Goal: Transaction & Acquisition: Purchase product/service

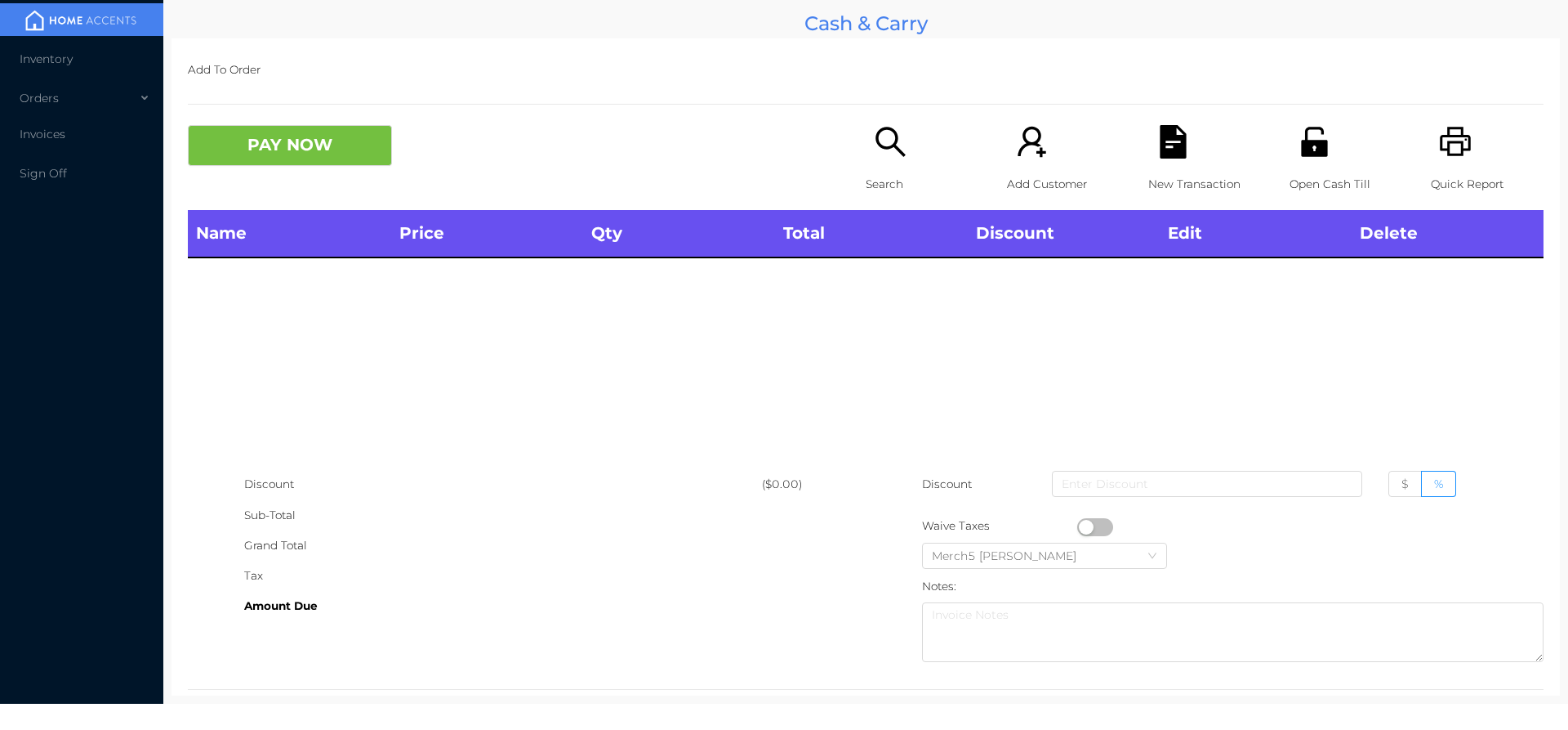
click at [906, 155] on div "Search" at bounding box center [921, 166] width 112 height 85
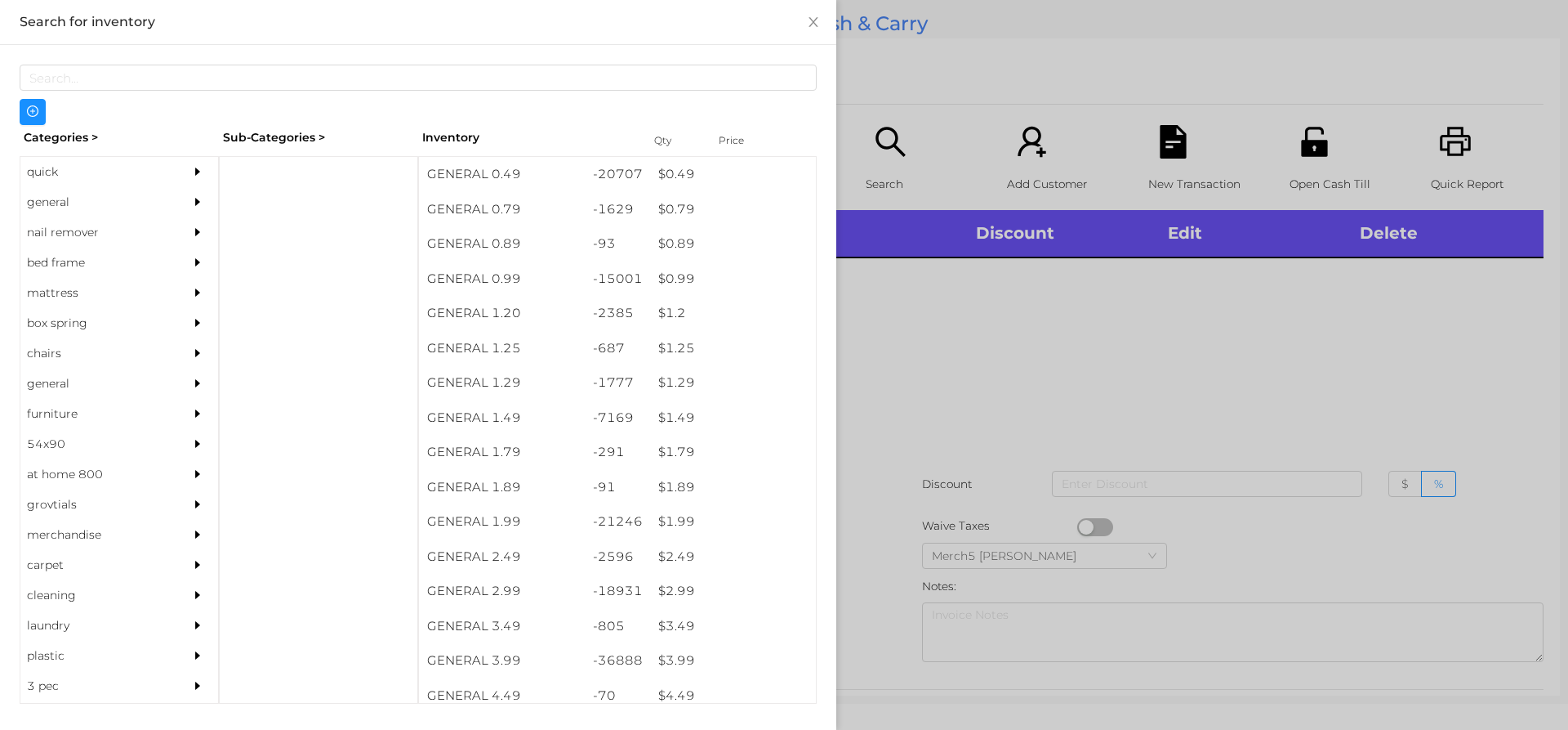
click at [156, 212] on div "general" at bounding box center [95, 202] width 149 height 31
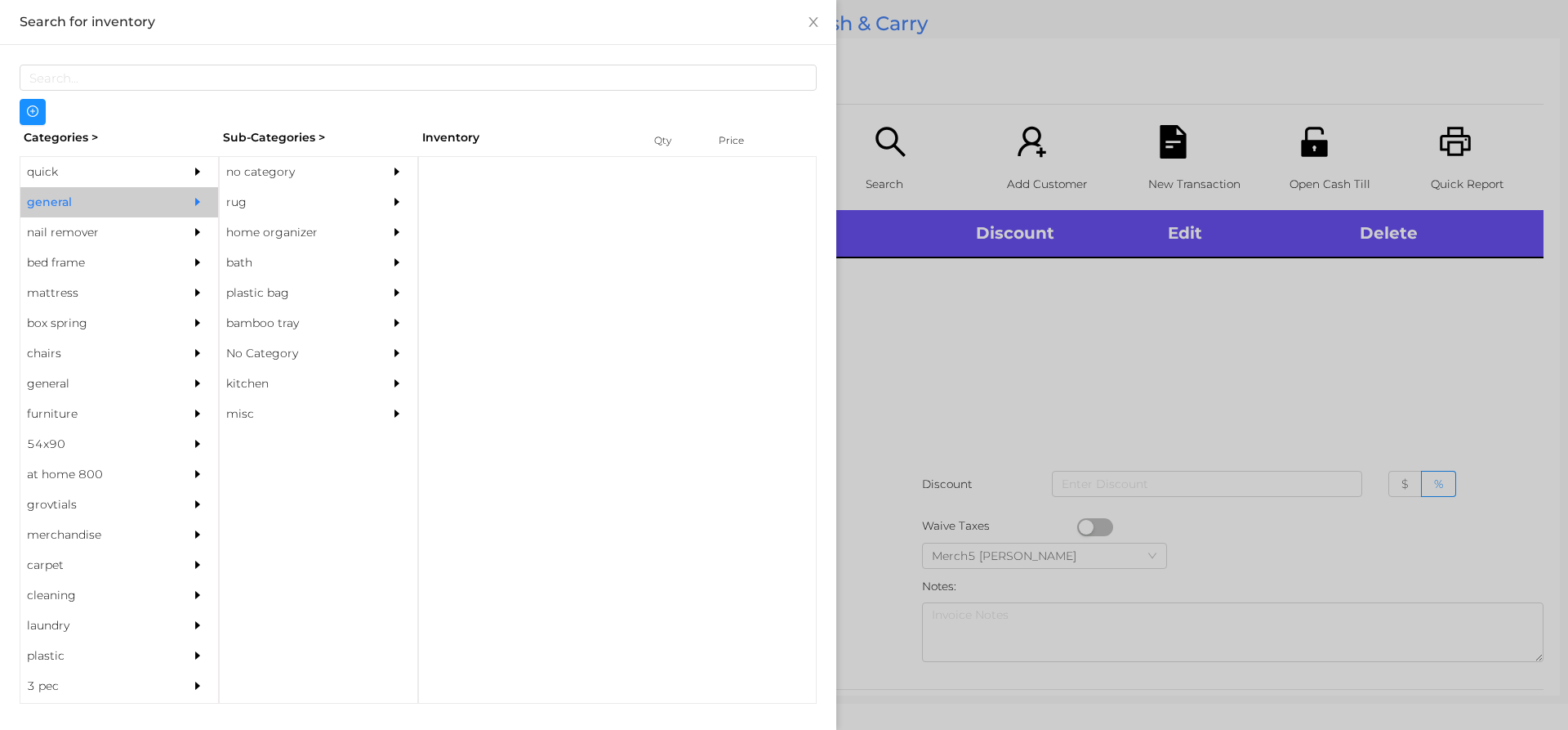
click at [349, 173] on div "no category" at bounding box center [294, 172] width 149 height 31
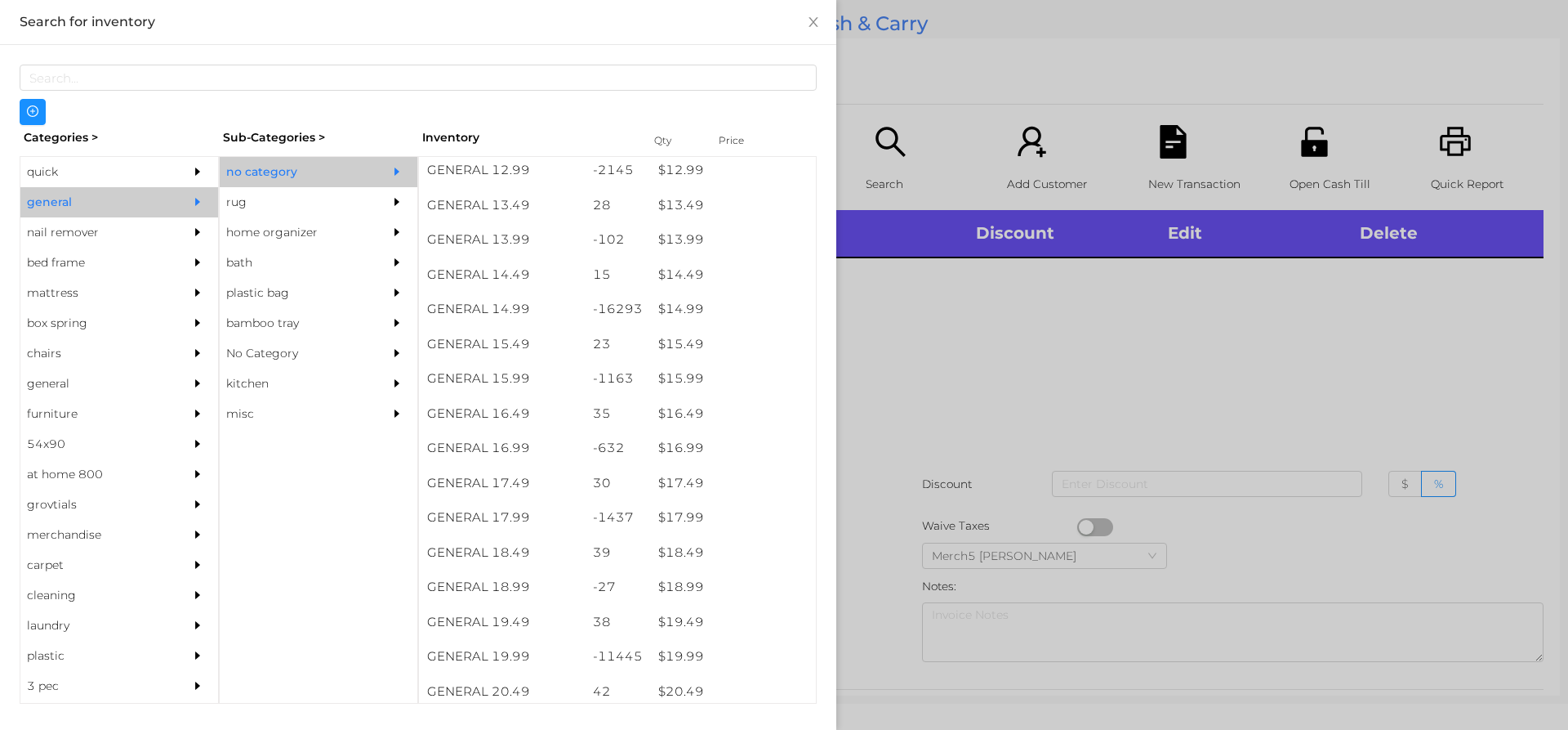
scroll to position [1389, 0]
click at [1149, 295] on div at bounding box center [784, 365] width 1568 height 730
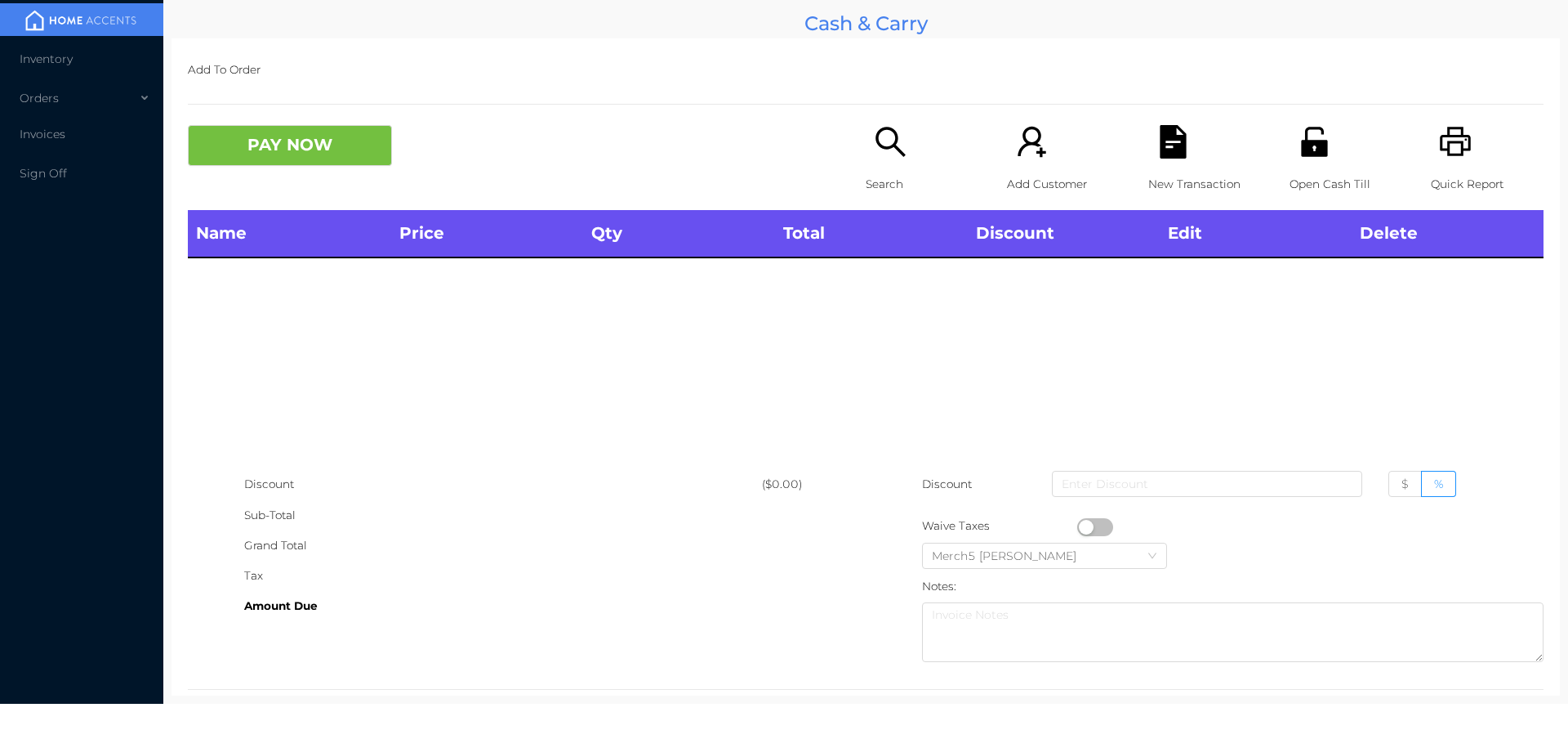
click at [919, 164] on div "Search" at bounding box center [921, 166] width 112 height 85
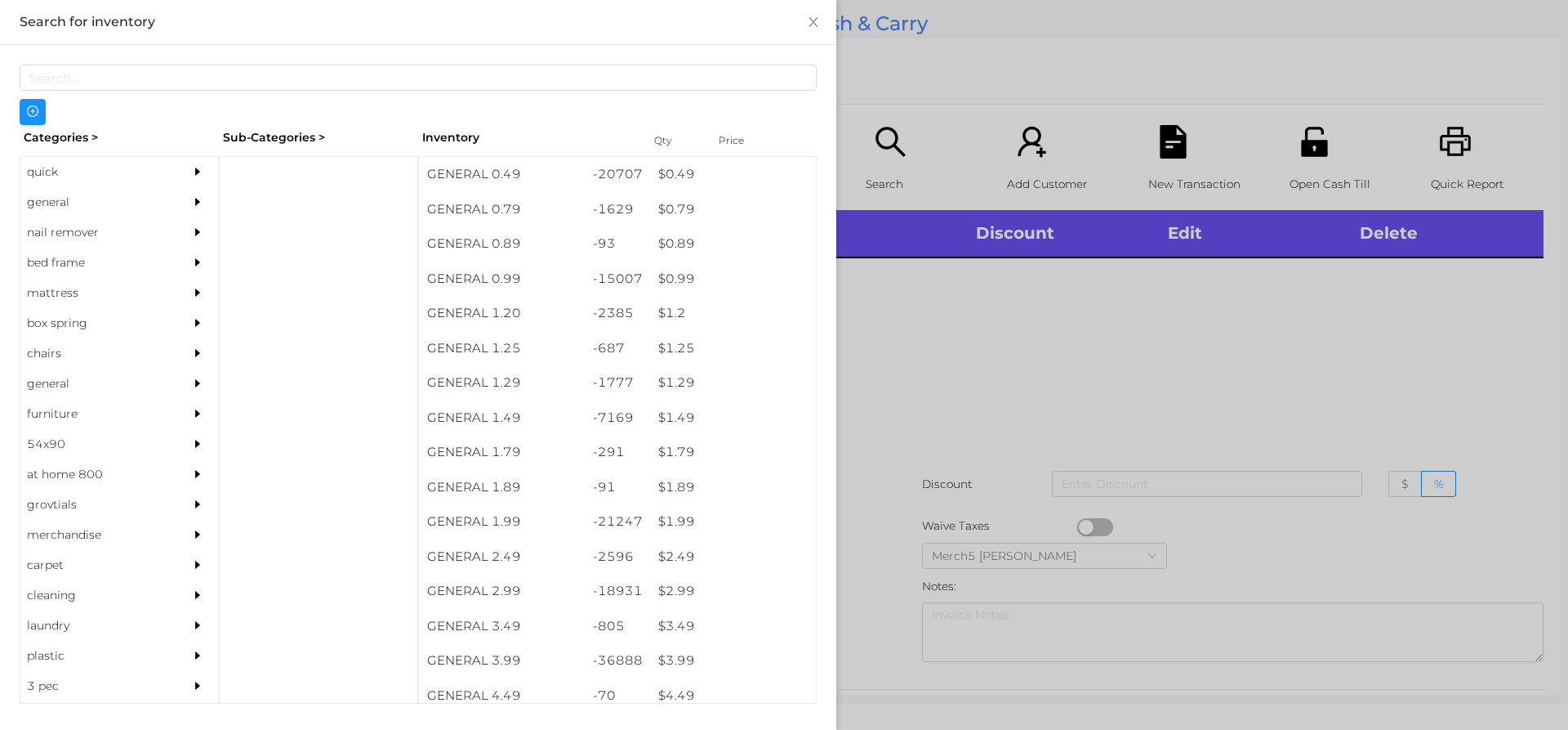
click at [975, 365] on div at bounding box center [784, 365] width 1568 height 730
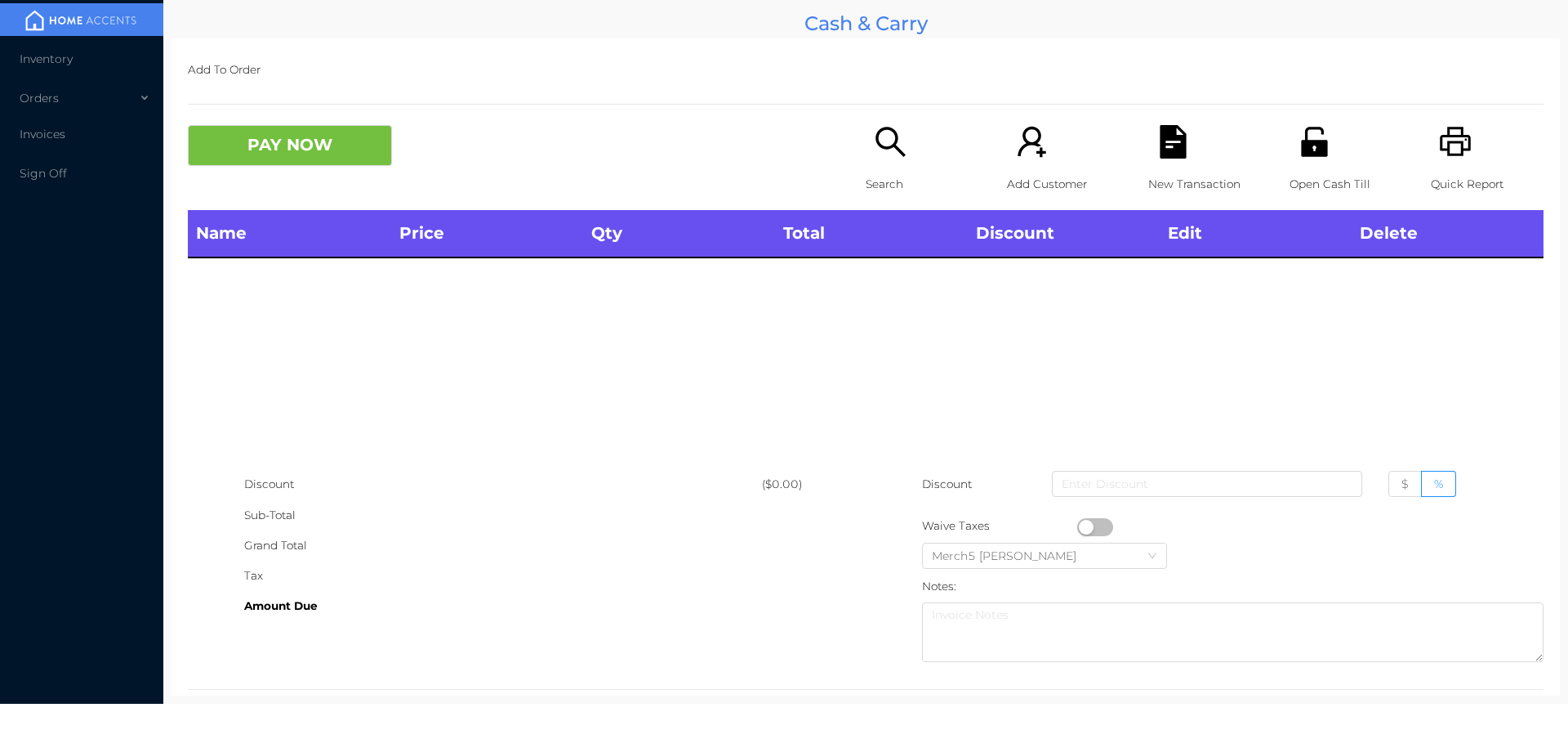
click at [898, 149] on icon "icon: search" at bounding box center [890, 141] width 33 height 33
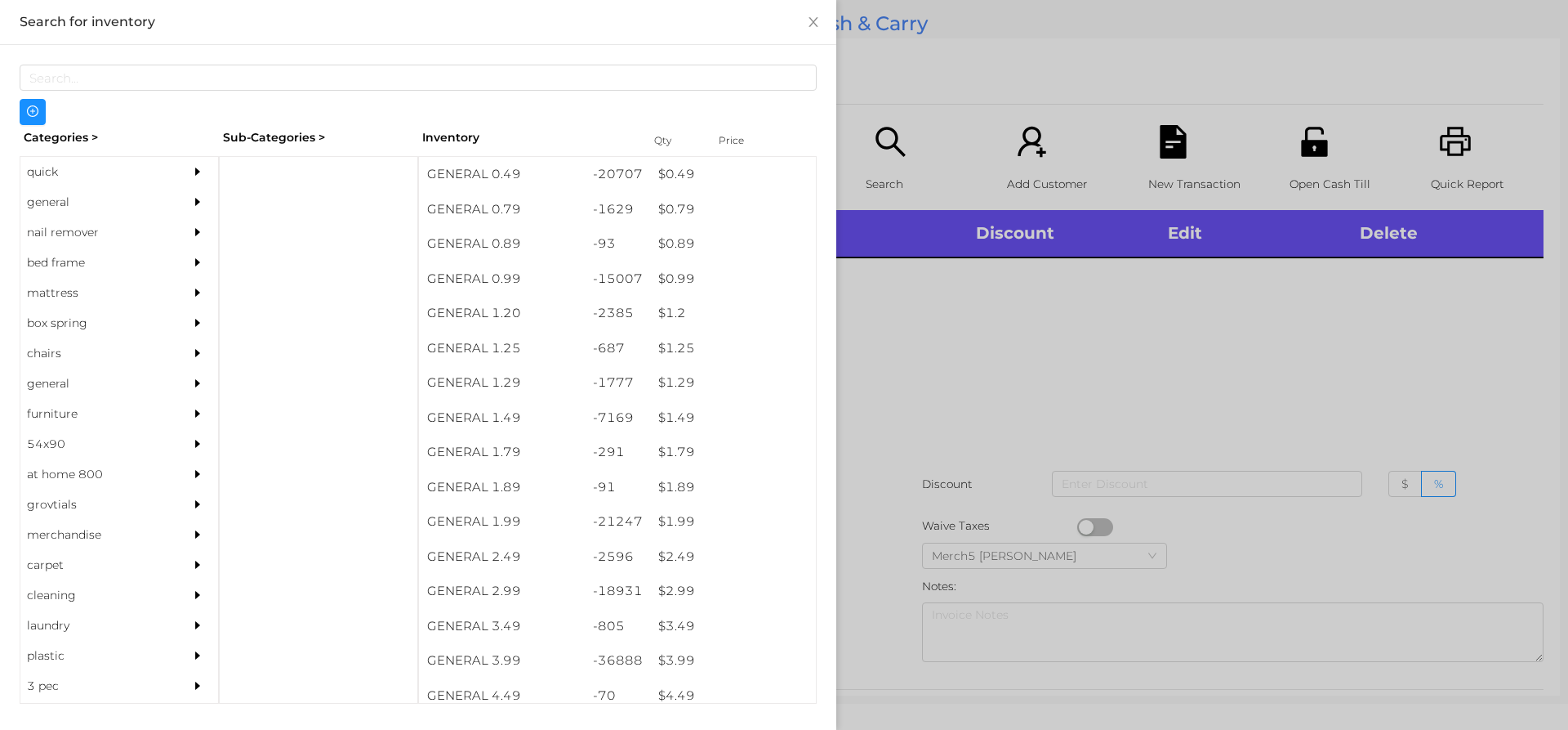
click at [1061, 251] on div at bounding box center [784, 365] width 1568 height 730
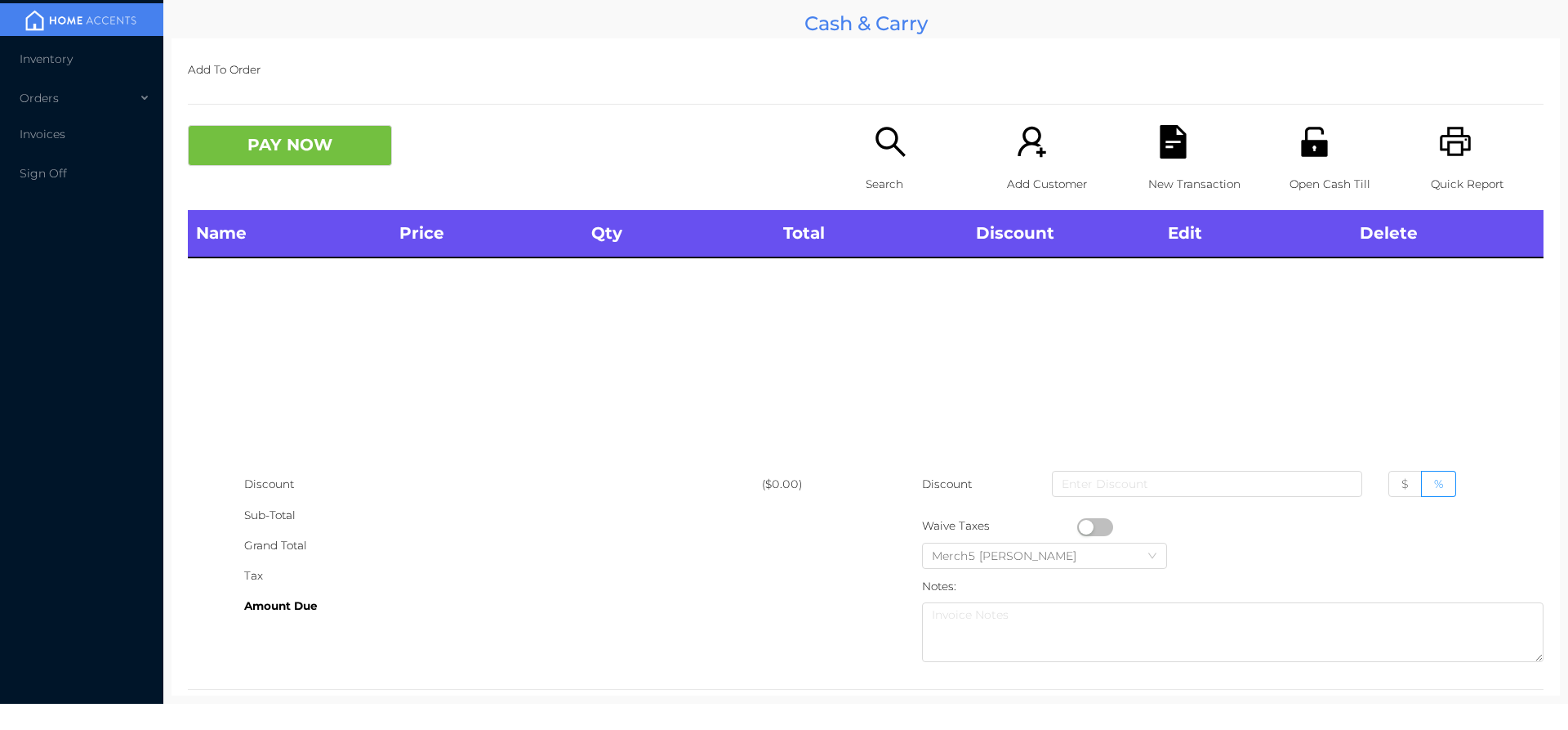
click at [897, 138] on icon "icon: search" at bounding box center [890, 141] width 33 height 33
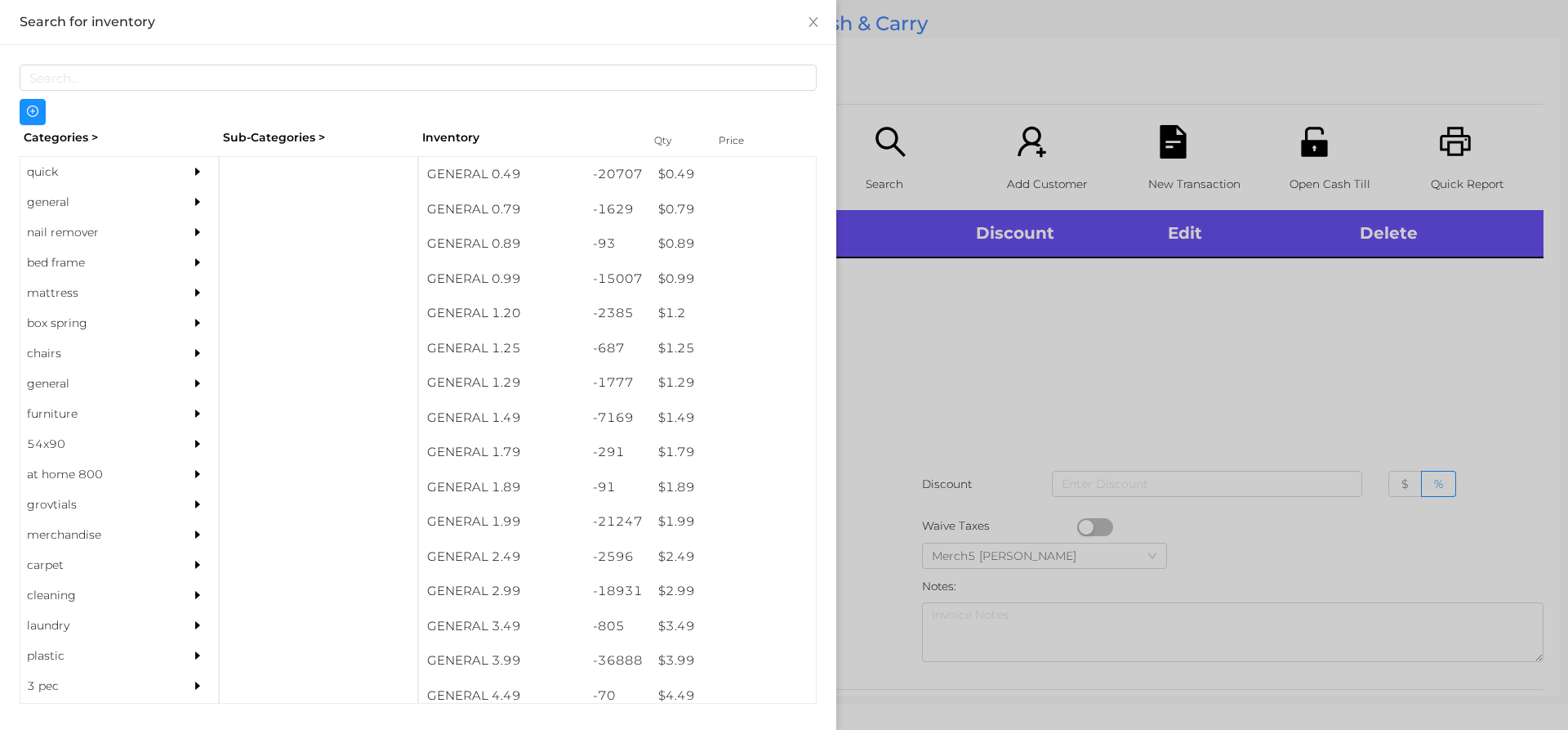
click at [170, 206] on div "general" at bounding box center [119, 202] width 198 height 31
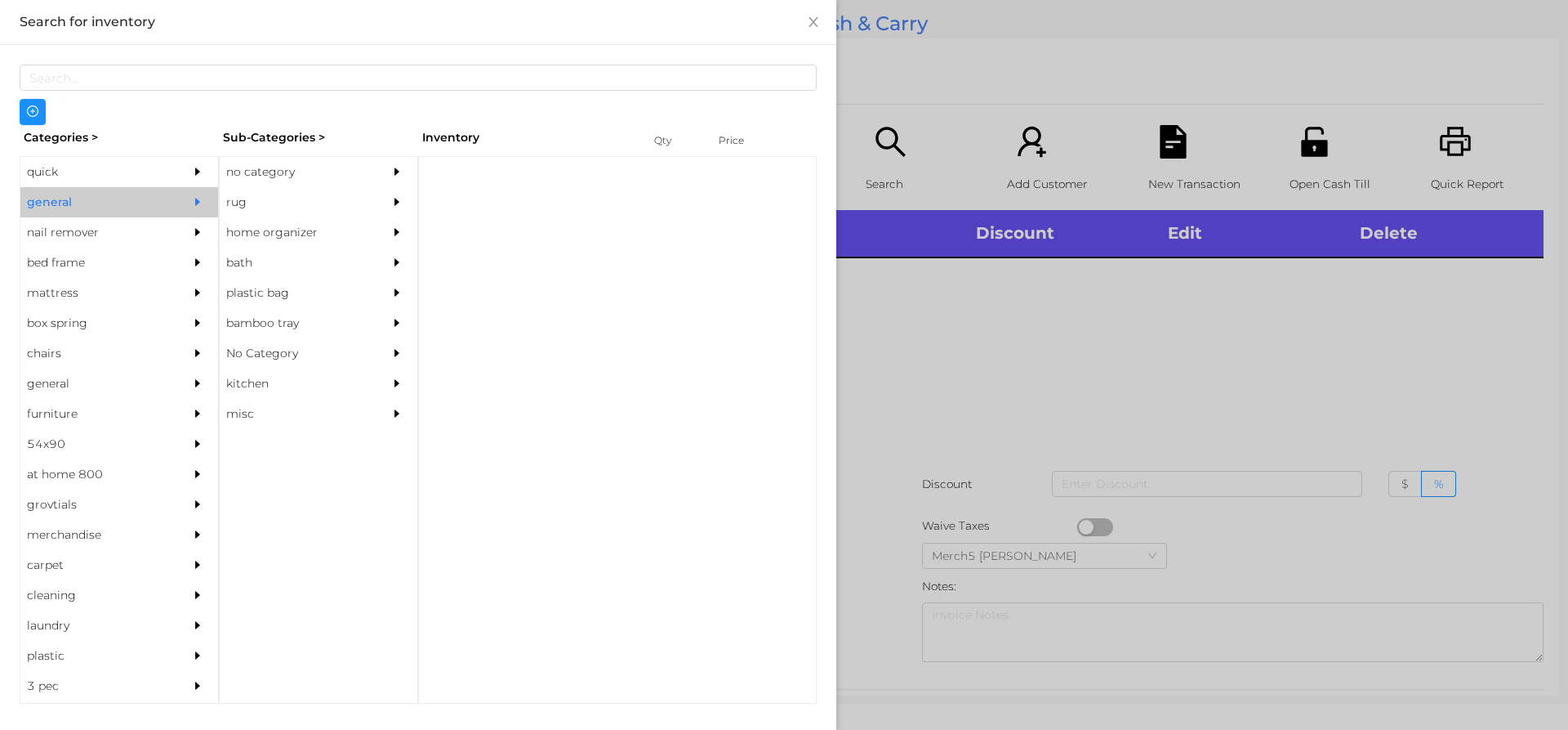
click at [321, 167] on div "no category" at bounding box center [294, 172] width 149 height 31
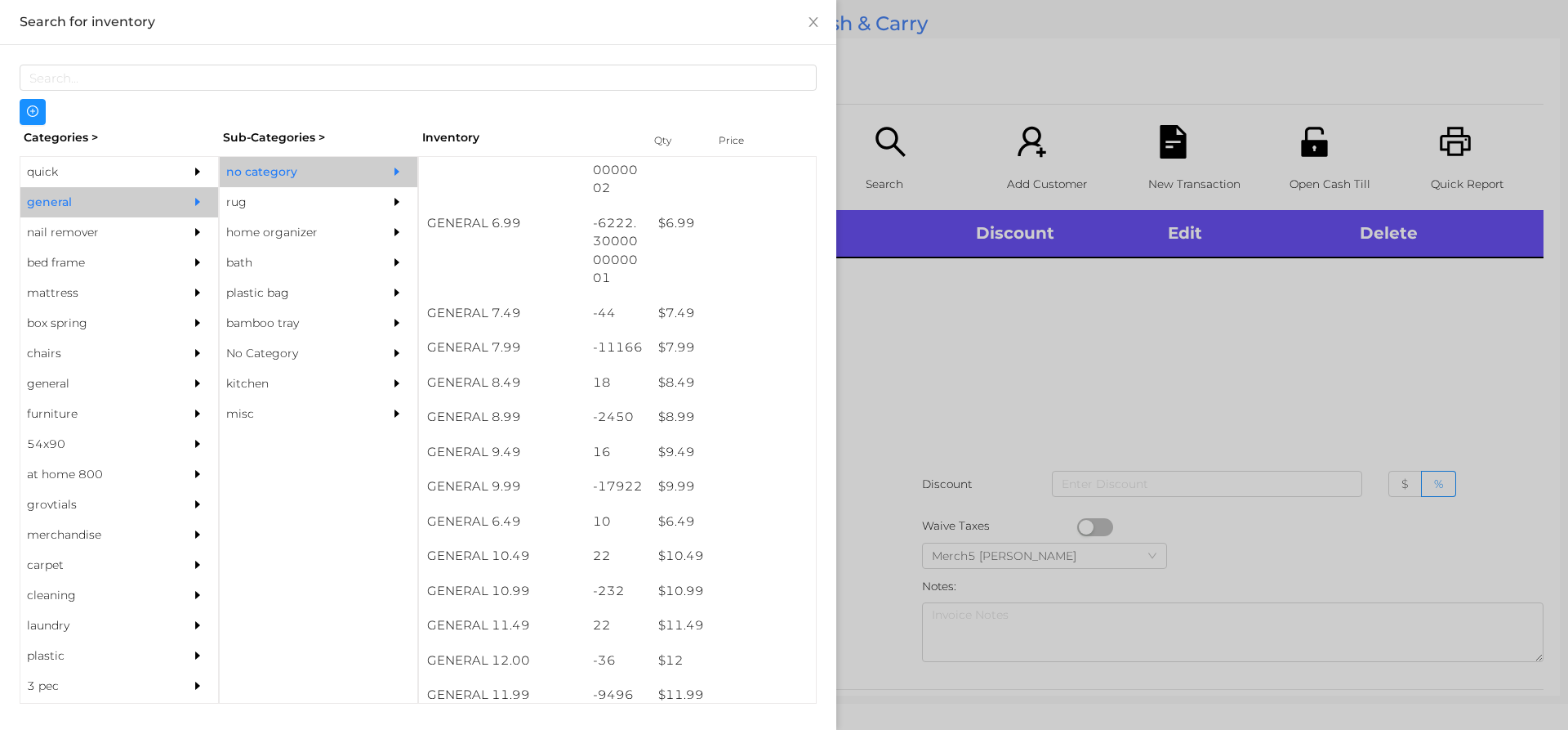
scroll to position [700, 0]
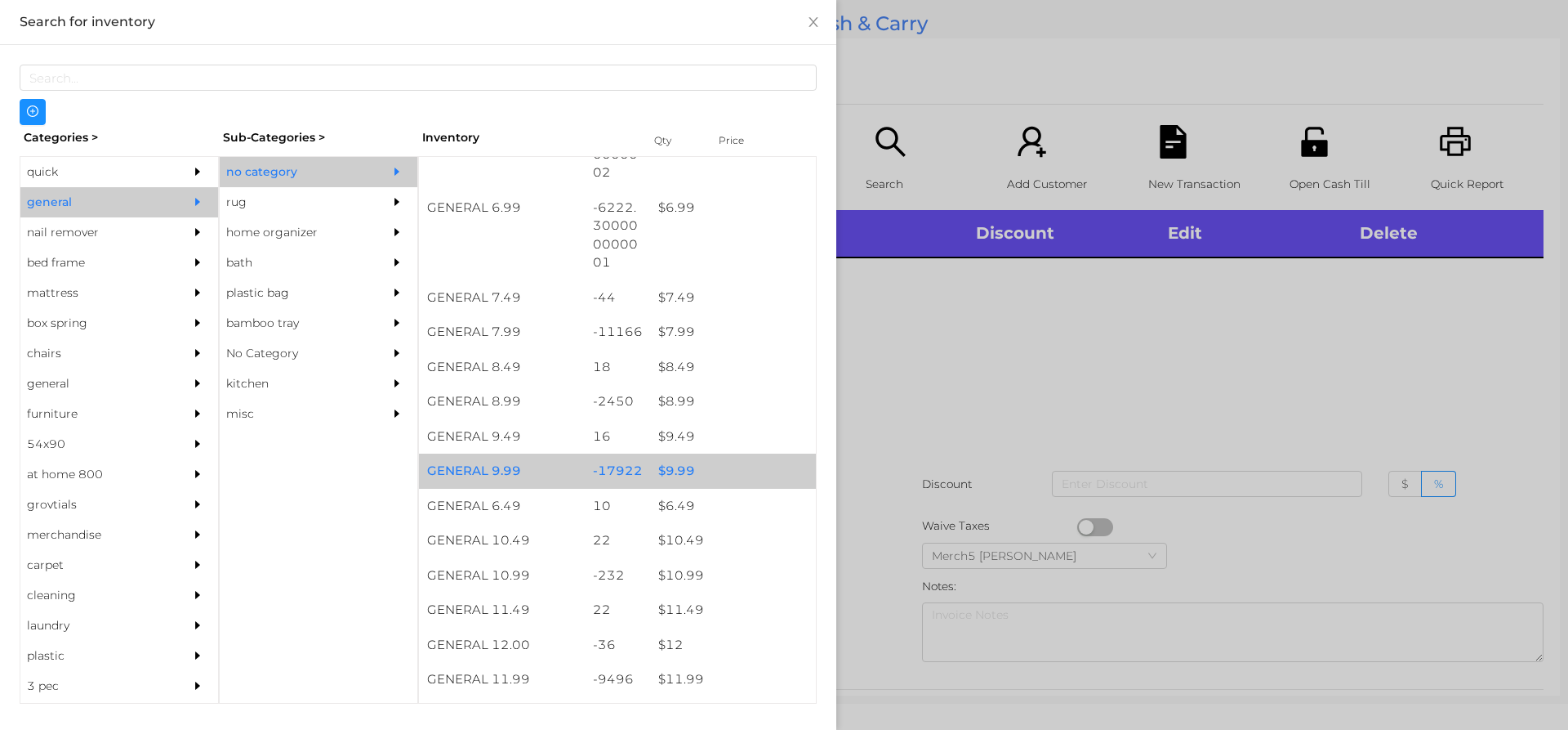
click at [757, 461] on div "$ 9.99" at bounding box center [732, 471] width 165 height 35
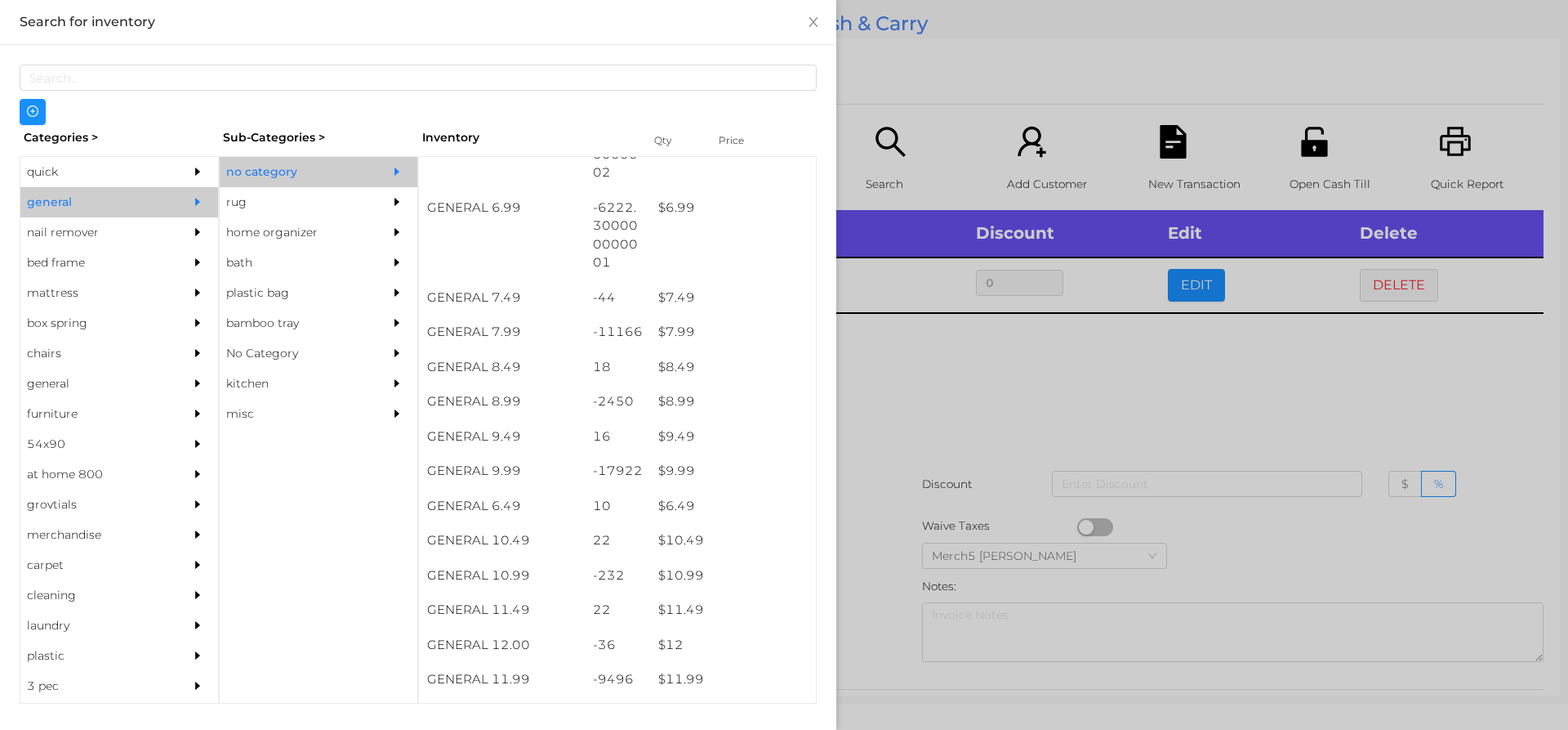
click at [1025, 405] on div at bounding box center [784, 365] width 1568 height 730
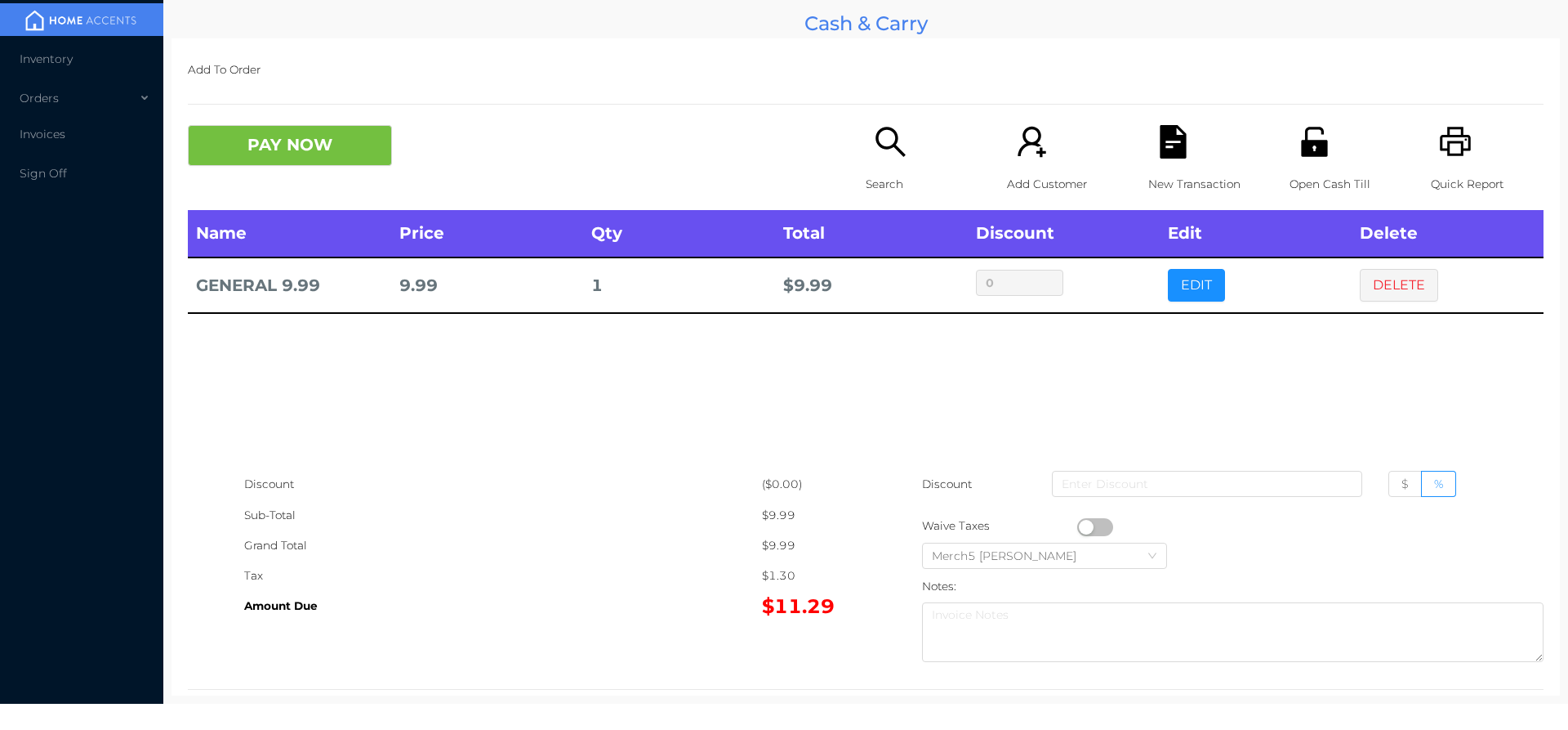
click at [1081, 526] on button "button" at bounding box center [1095, 526] width 36 height 18
click at [1100, 526] on button "button" at bounding box center [1095, 526] width 36 height 18
click at [1424, 298] on button "DELETE" at bounding box center [1399, 285] width 78 height 33
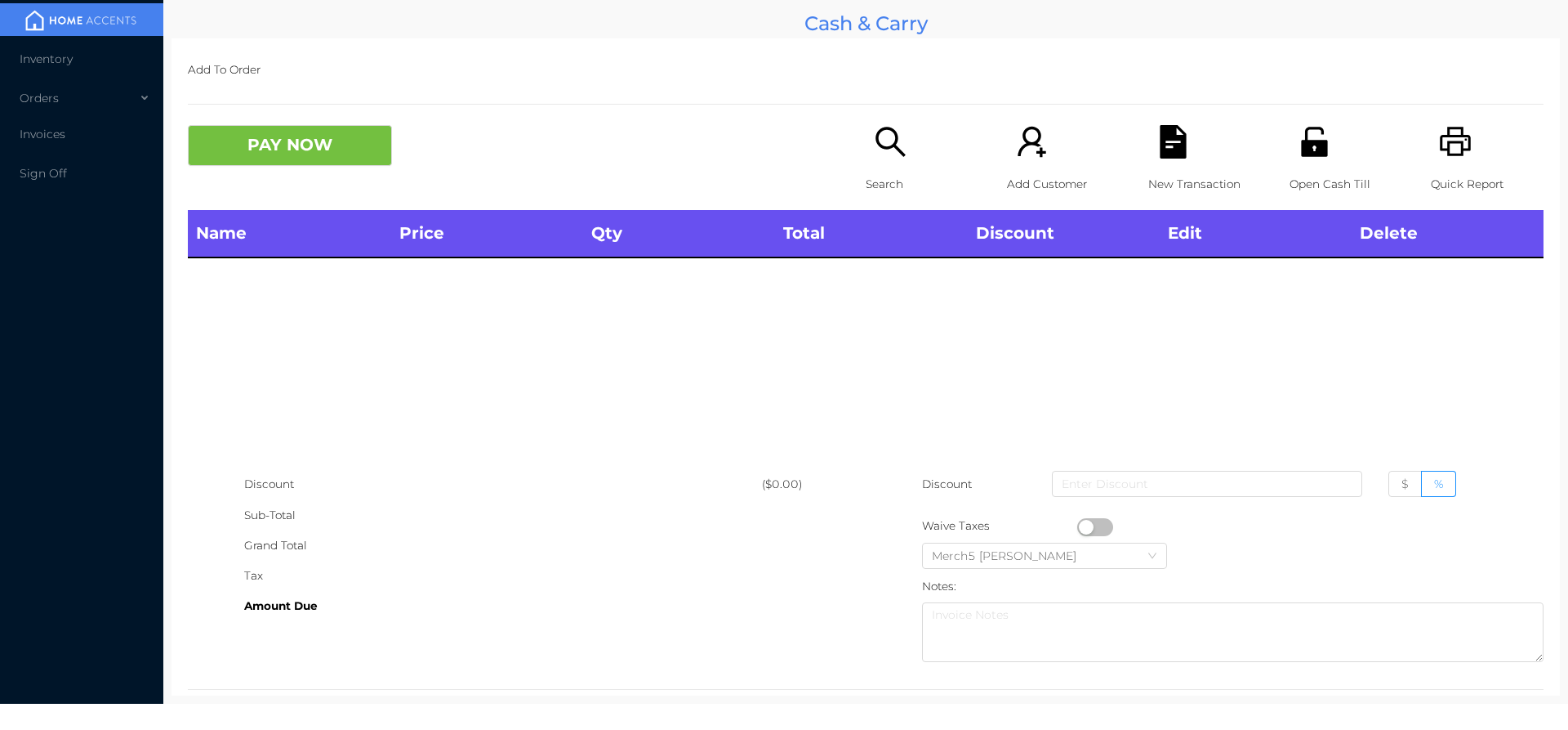
click at [906, 140] on div "Search" at bounding box center [921, 166] width 112 height 85
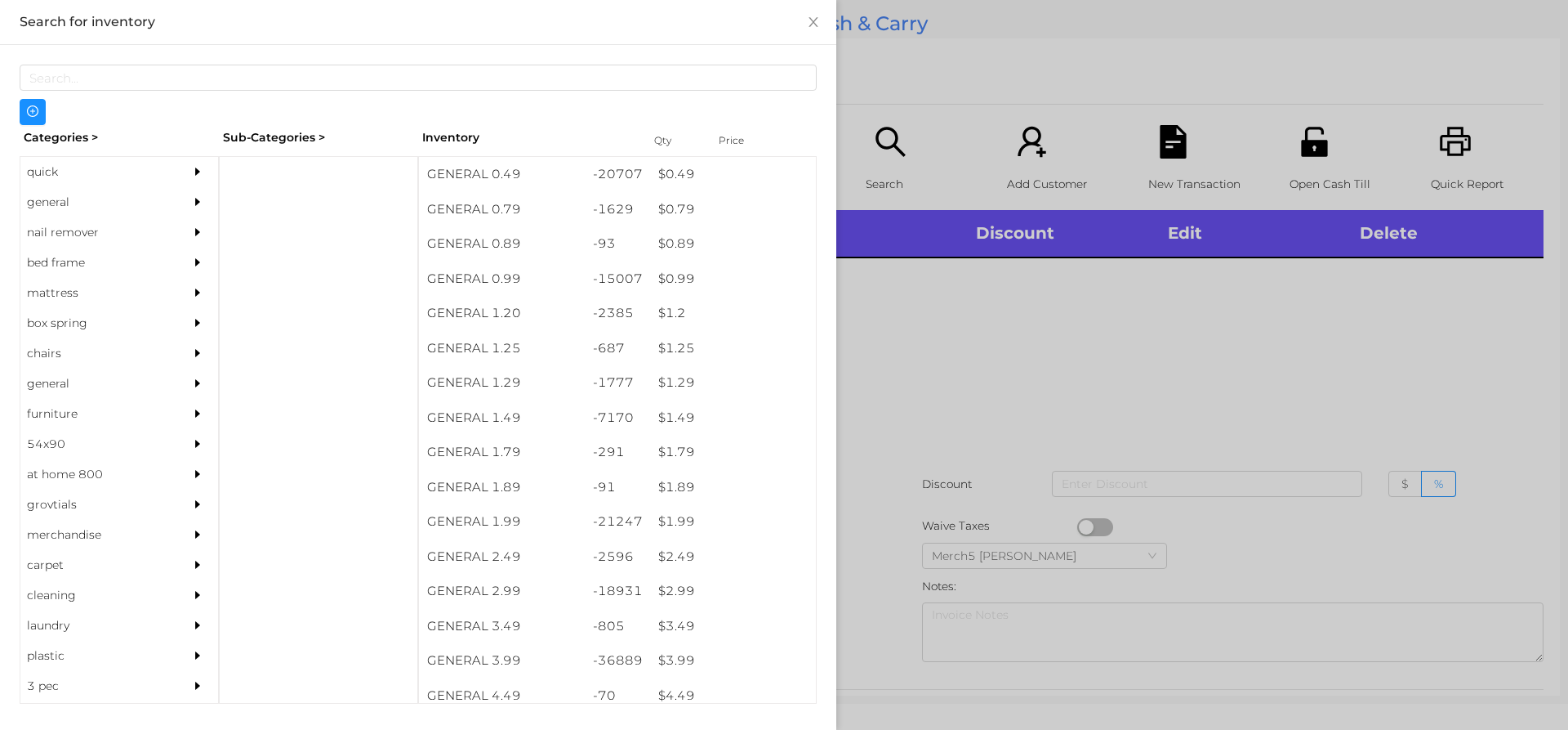
click at [185, 208] on div at bounding box center [201, 202] width 33 height 31
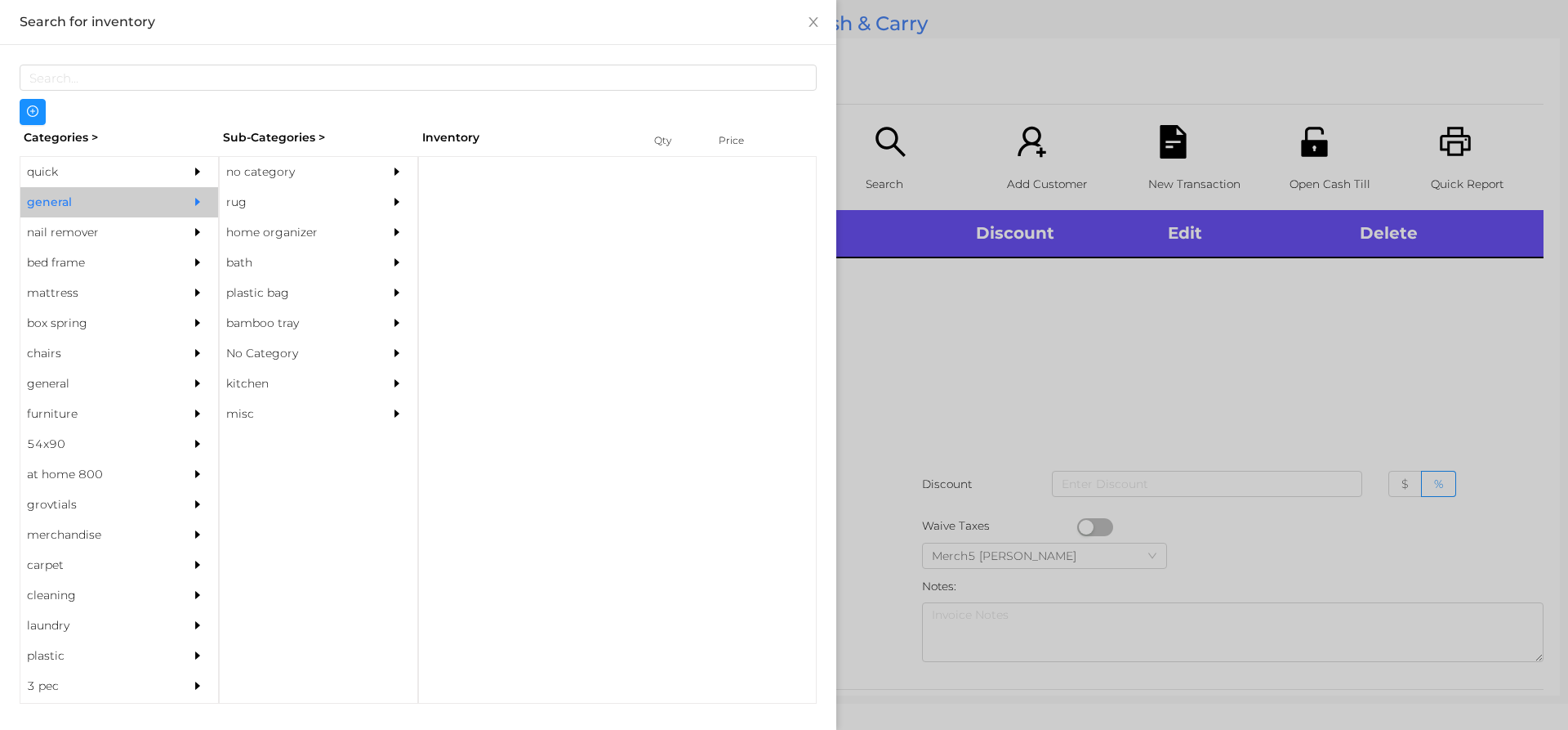
click at [346, 162] on div "no category" at bounding box center [294, 172] width 149 height 31
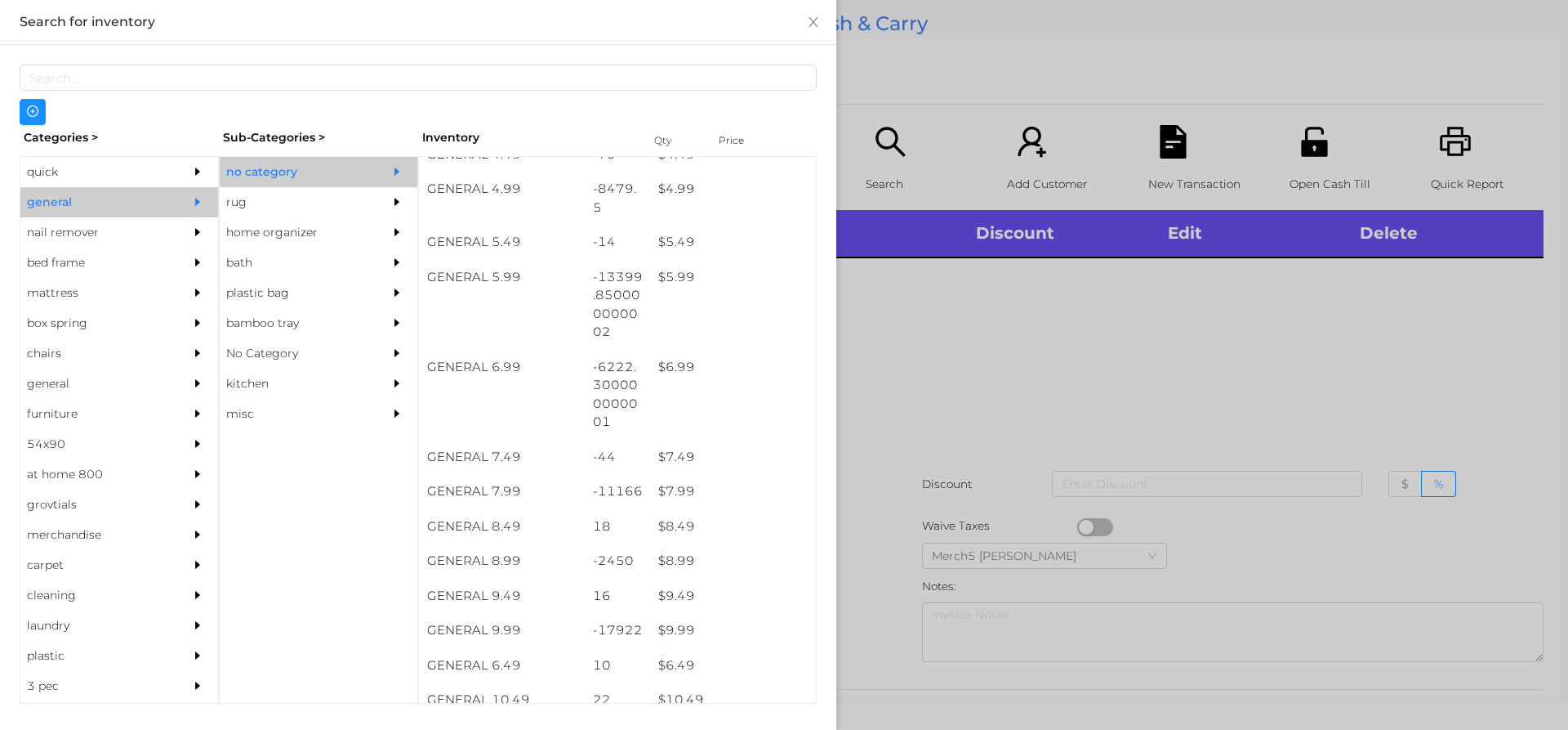
scroll to position [539, 0]
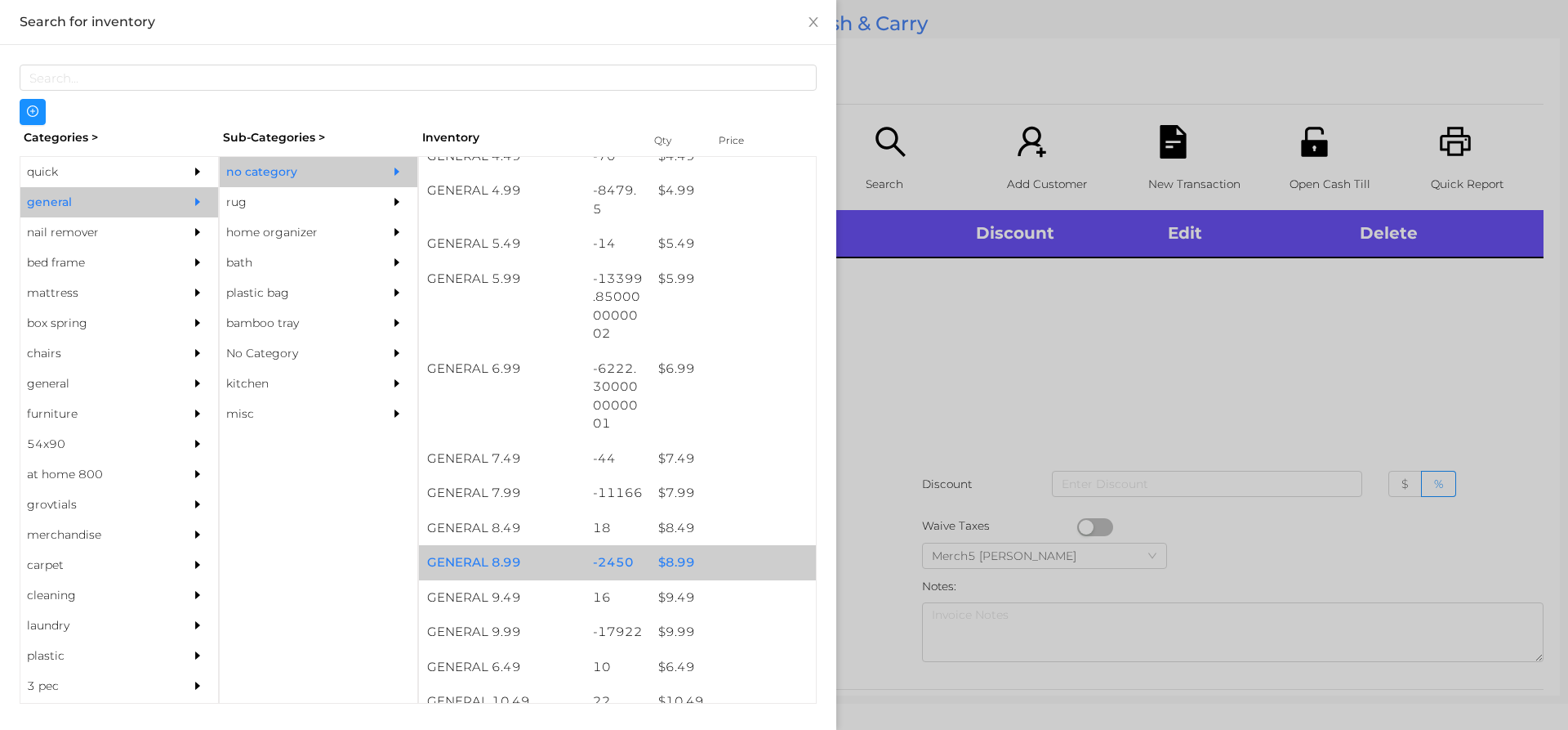
click at [736, 568] on div "$ 8.99" at bounding box center [732, 563] width 165 height 35
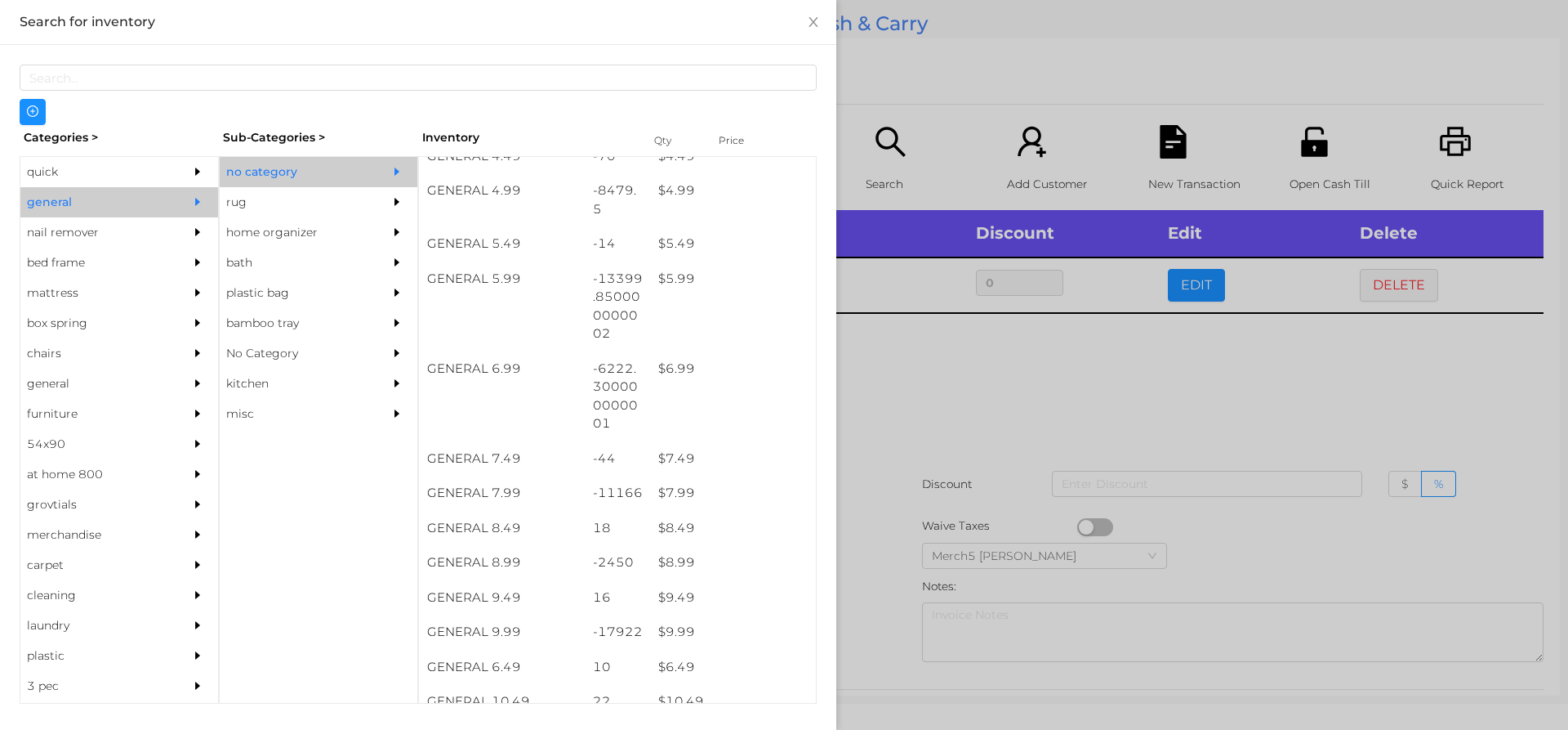
click at [1041, 420] on div at bounding box center [784, 365] width 1568 height 730
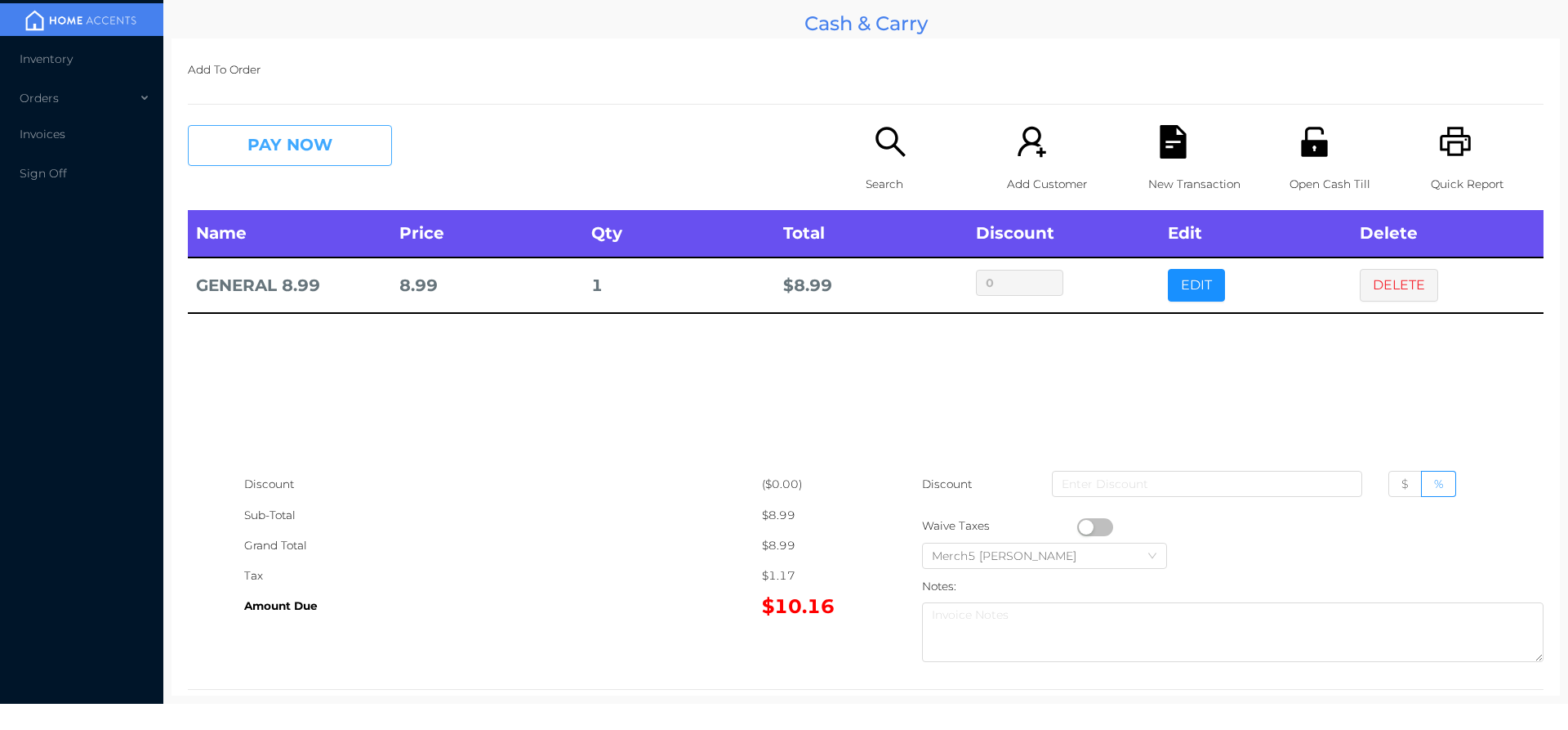
click at [354, 166] on button "PAY NOW" at bounding box center [290, 145] width 204 height 41
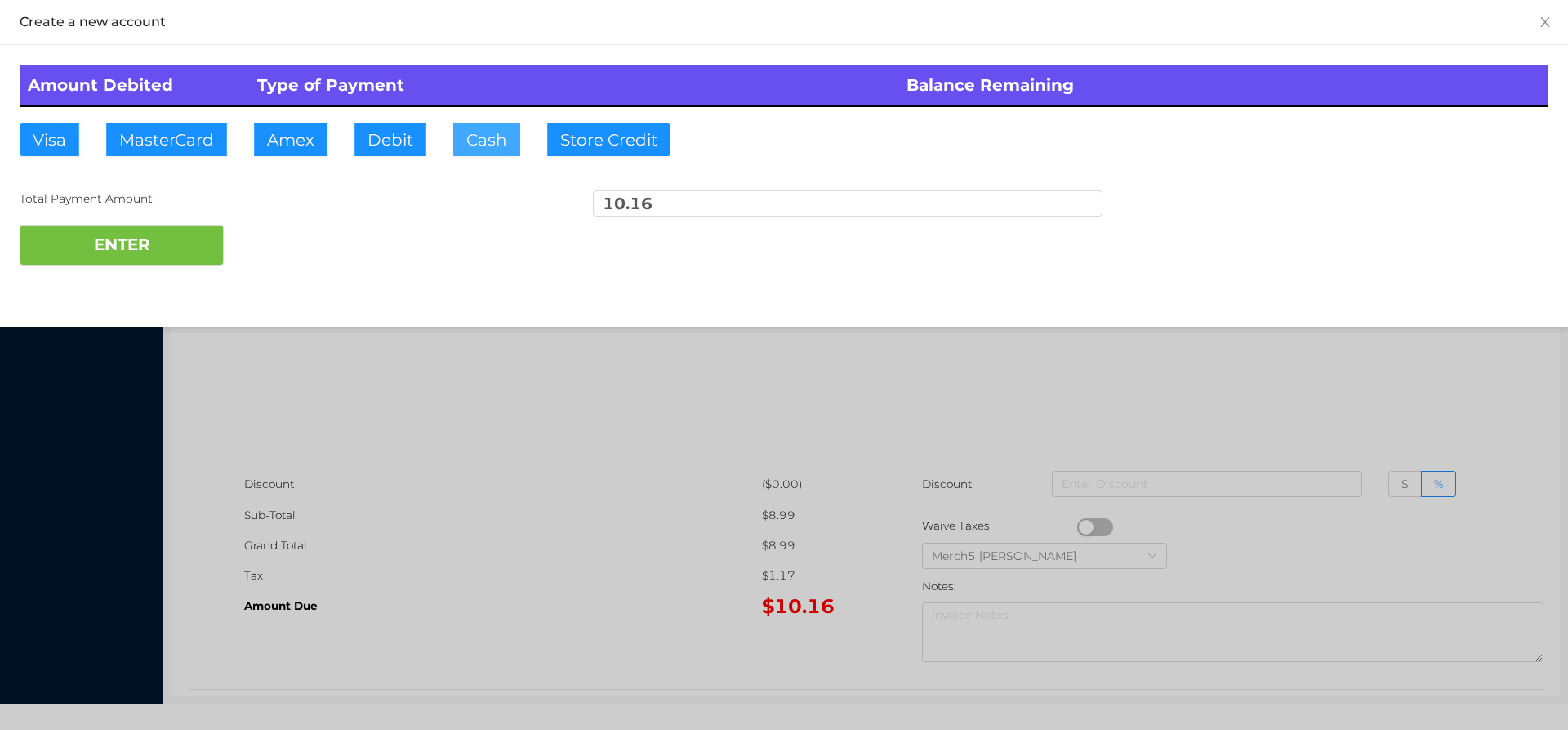
click at [481, 141] on button "Cash" at bounding box center [487, 139] width 67 height 33
type input "10.20"
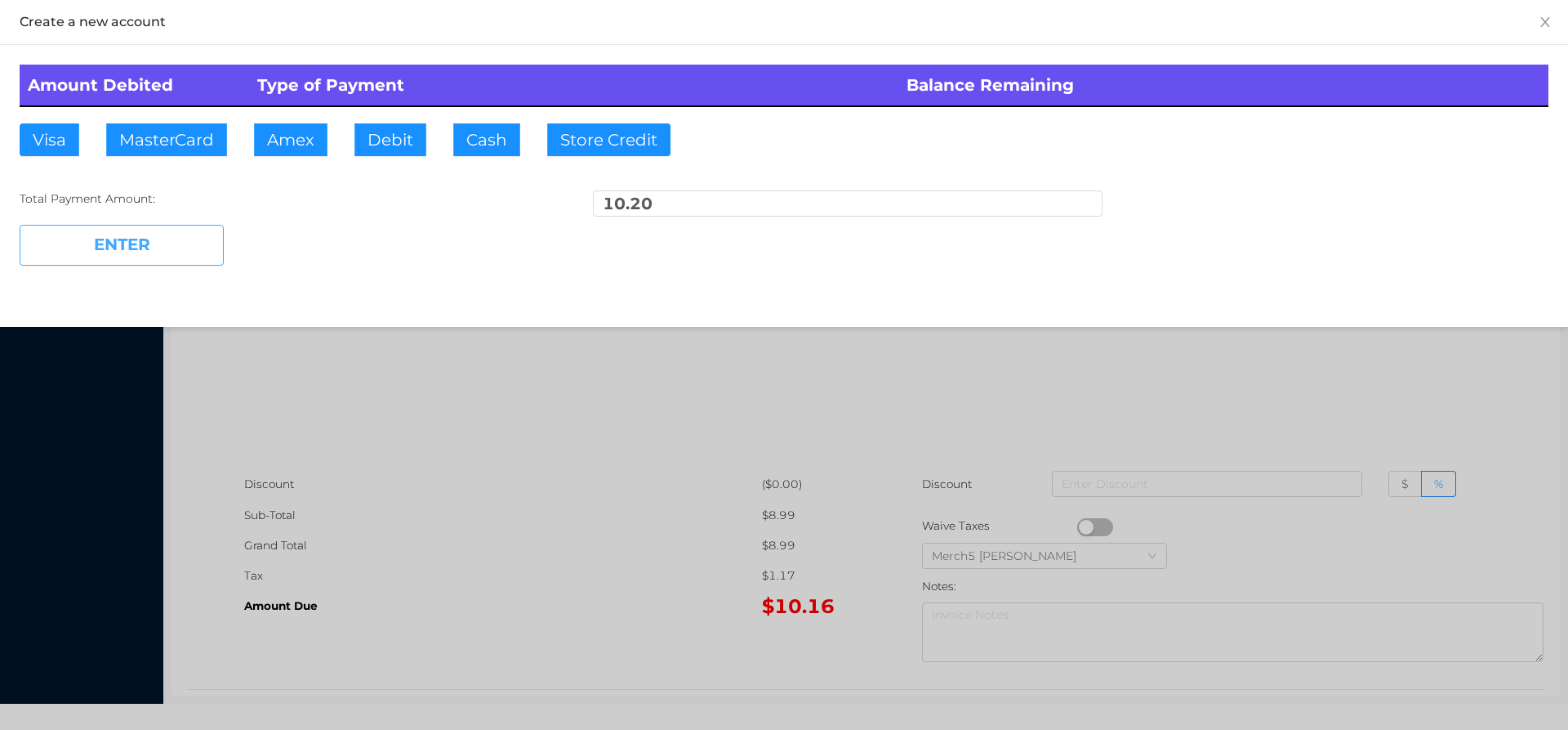
click at [204, 246] on button "ENTER" at bounding box center [122, 246] width 204 height 41
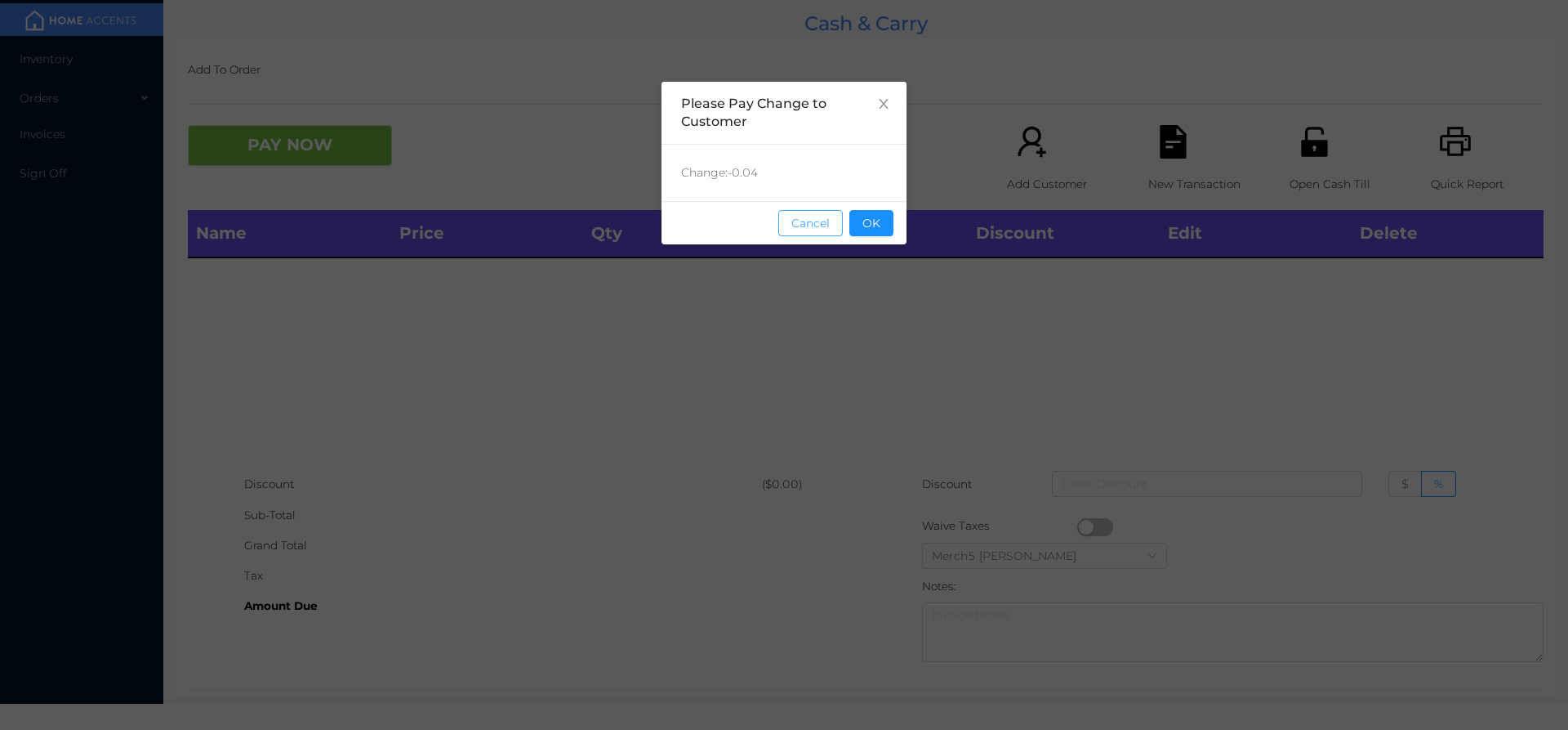
click at [832, 230] on button "Cancel" at bounding box center [810, 223] width 64 height 26
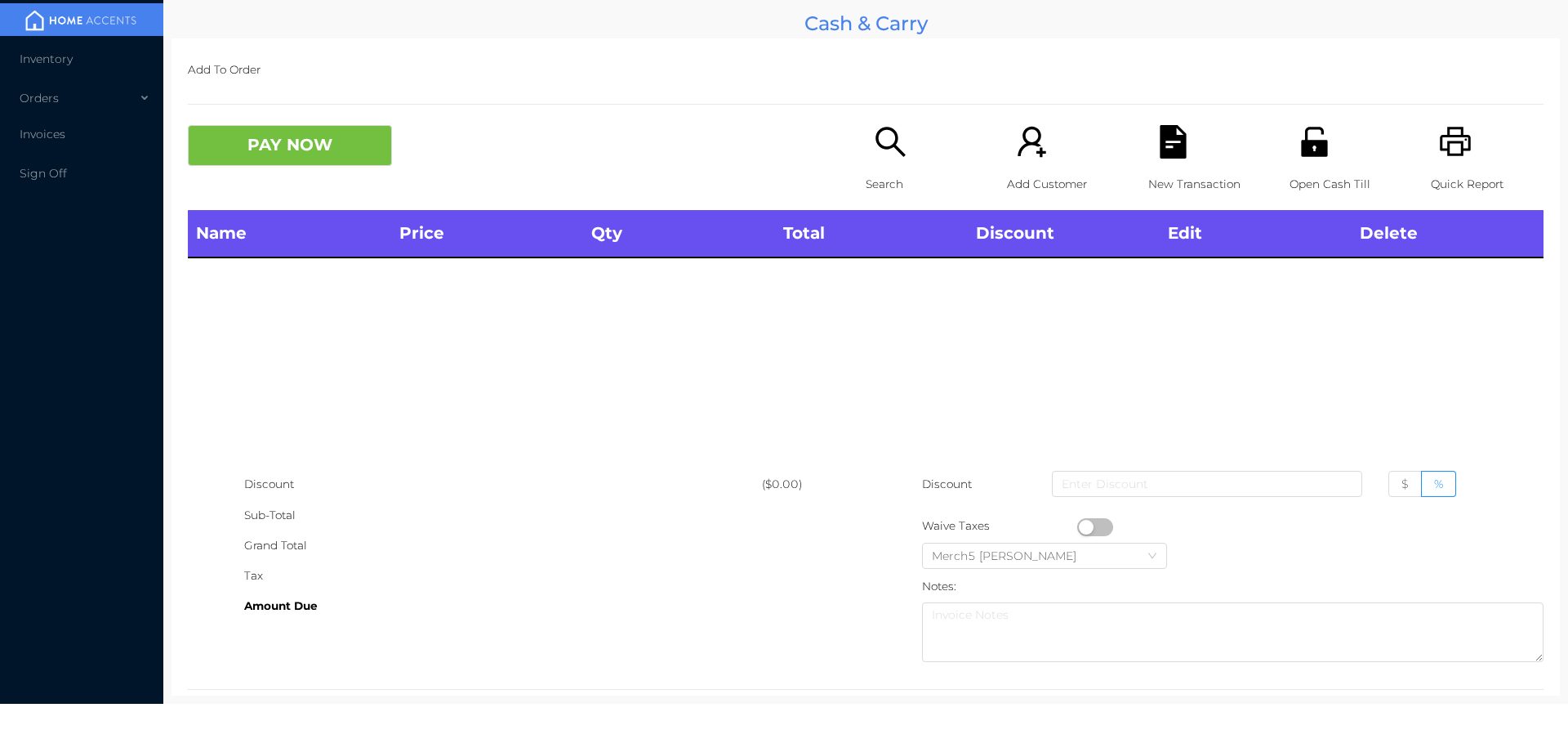
click at [1463, 155] on div "Quick Report" at bounding box center [1486, 166] width 112 height 85
click at [885, 158] on icon "icon: search" at bounding box center [890, 141] width 33 height 33
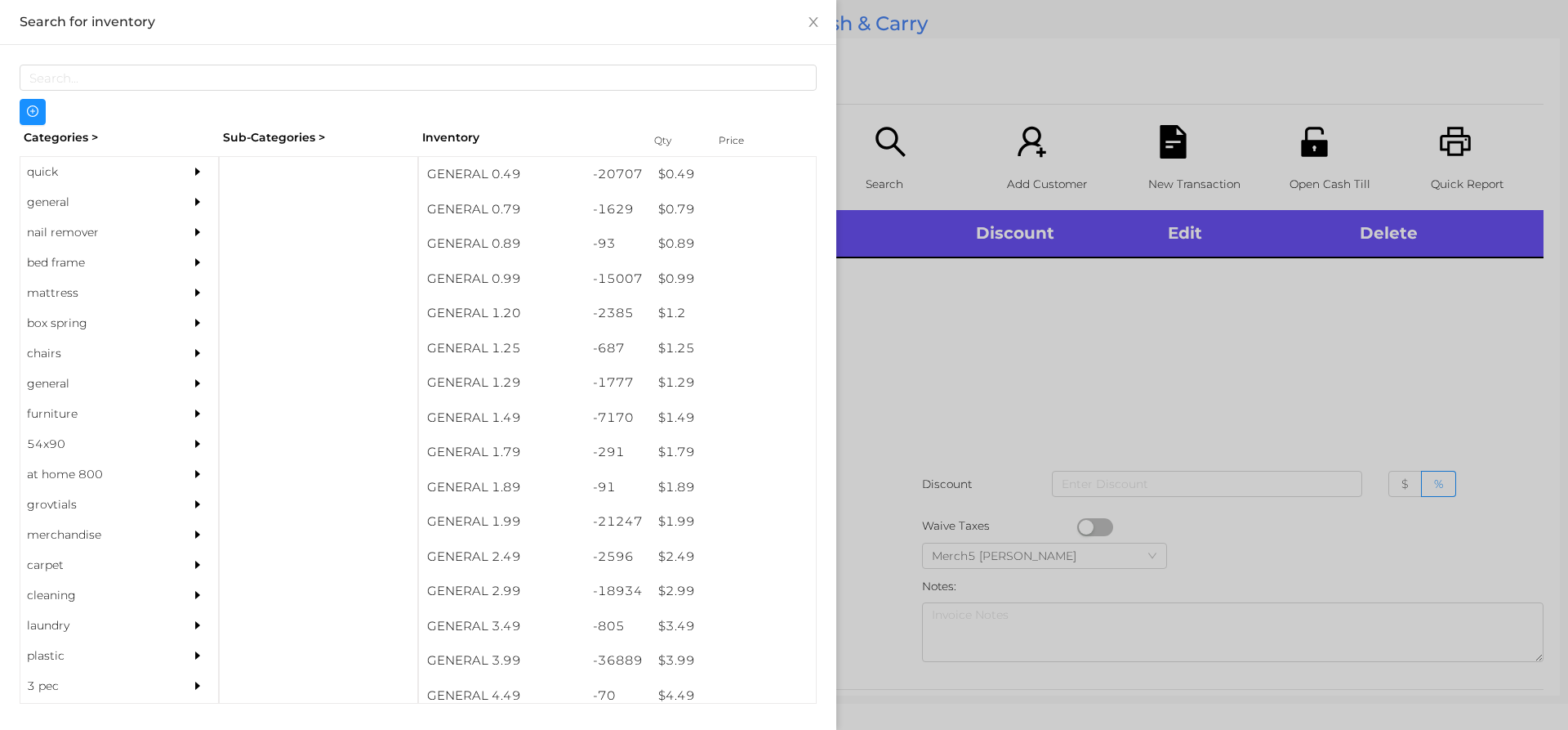
drag, startPoint x: 183, startPoint y: 207, endPoint x: 206, endPoint y: 225, distance: 29.2
click at [190, 211] on div at bounding box center [201, 202] width 33 height 31
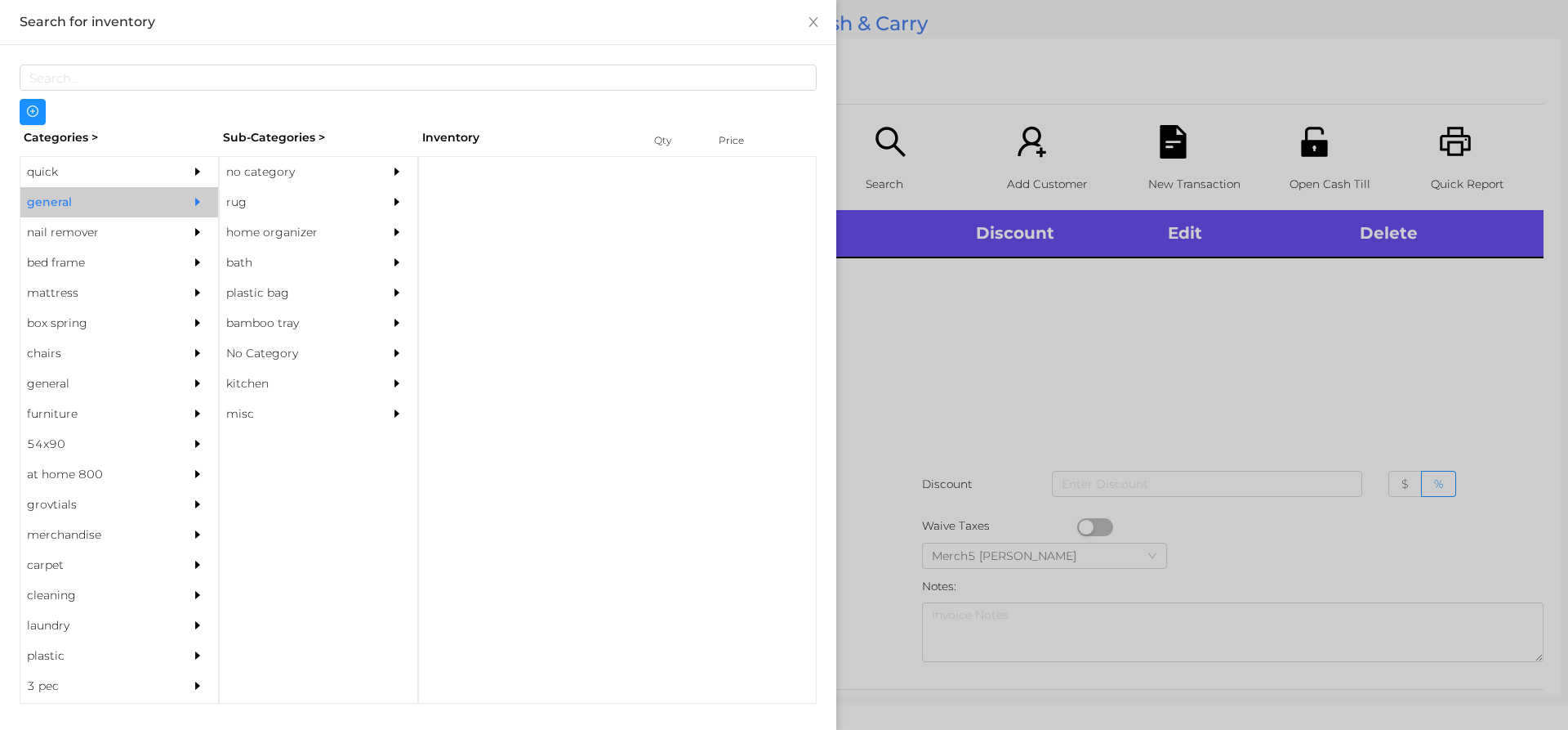
click at [343, 165] on div "no category" at bounding box center [294, 172] width 149 height 31
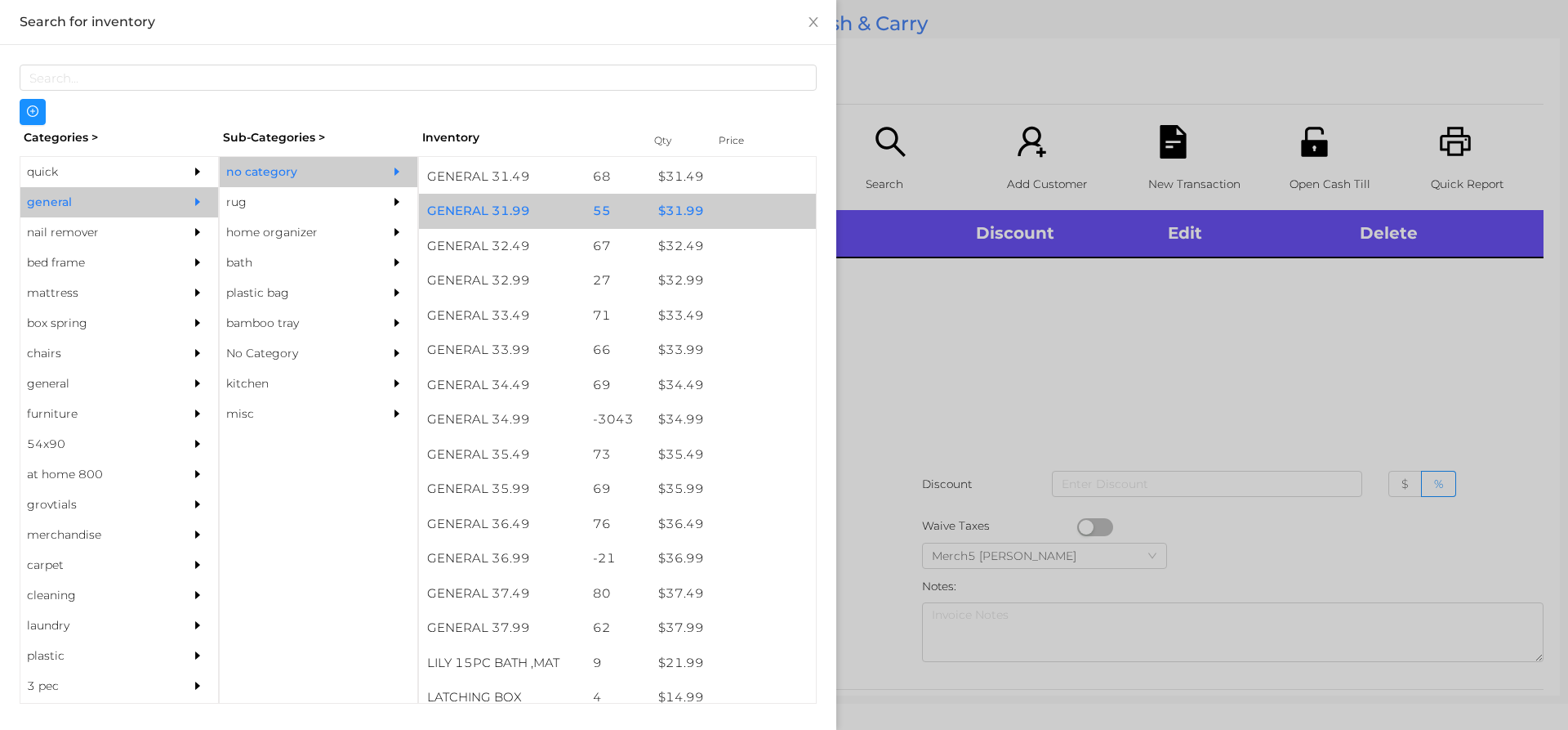
scroll to position [2569, 0]
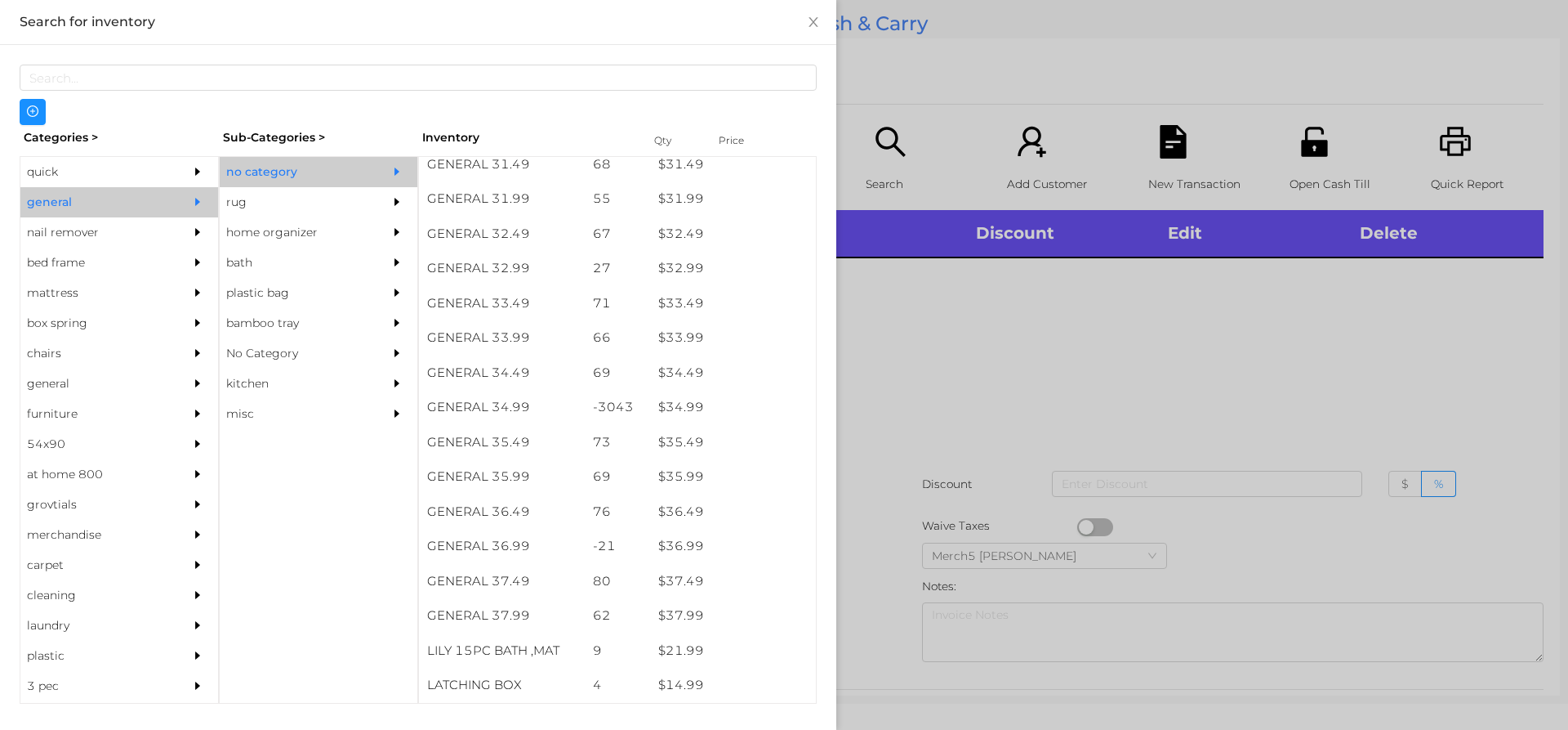
click at [936, 291] on div at bounding box center [784, 365] width 1568 height 730
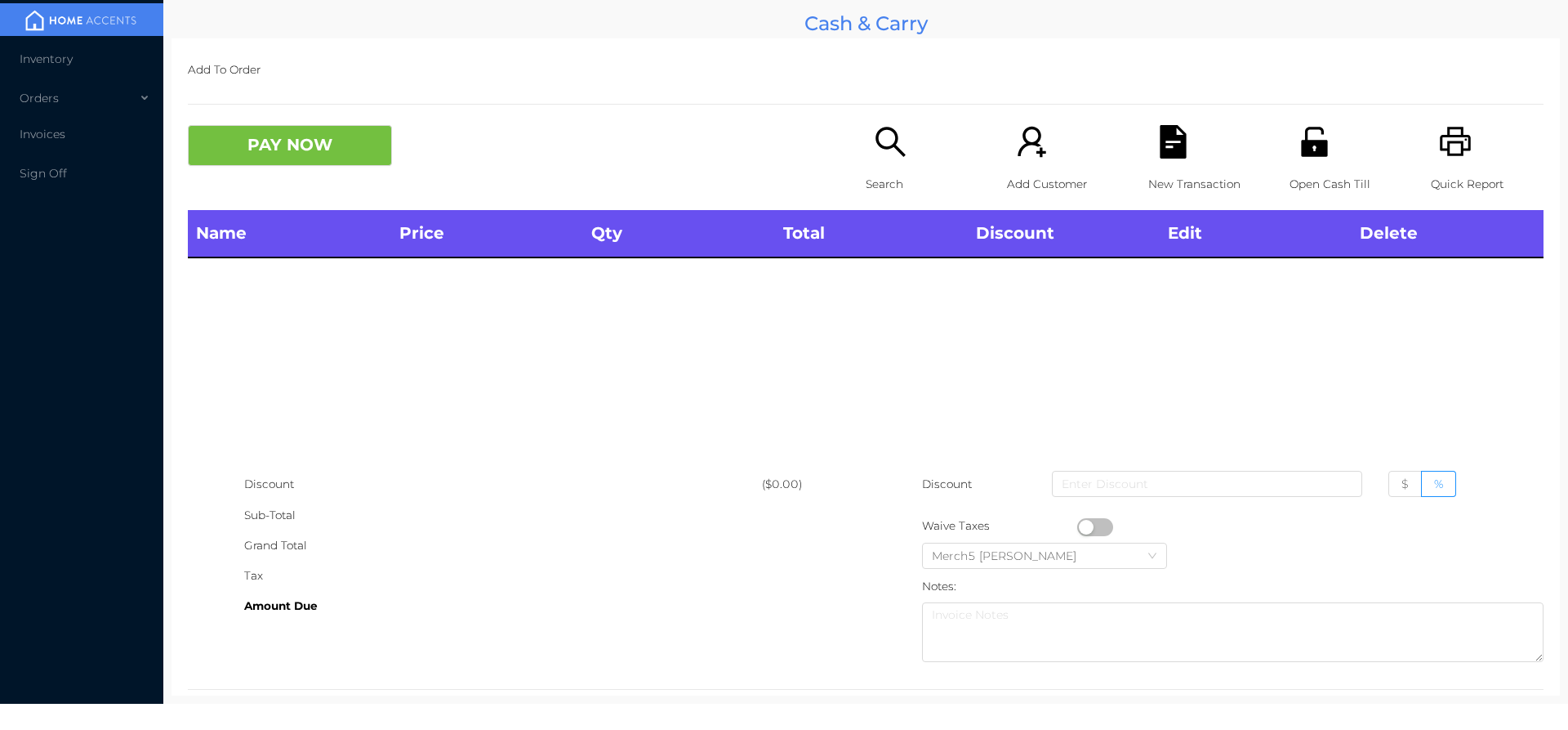
click at [901, 152] on icon "icon: search" at bounding box center [890, 141] width 33 height 33
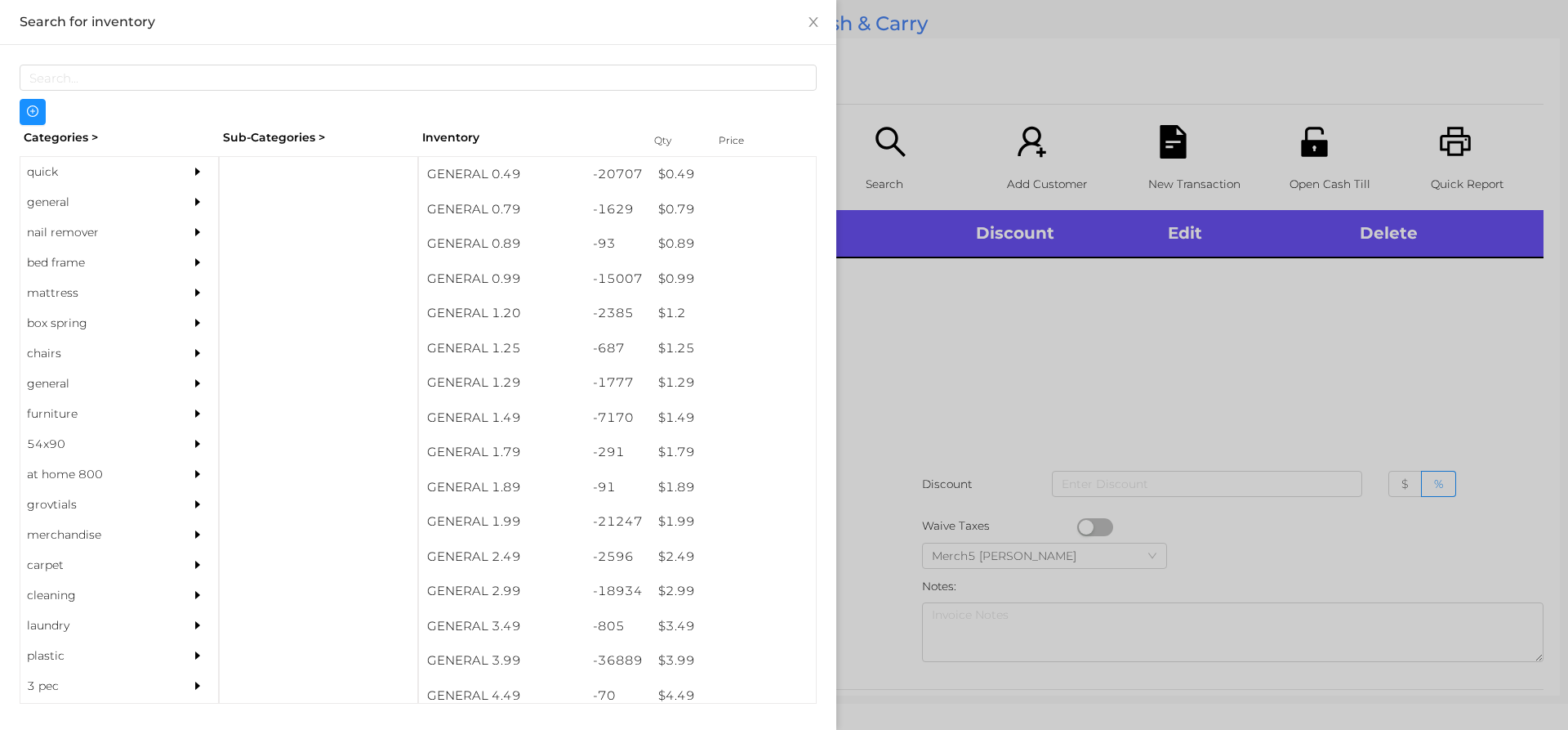
click at [185, 199] on div at bounding box center [201, 202] width 33 height 31
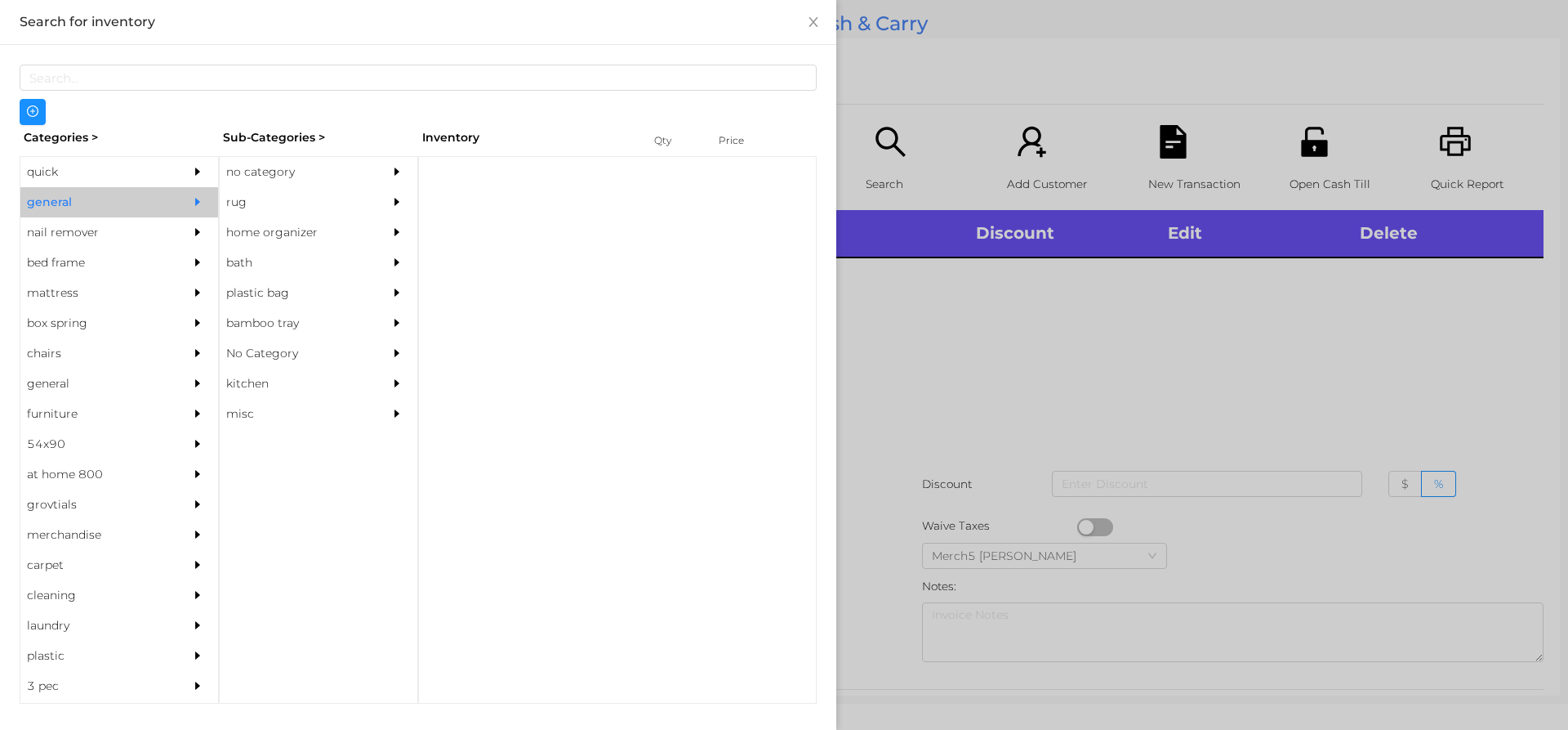
click at [353, 173] on div "no category" at bounding box center [294, 172] width 149 height 31
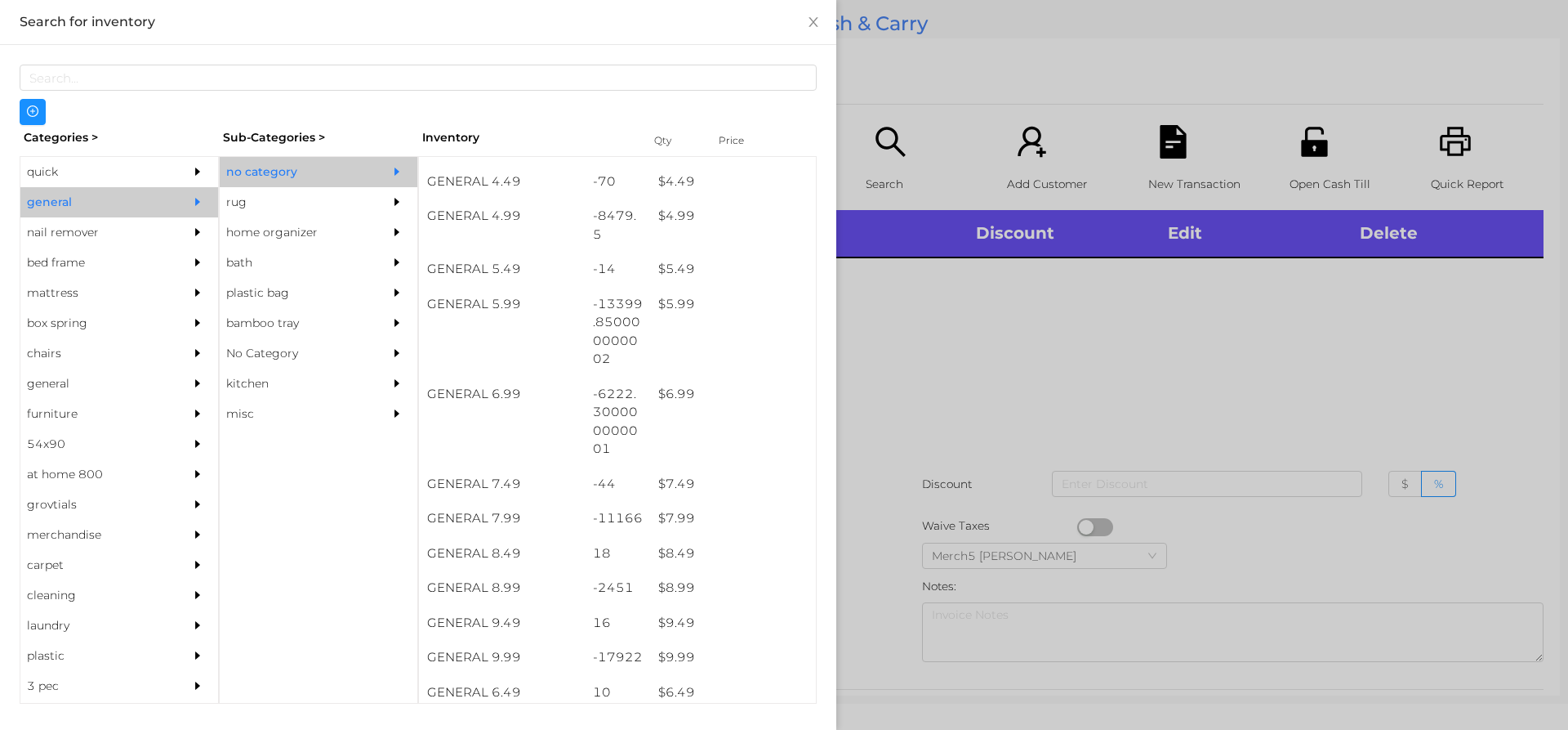
scroll to position [588, 0]
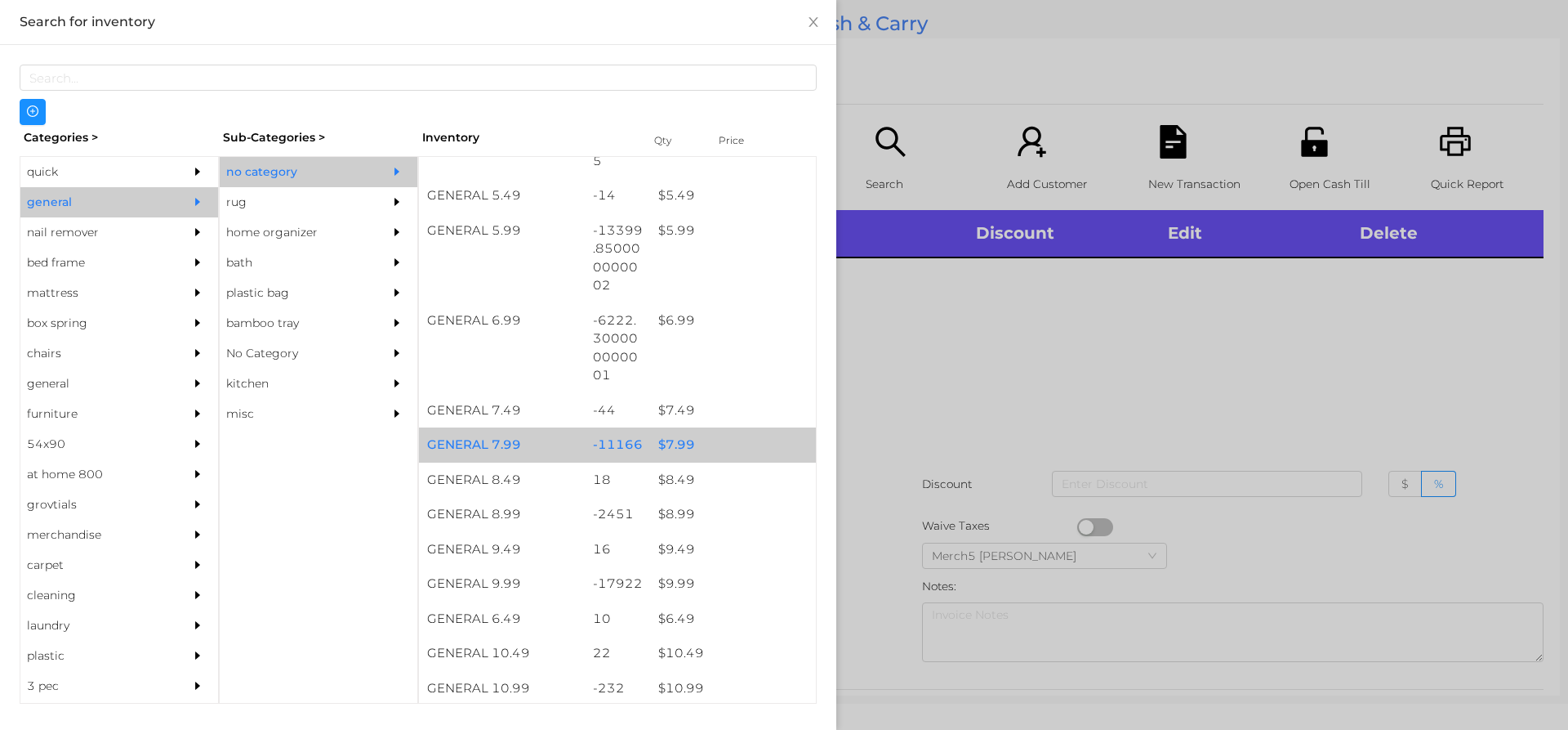
click at [732, 448] on div "$ 7.99" at bounding box center [732, 445] width 165 height 35
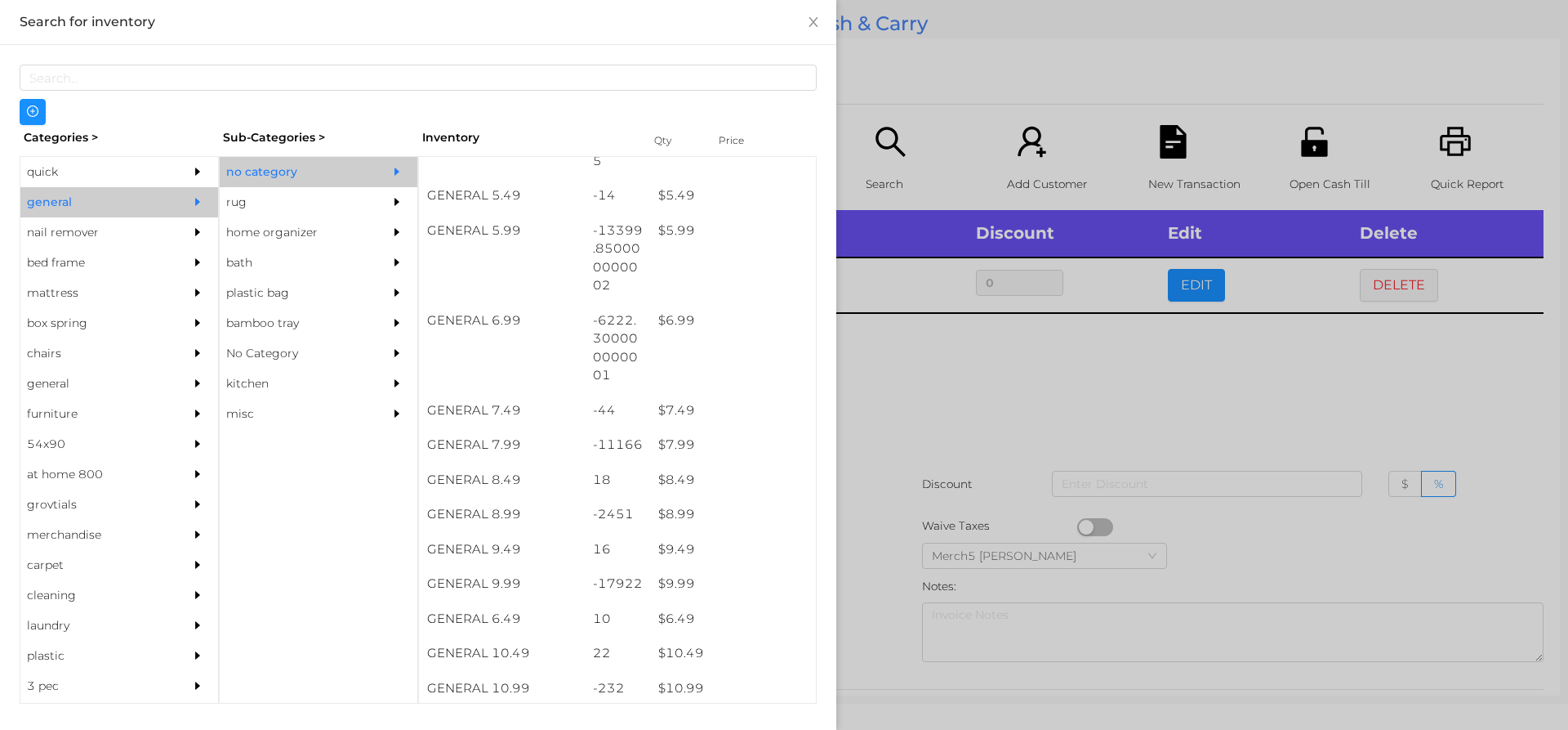
click at [1021, 430] on div at bounding box center [784, 365] width 1568 height 730
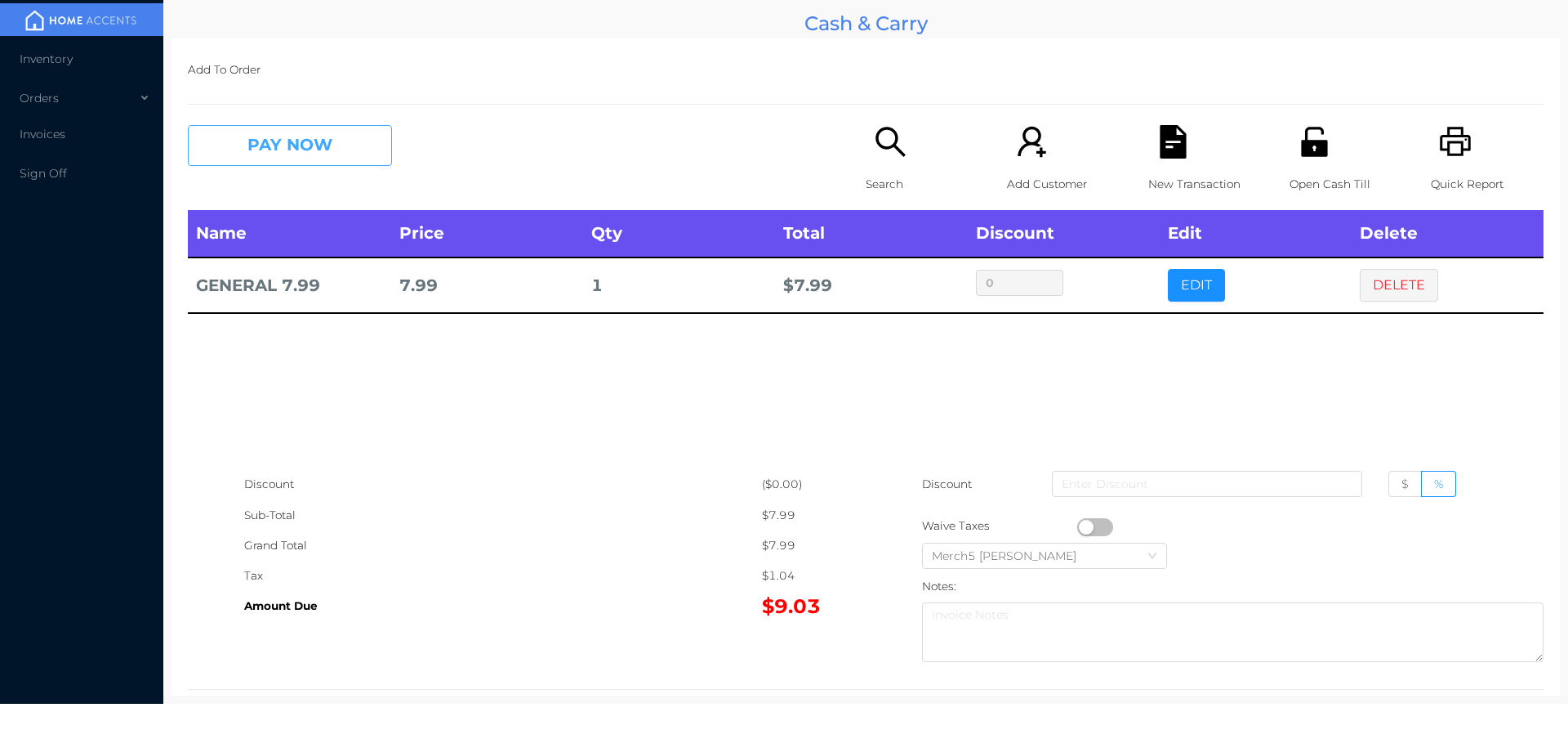
click at [359, 139] on button "PAY NOW" at bounding box center [290, 145] width 204 height 41
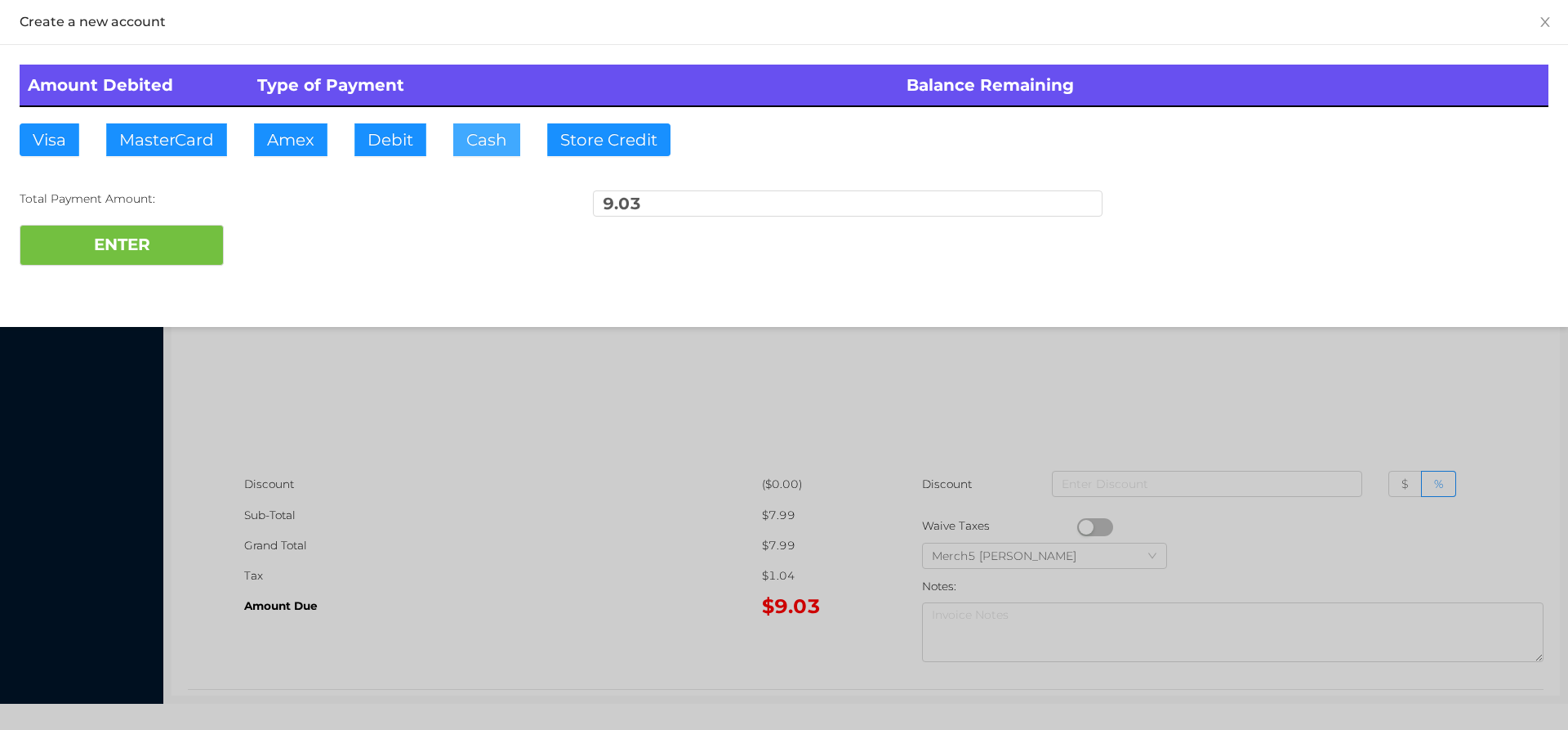
click at [488, 141] on button "Cash" at bounding box center [487, 139] width 67 height 33
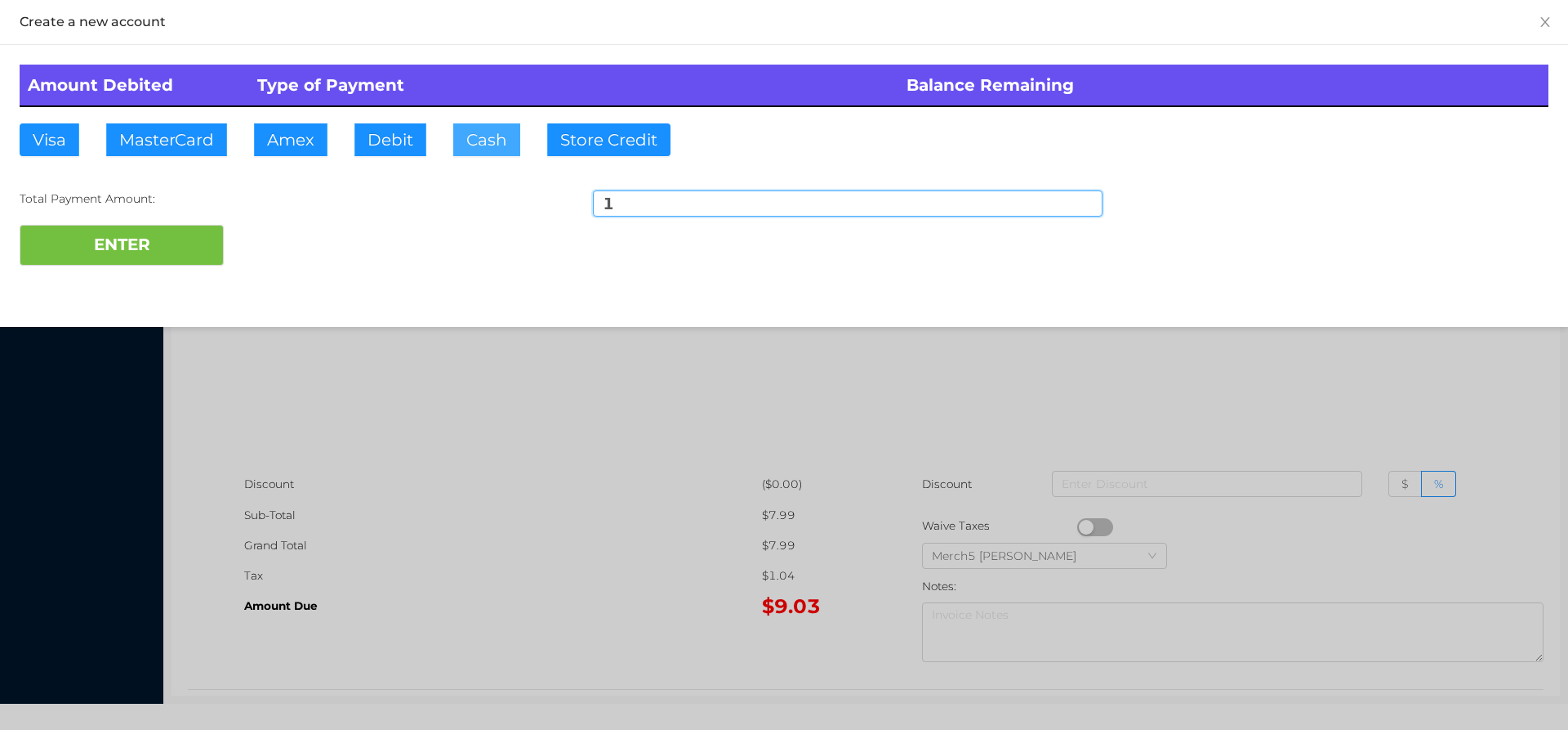
type input "10"
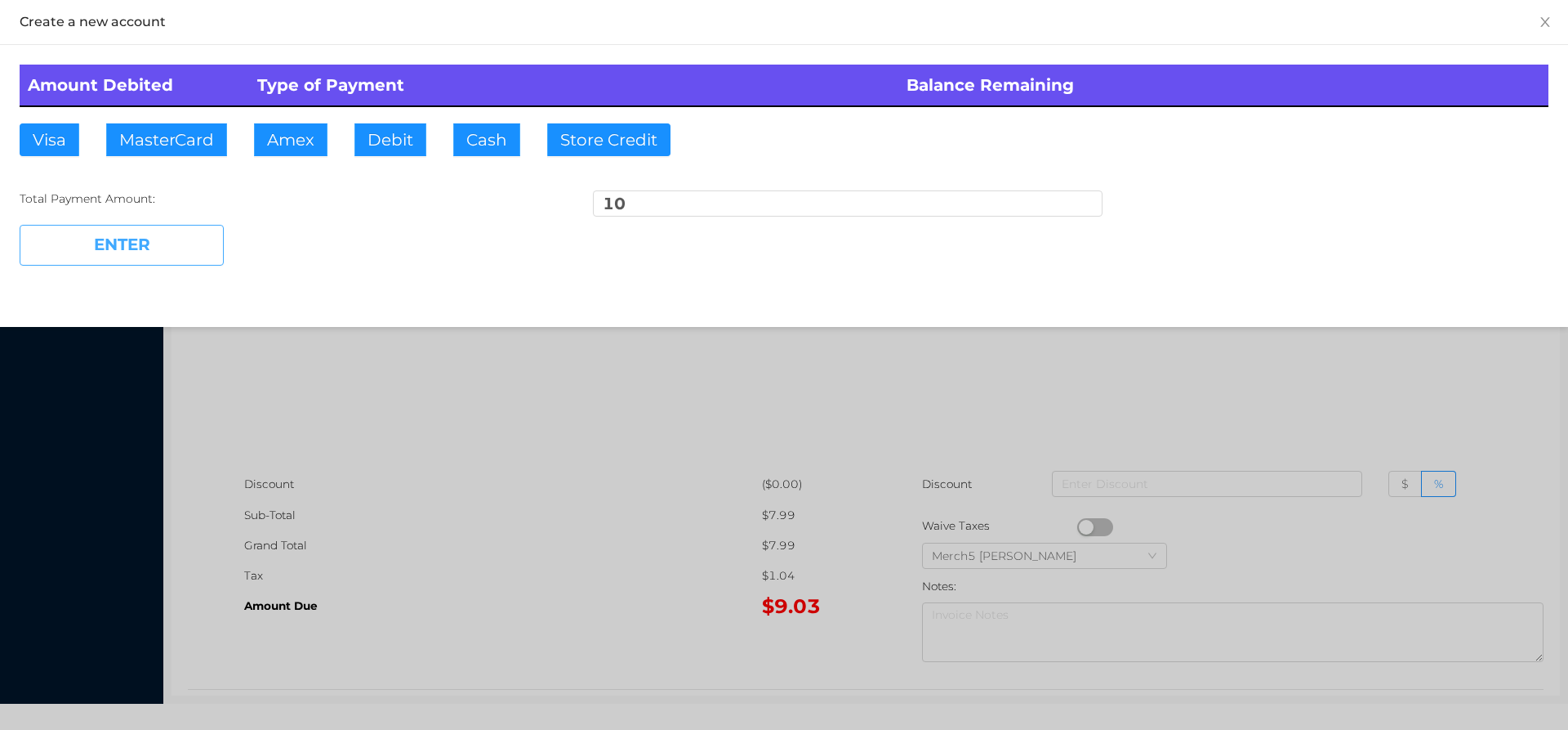
click at [218, 255] on button "ENTER" at bounding box center [122, 246] width 204 height 41
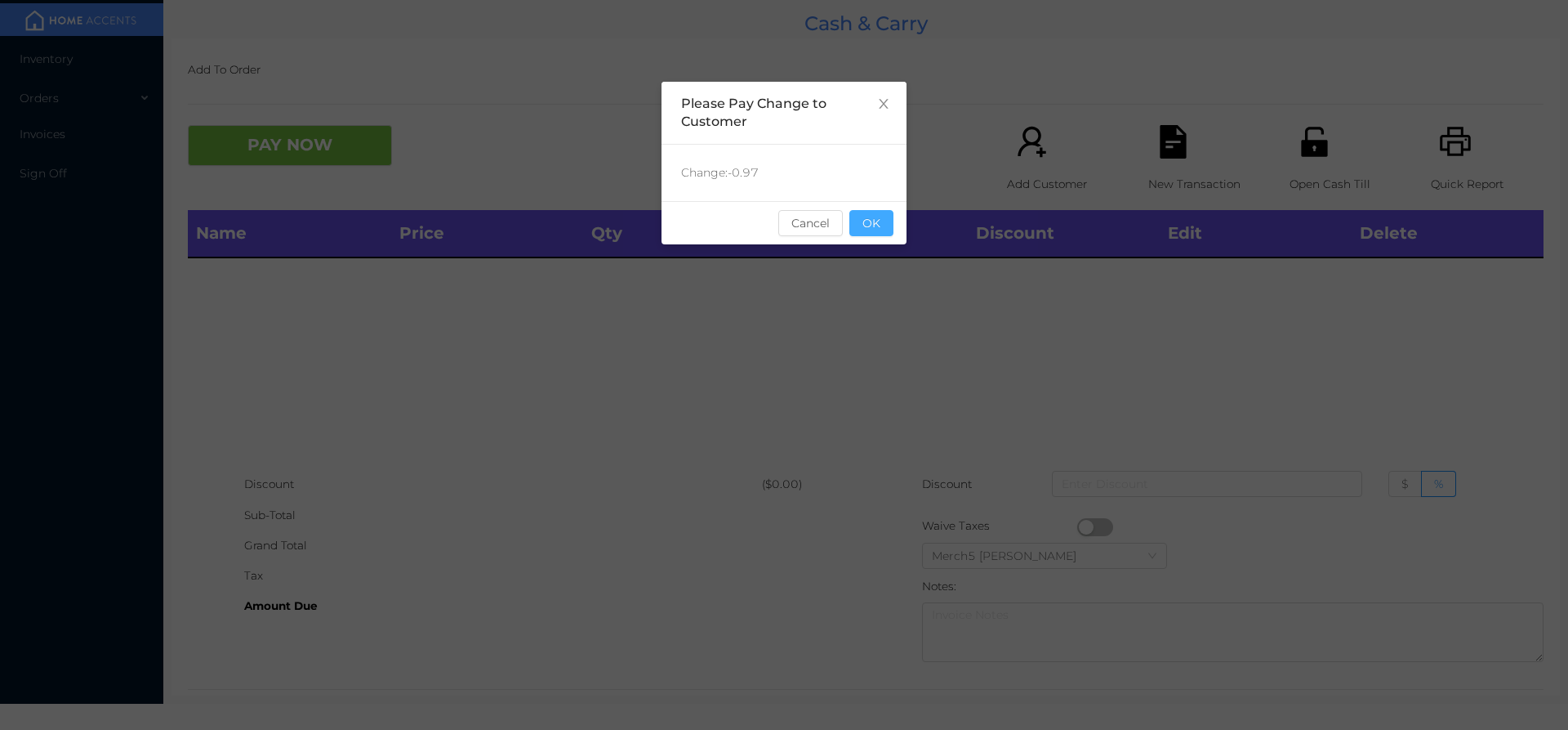
click at [877, 234] on button "OK" at bounding box center [871, 223] width 44 height 26
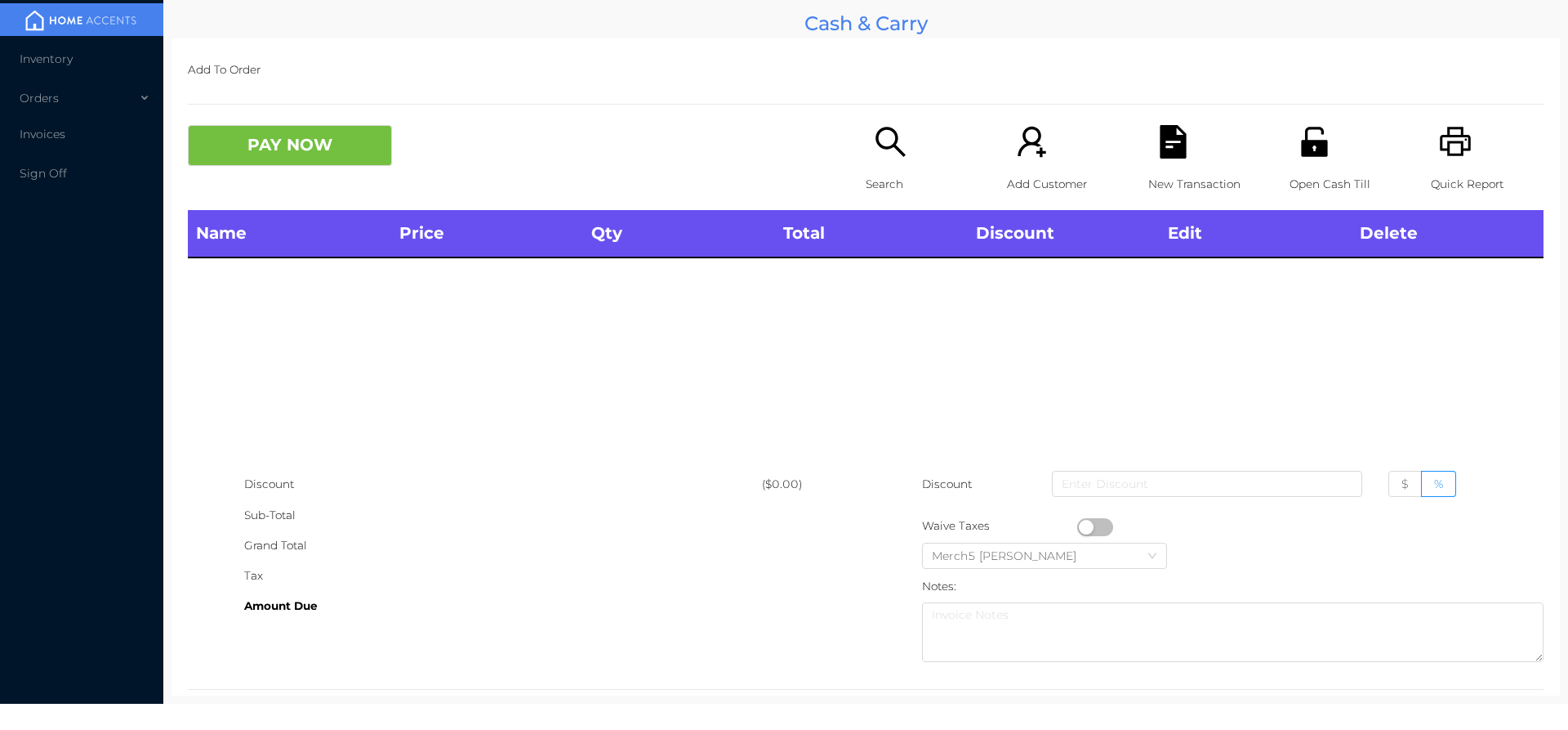
click at [1440, 150] on icon "icon: printer" at bounding box center [1455, 141] width 31 height 30
click at [895, 148] on icon "icon: search" at bounding box center [890, 141] width 33 height 33
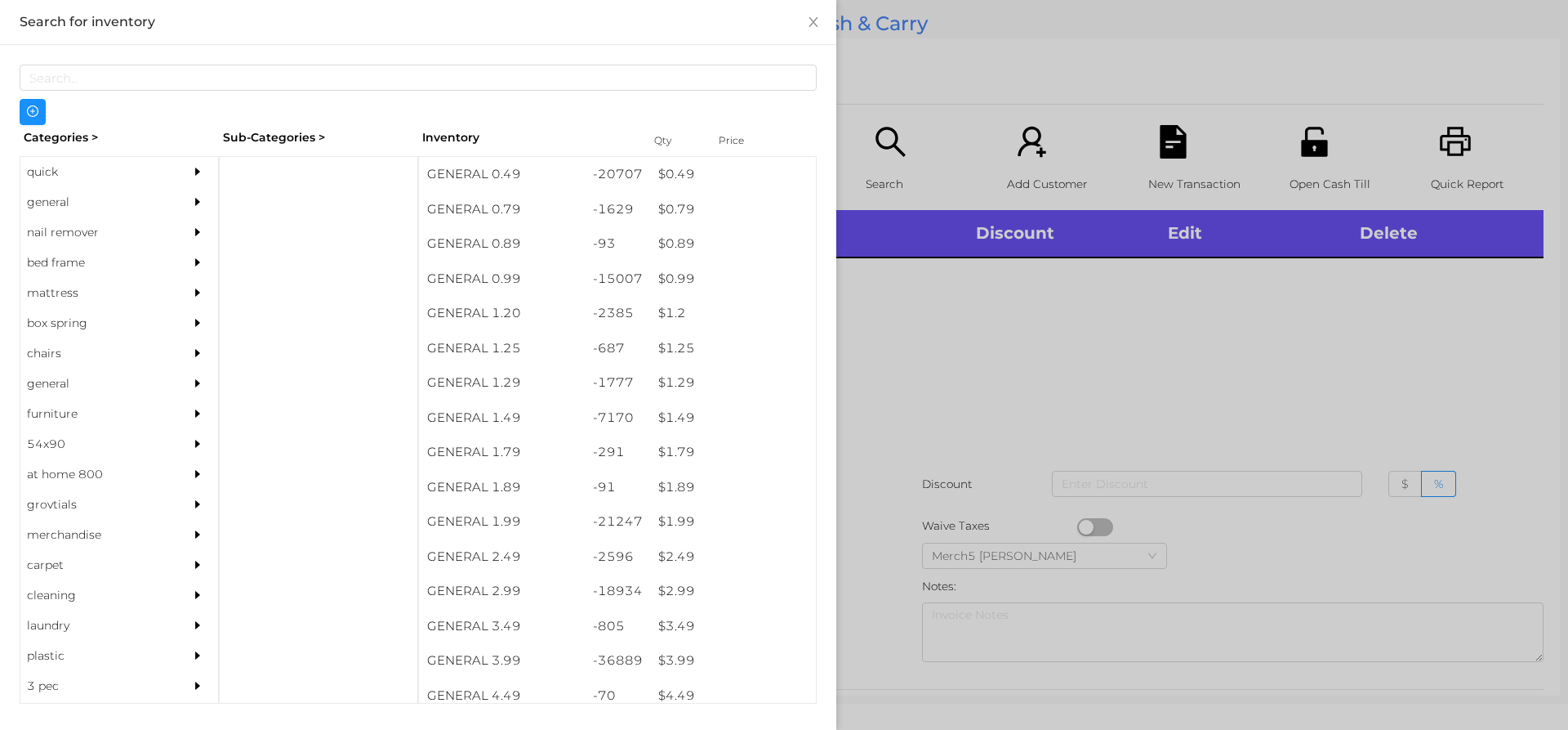
click at [191, 198] on icon "icon: caret-right" at bounding box center [197, 202] width 11 height 11
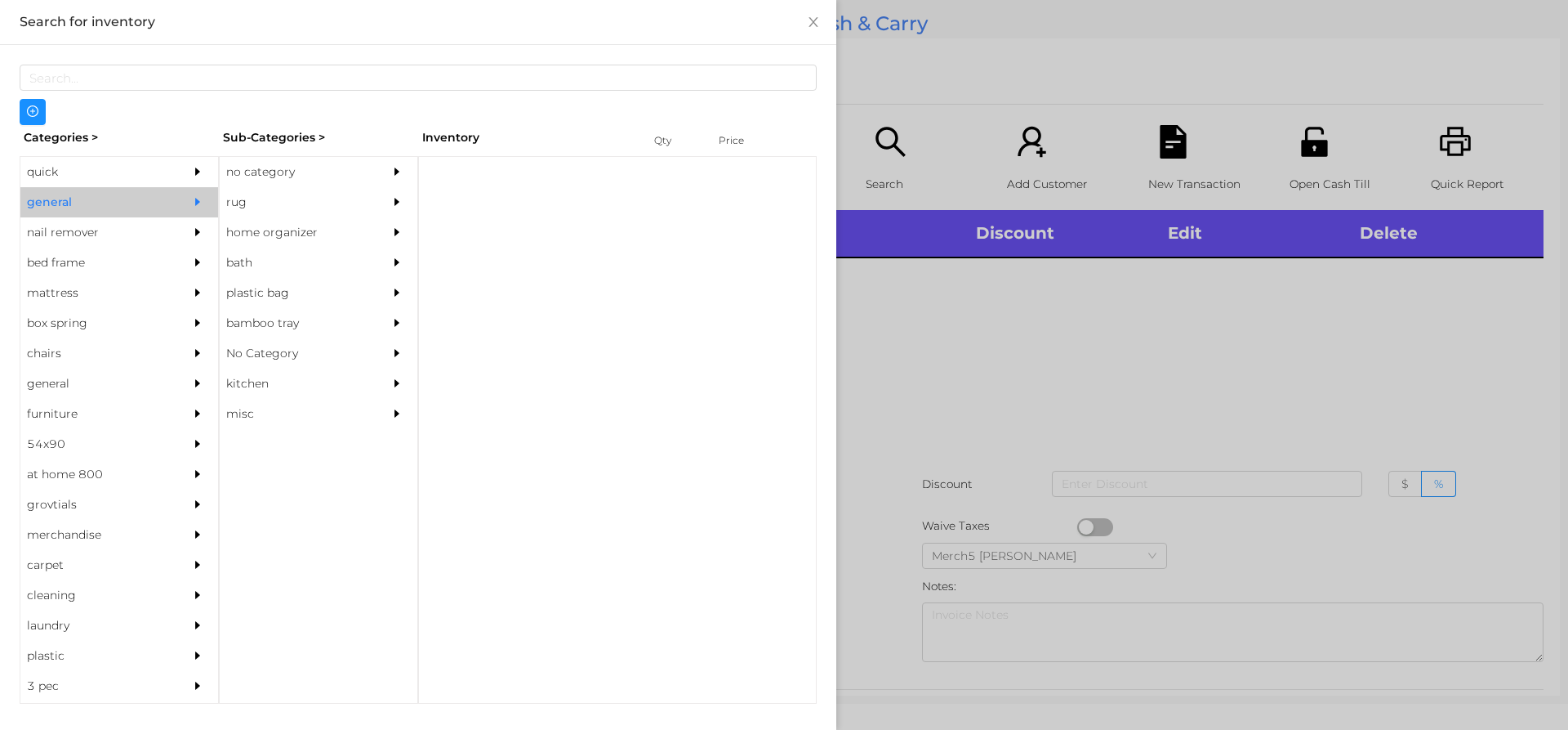
click at [386, 174] on div at bounding box center [401, 172] width 33 height 31
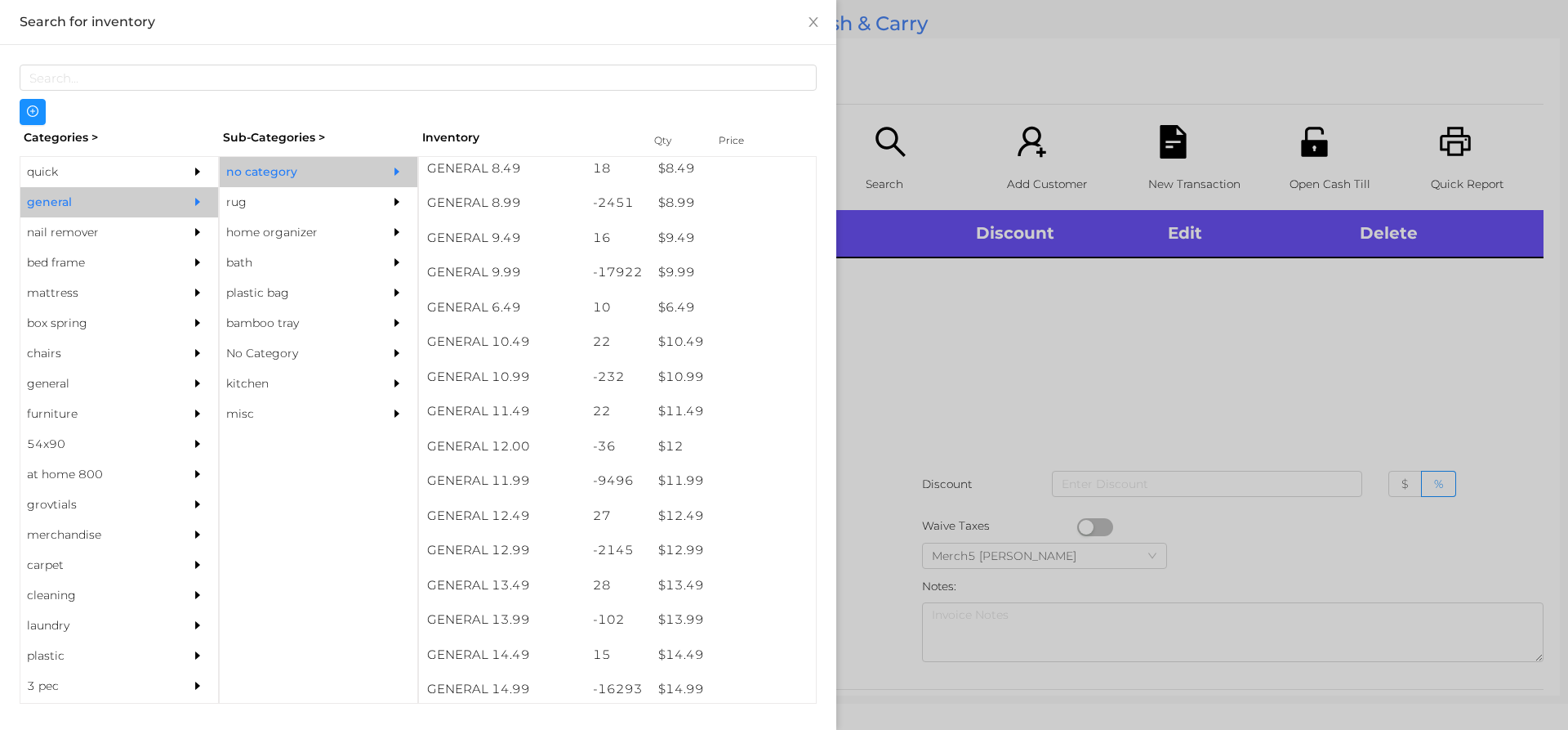
scroll to position [1062, 0]
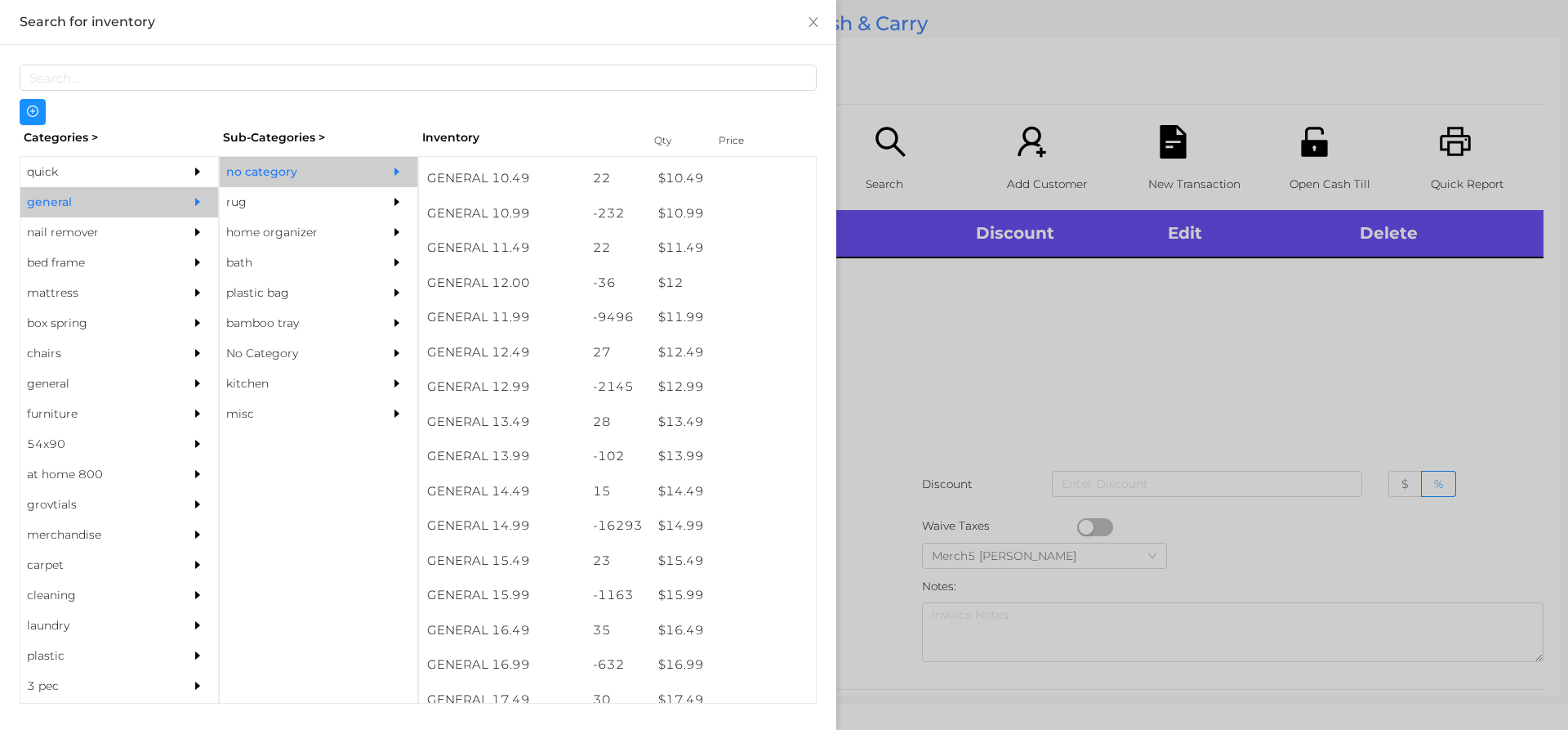
click at [924, 306] on div at bounding box center [784, 365] width 1568 height 730
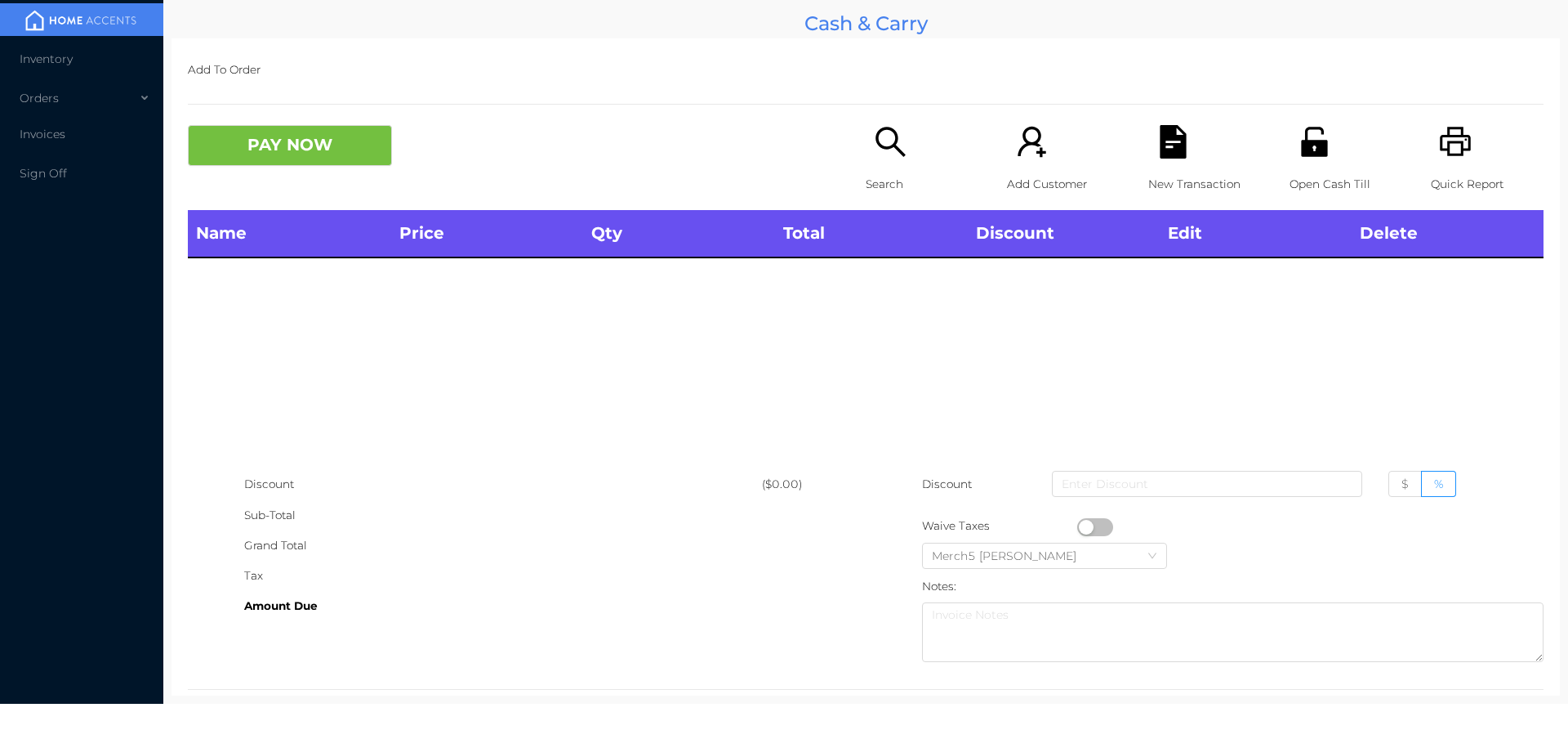
click at [891, 142] on icon "icon: search" at bounding box center [890, 141] width 33 height 33
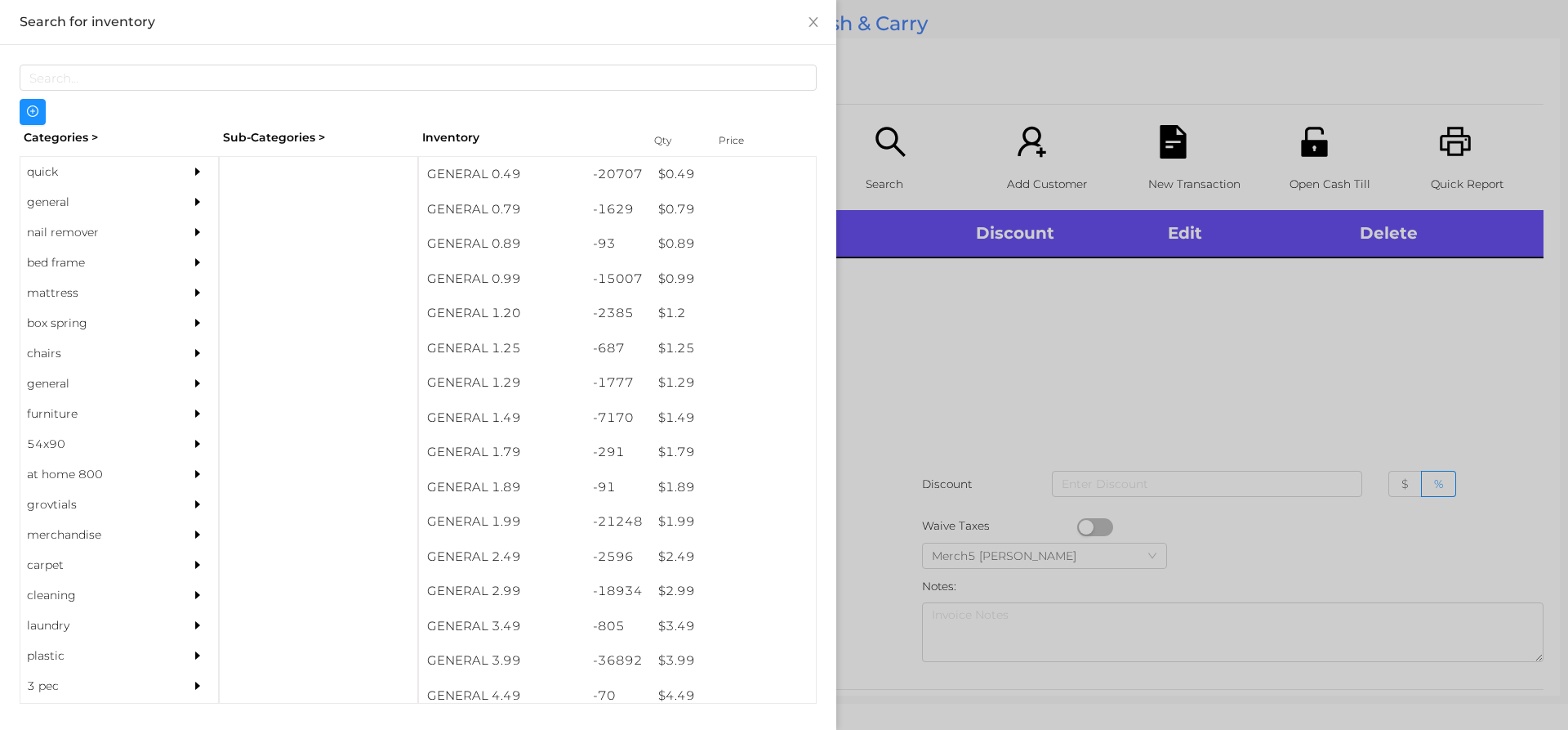
click at [171, 198] on div "general" at bounding box center [119, 202] width 198 height 31
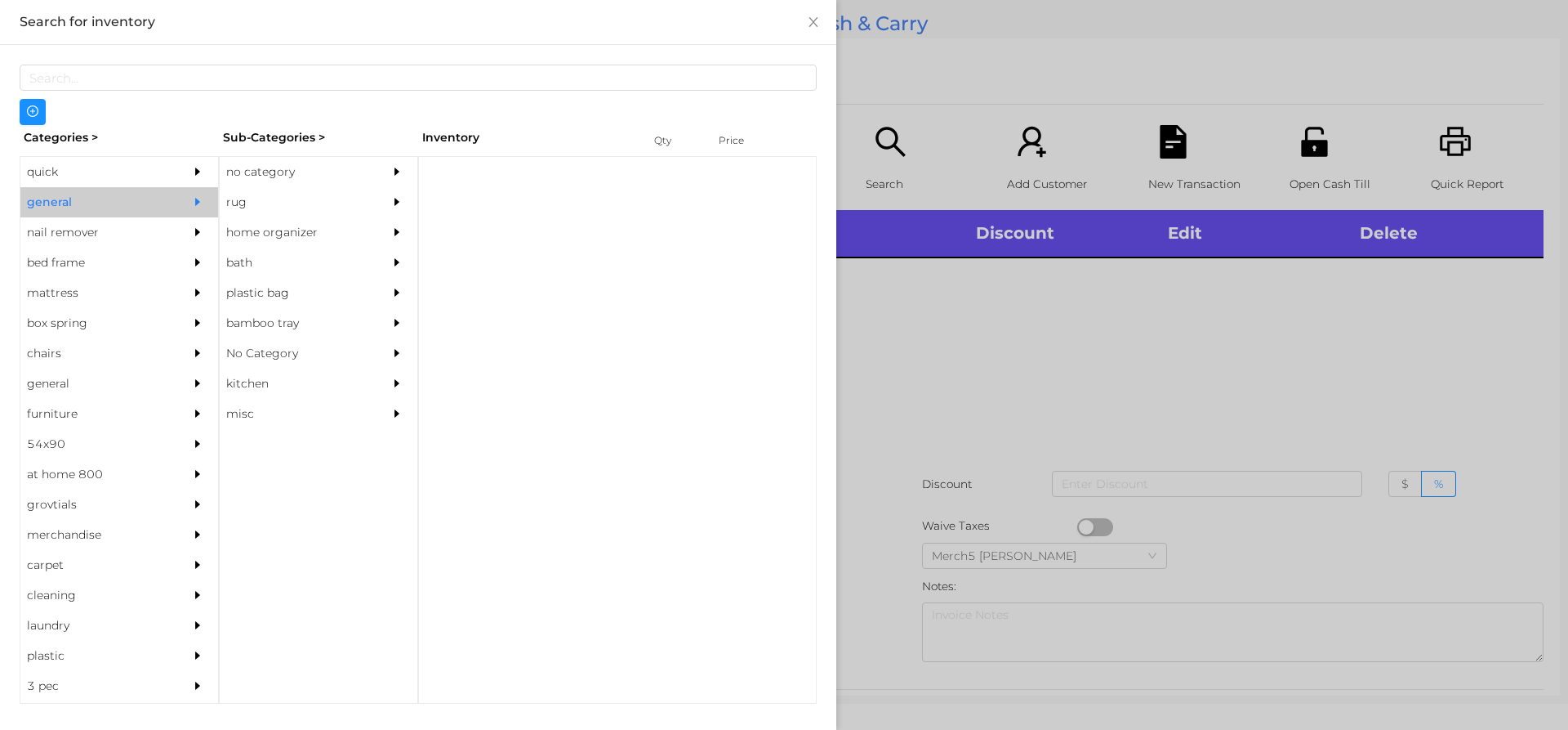
click at [314, 169] on div "no category" at bounding box center [294, 172] width 149 height 31
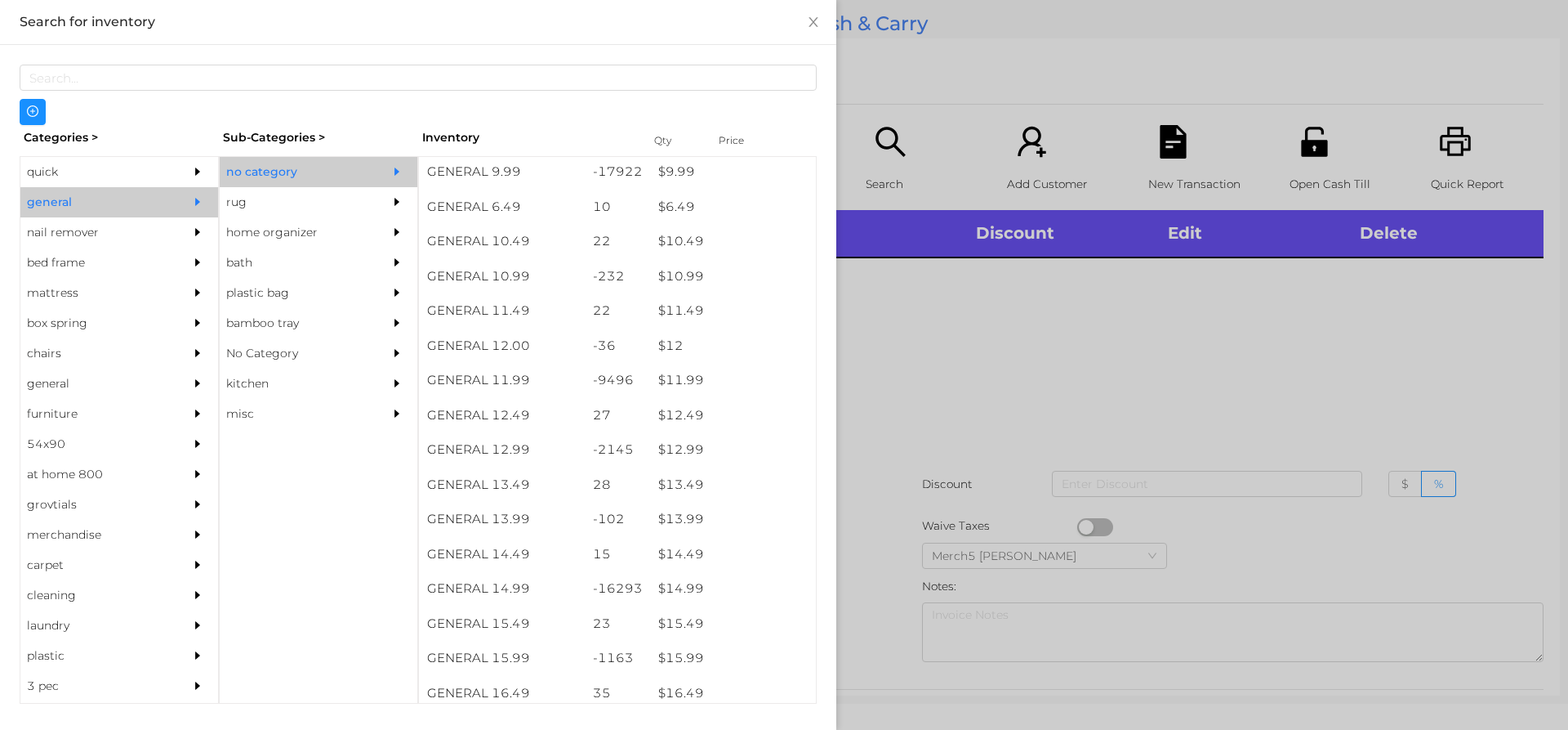
scroll to position [1004, 0]
click at [744, 380] on div "$ 11.99" at bounding box center [732, 376] width 165 height 35
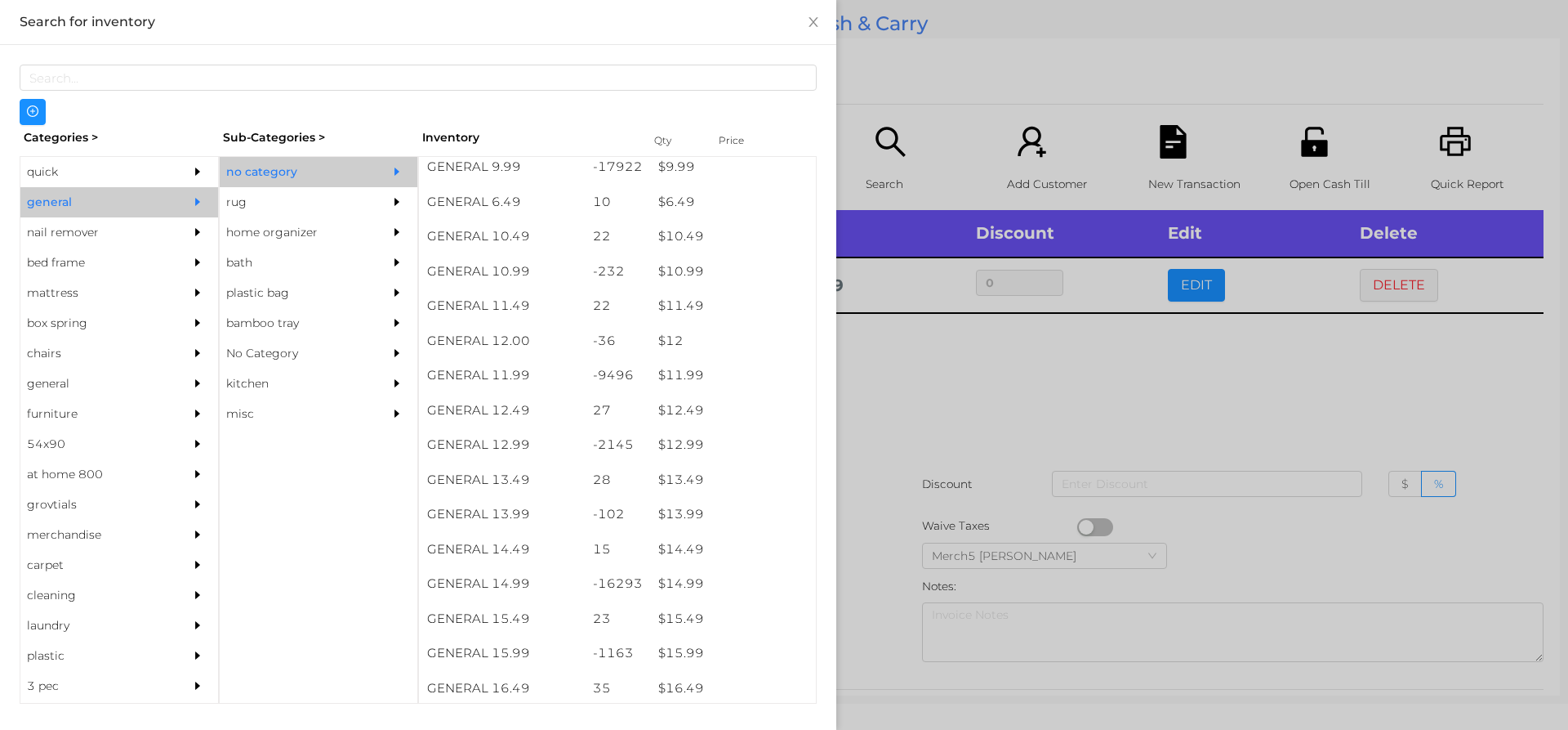
click at [1030, 416] on div at bounding box center [784, 365] width 1568 height 730
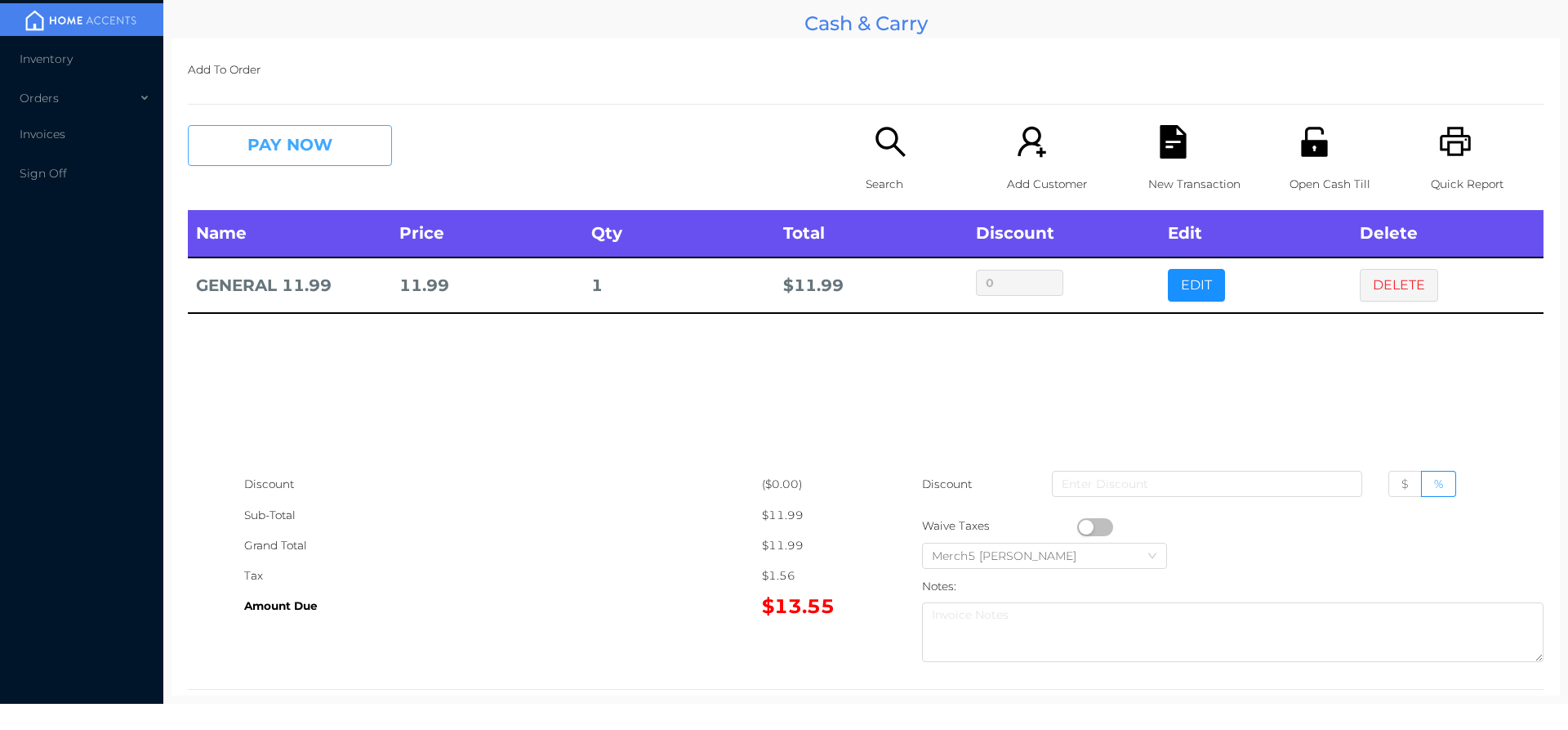
click at [333, 141] on button "PAY NOW" at bounding box center [290, 145] width 204 height 41
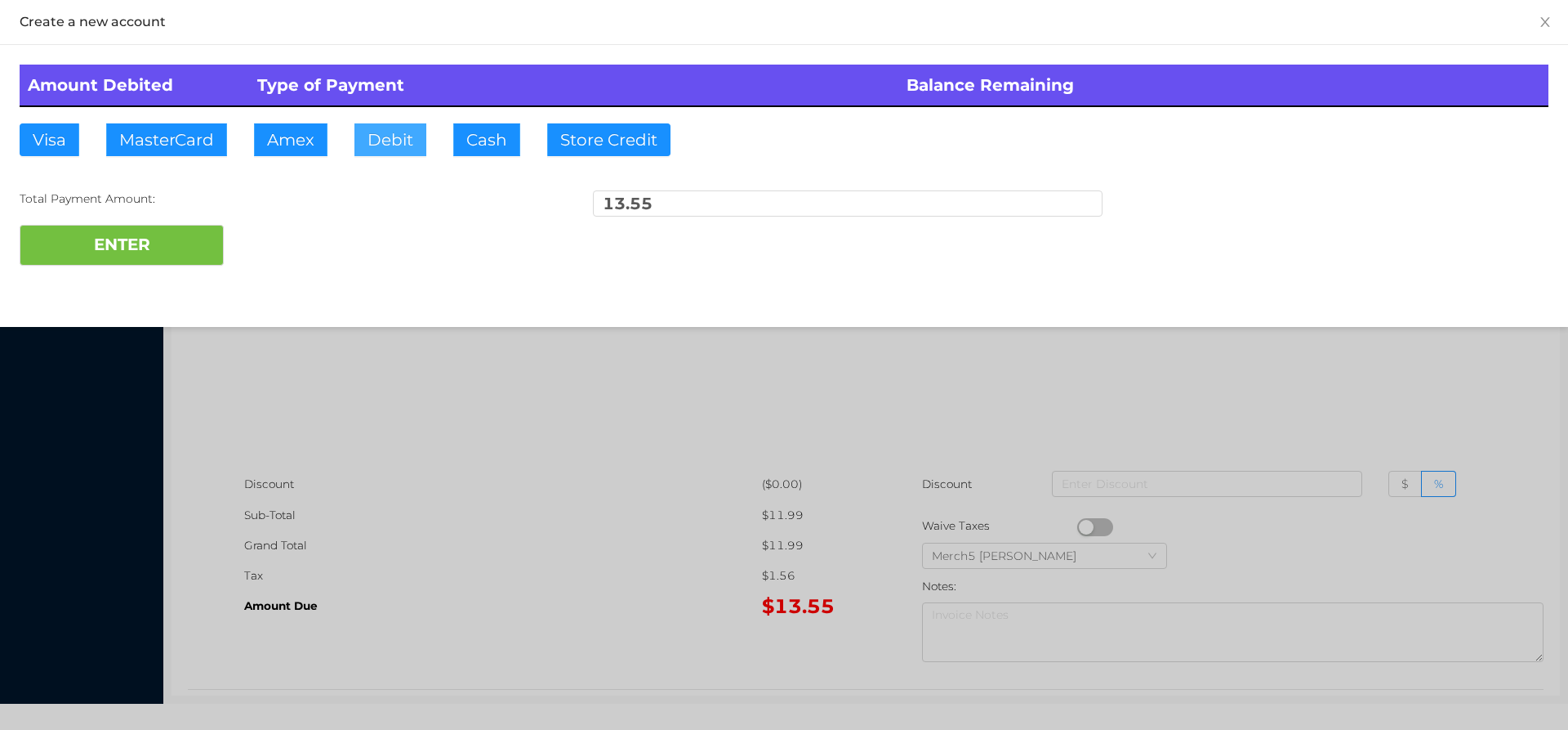
click at [401, 145] on button "Debit" at bounding box center [389, 139] width 72 height 33
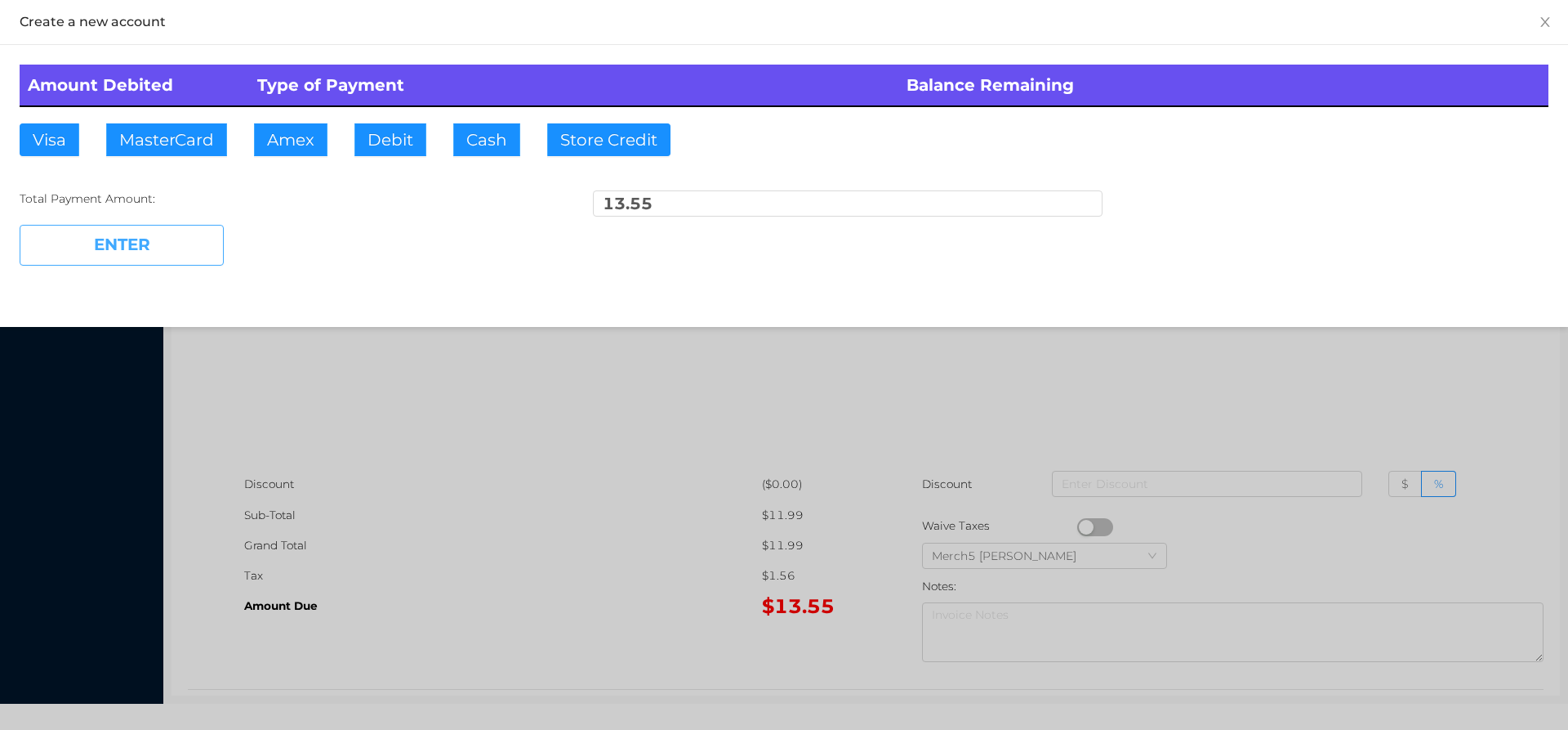
click at [218, 242] on button "ENTER" at bounding box center [122, 246] width 204 height 41
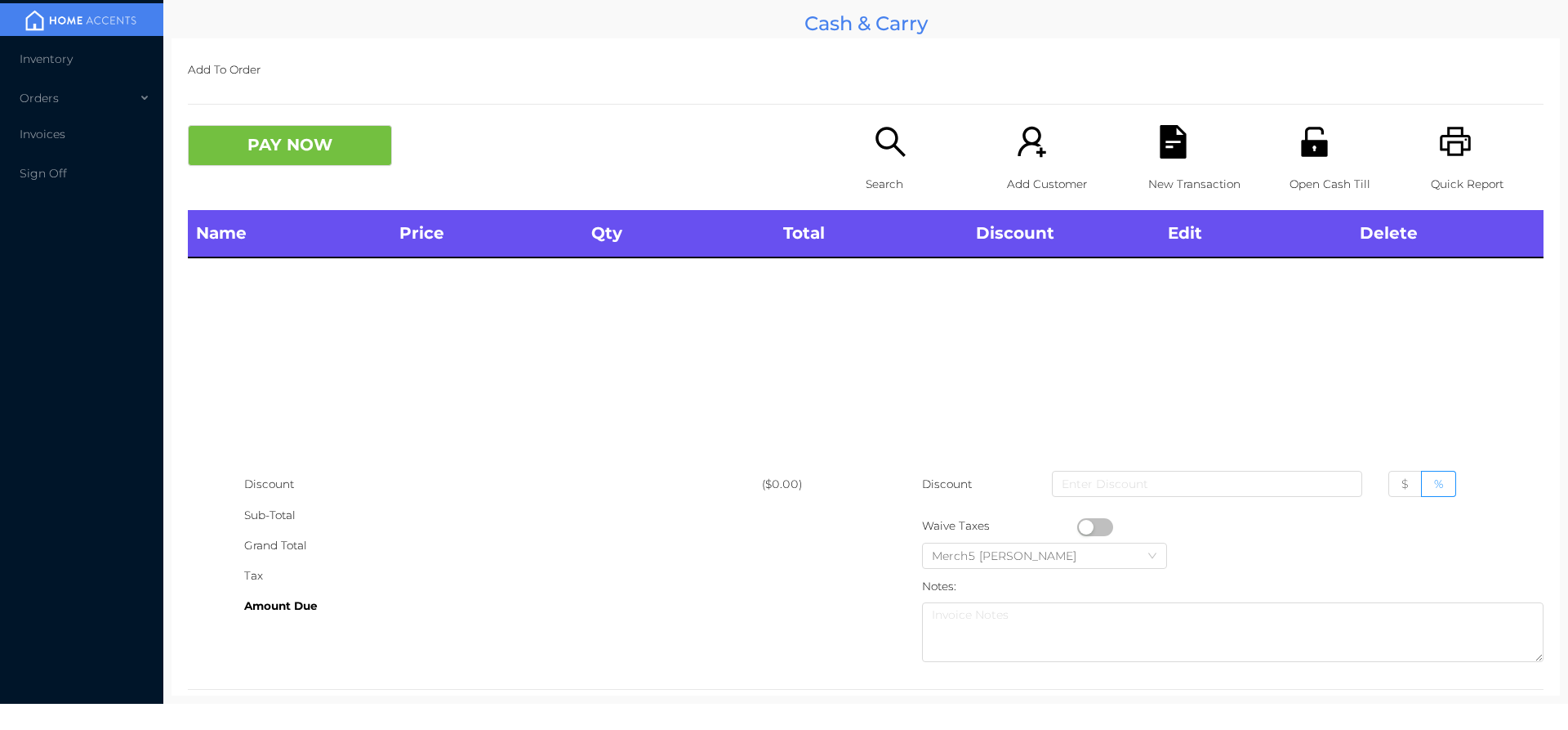
click at [910, 155] on div "Search" at bounding box center [921, 166] width 112 height 85
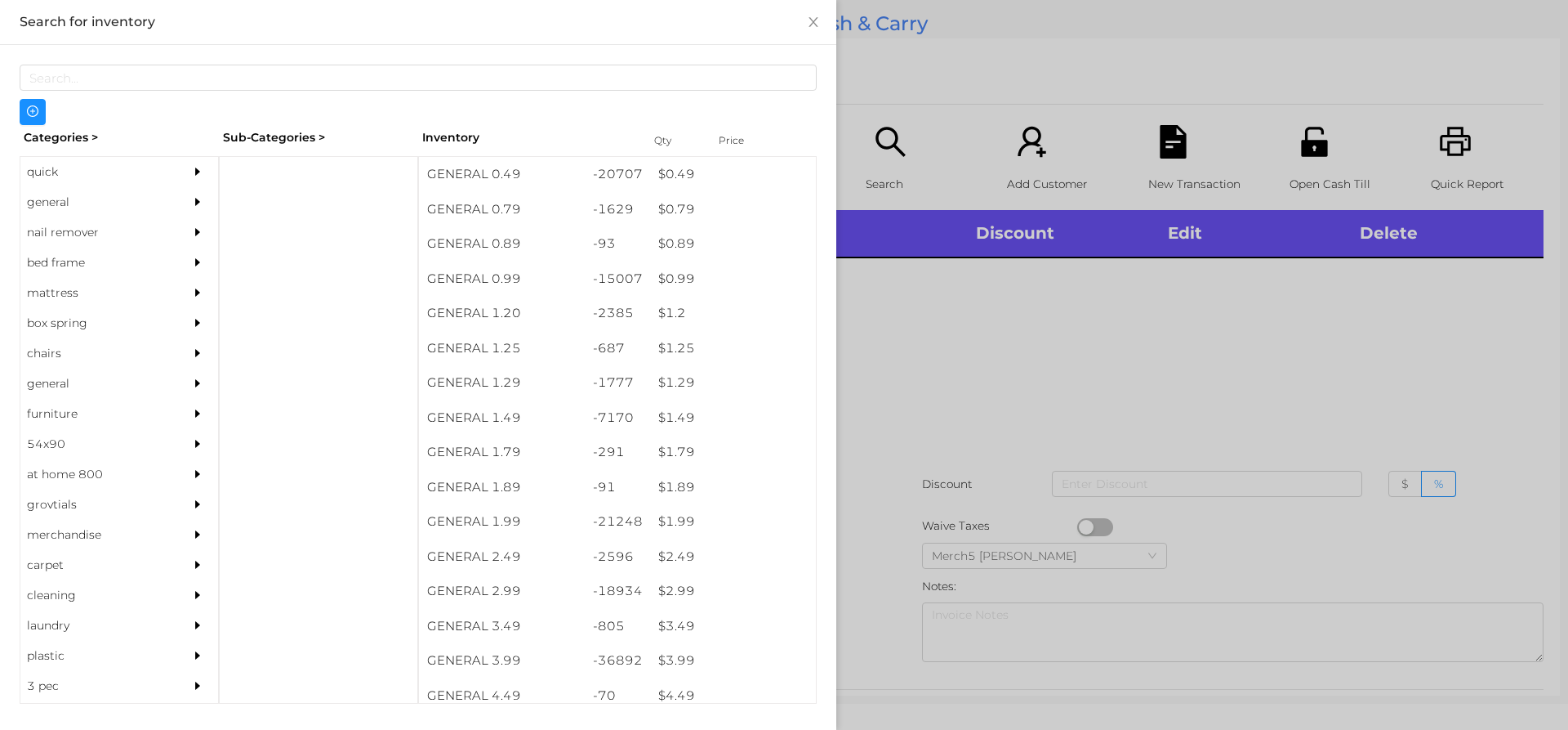
click at [165, 193] on div "general" at bounding box center [119, 202] width 198 height 31
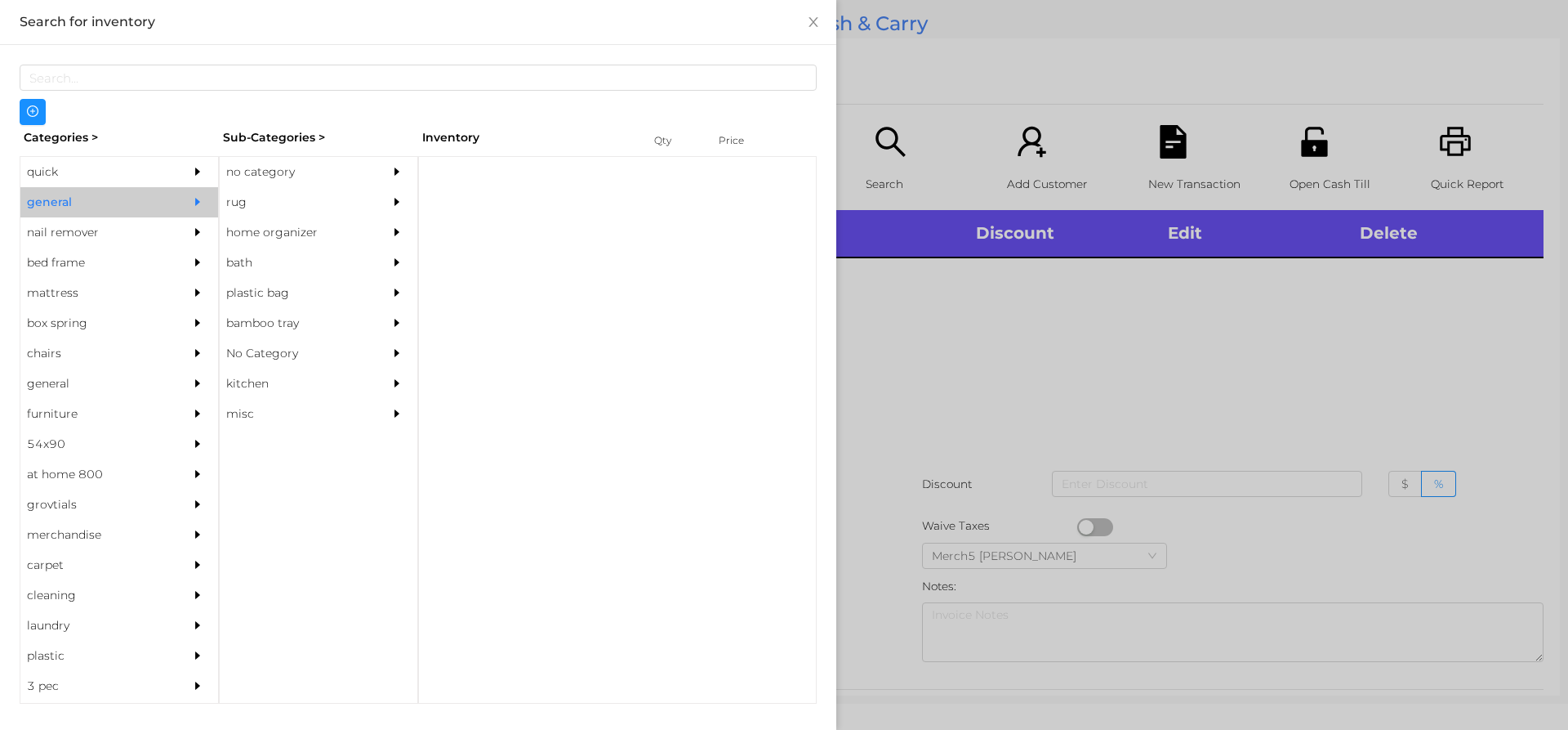
click at [337, 176] on div "no category" at bounding box center [294, 172] width 149 height 31
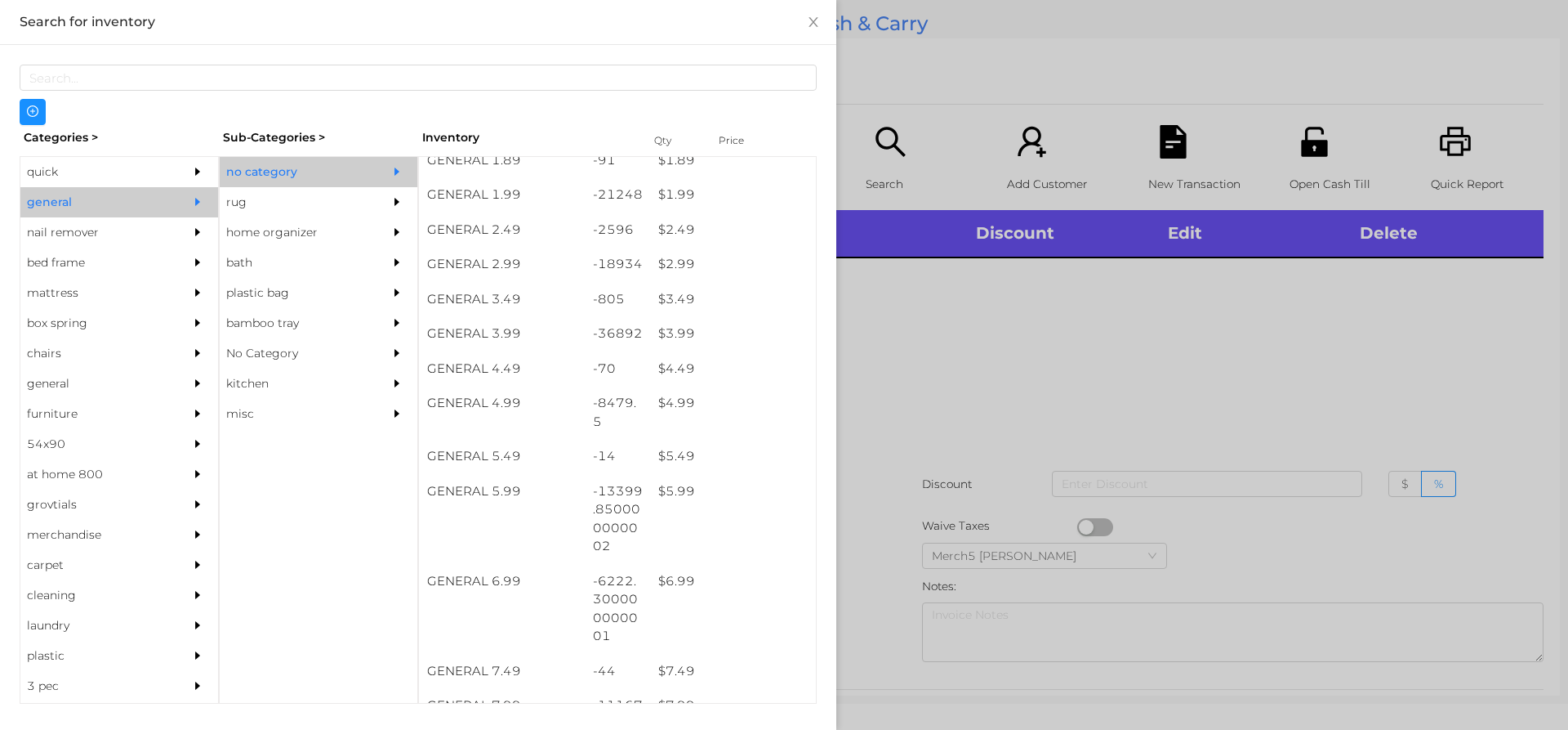
scroll to position [572, 0]
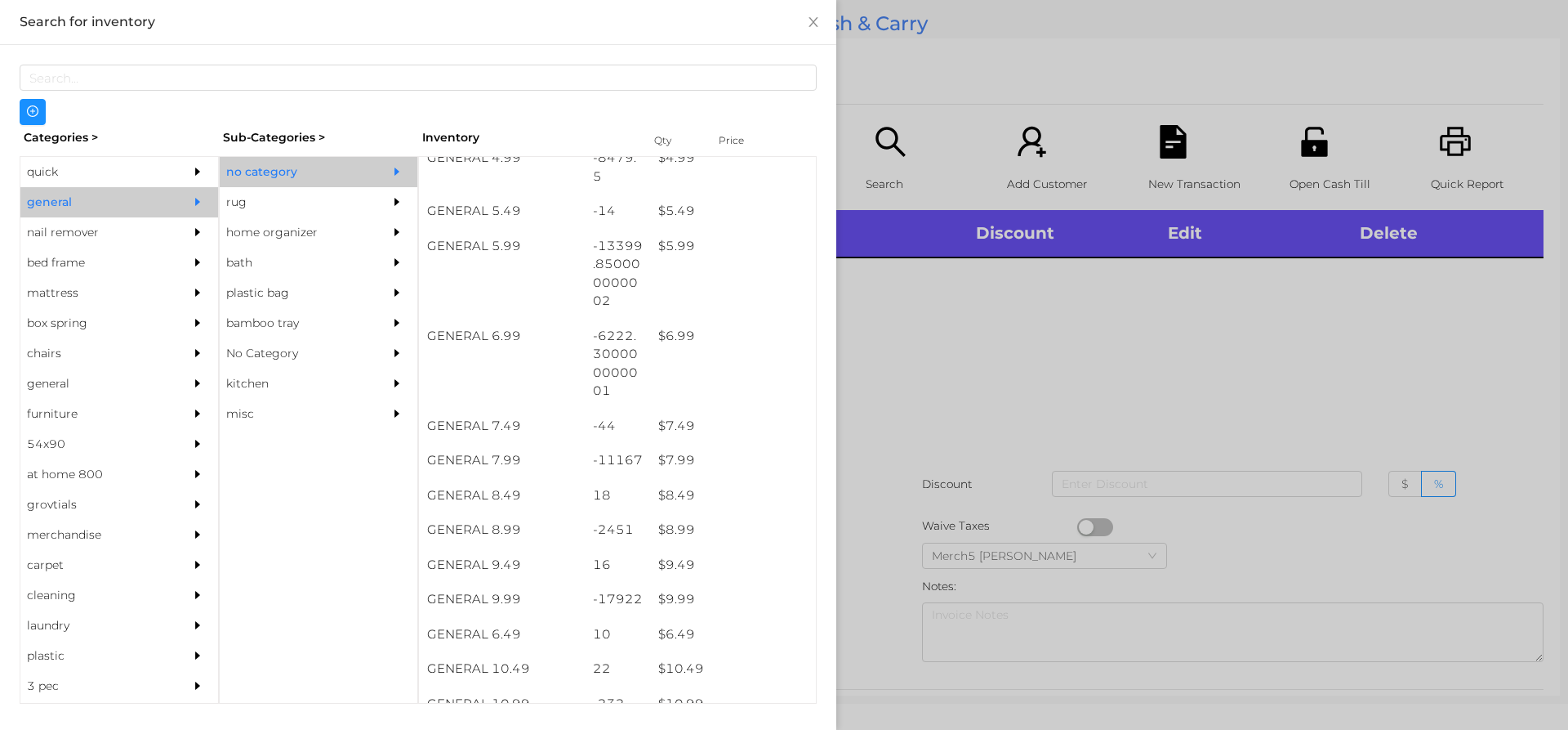
click at [915, 295] on div at bounding box center [784, 365] width 1568 height 730
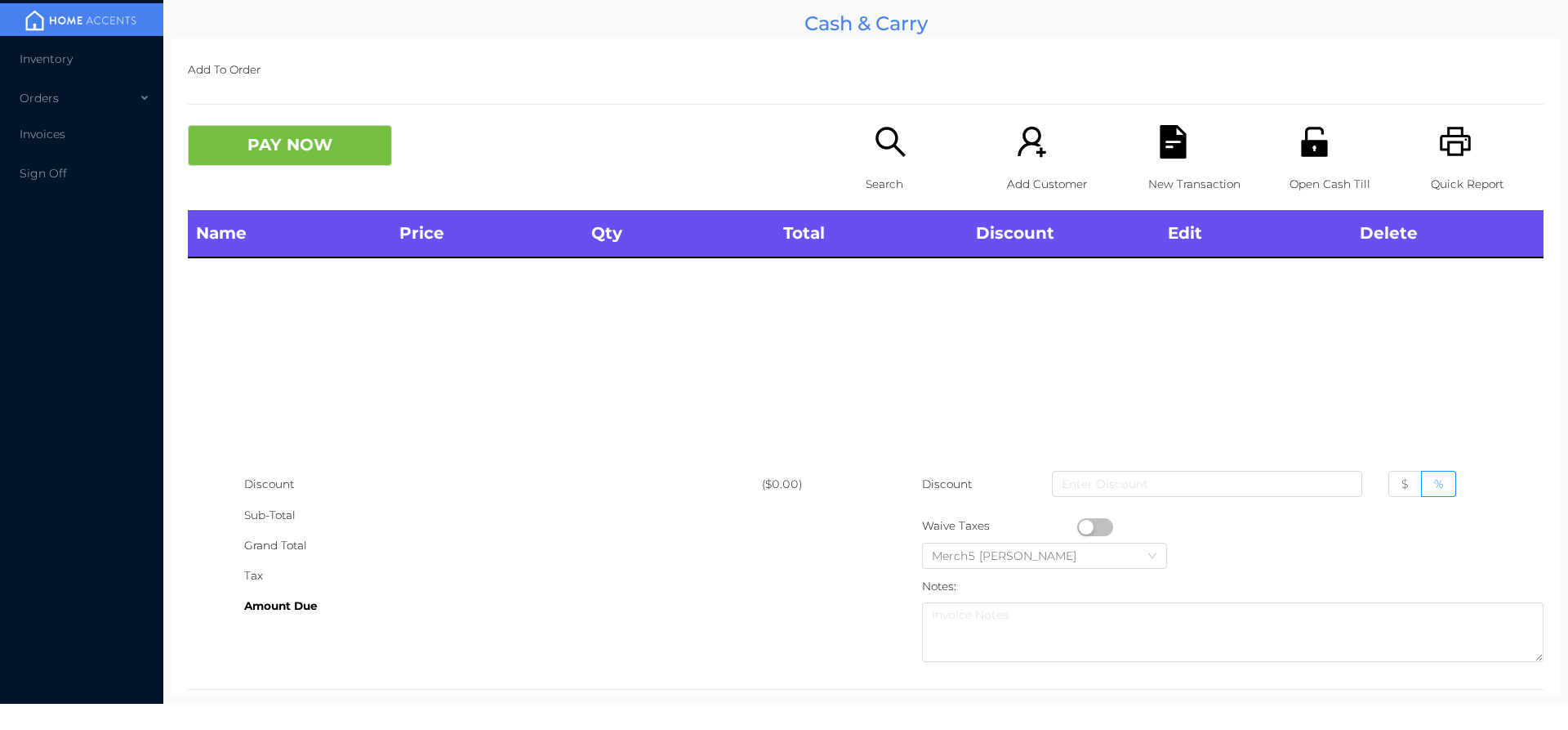
click at [865, 162] on div "Search" at bounding box center [921, 166] width 112 height 85
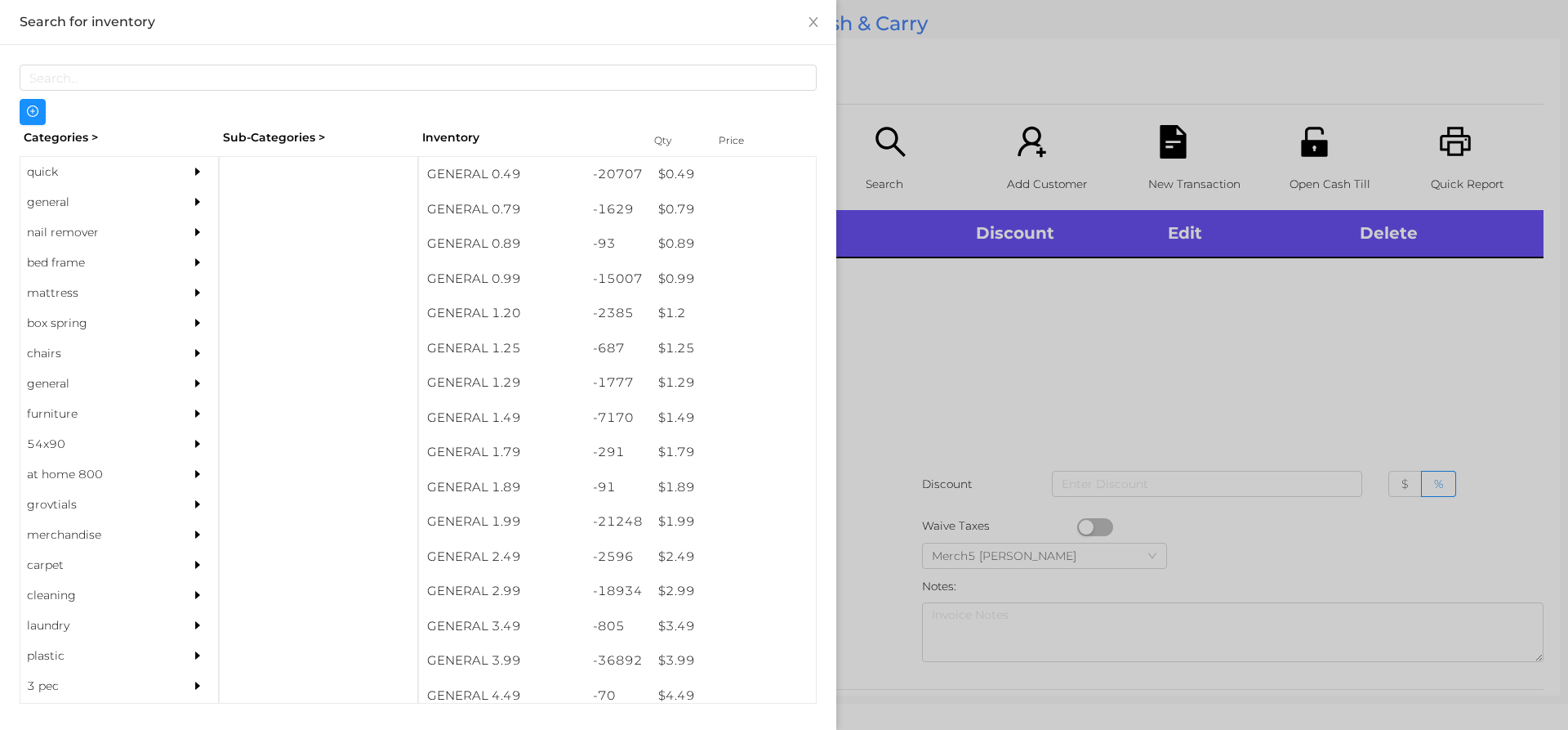
click at [170, 204] on div "general" at bounding box center [119, 202] width 198 height 31
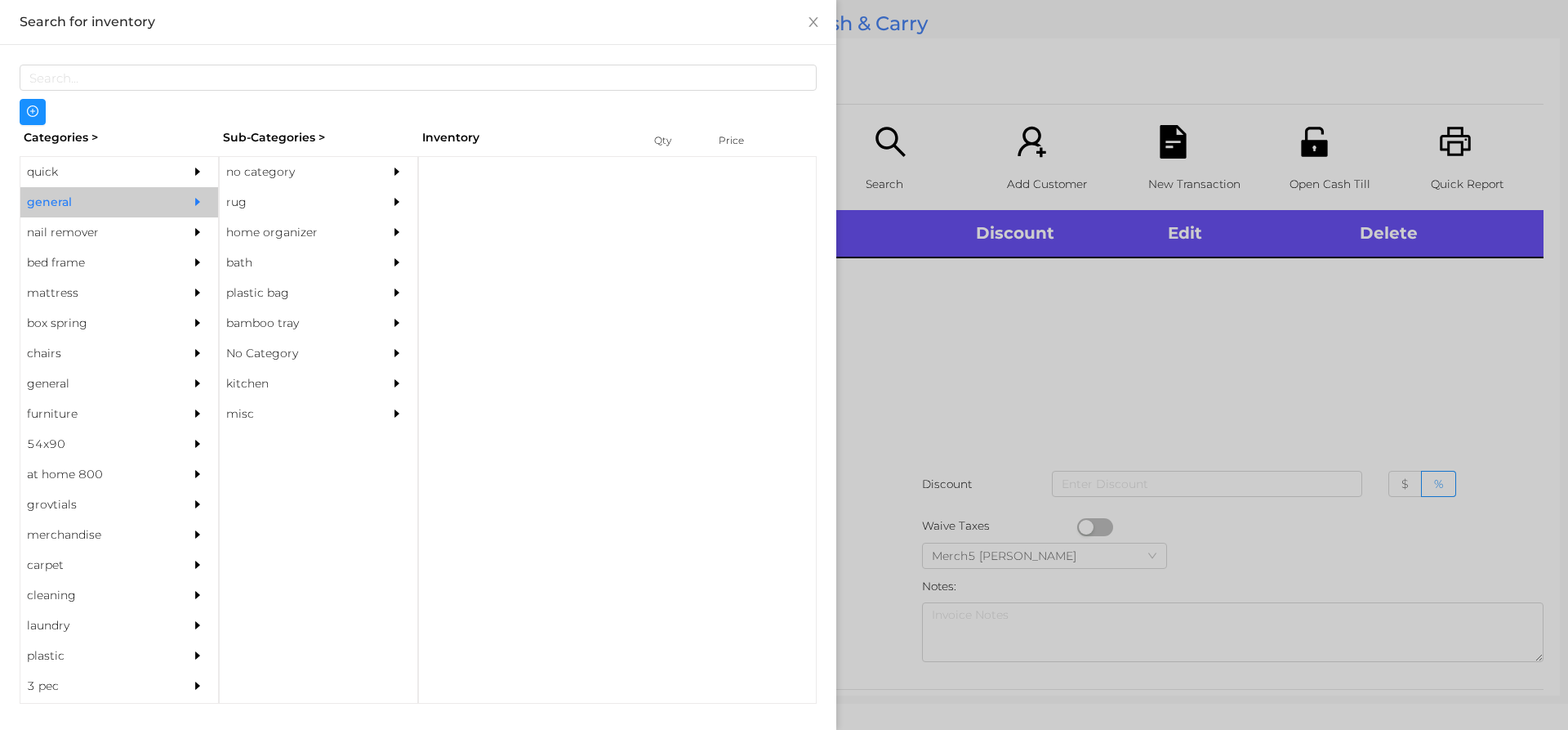
click at [285, 170] on div "no category" at bounding box center [294, 172] width 149 height 31
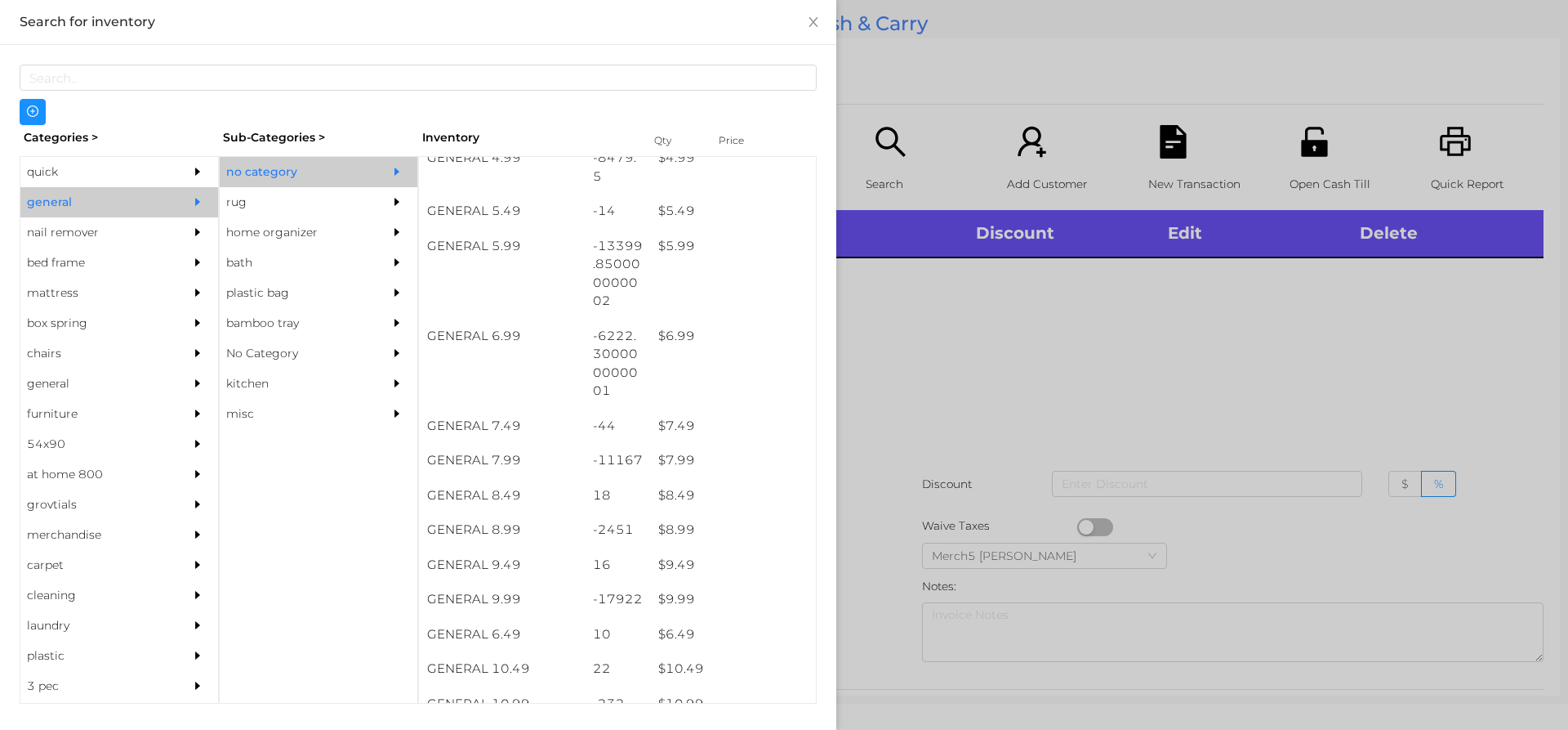
click at [1039, 352] on div at bounding box center [784, 365] width 1568 height 730
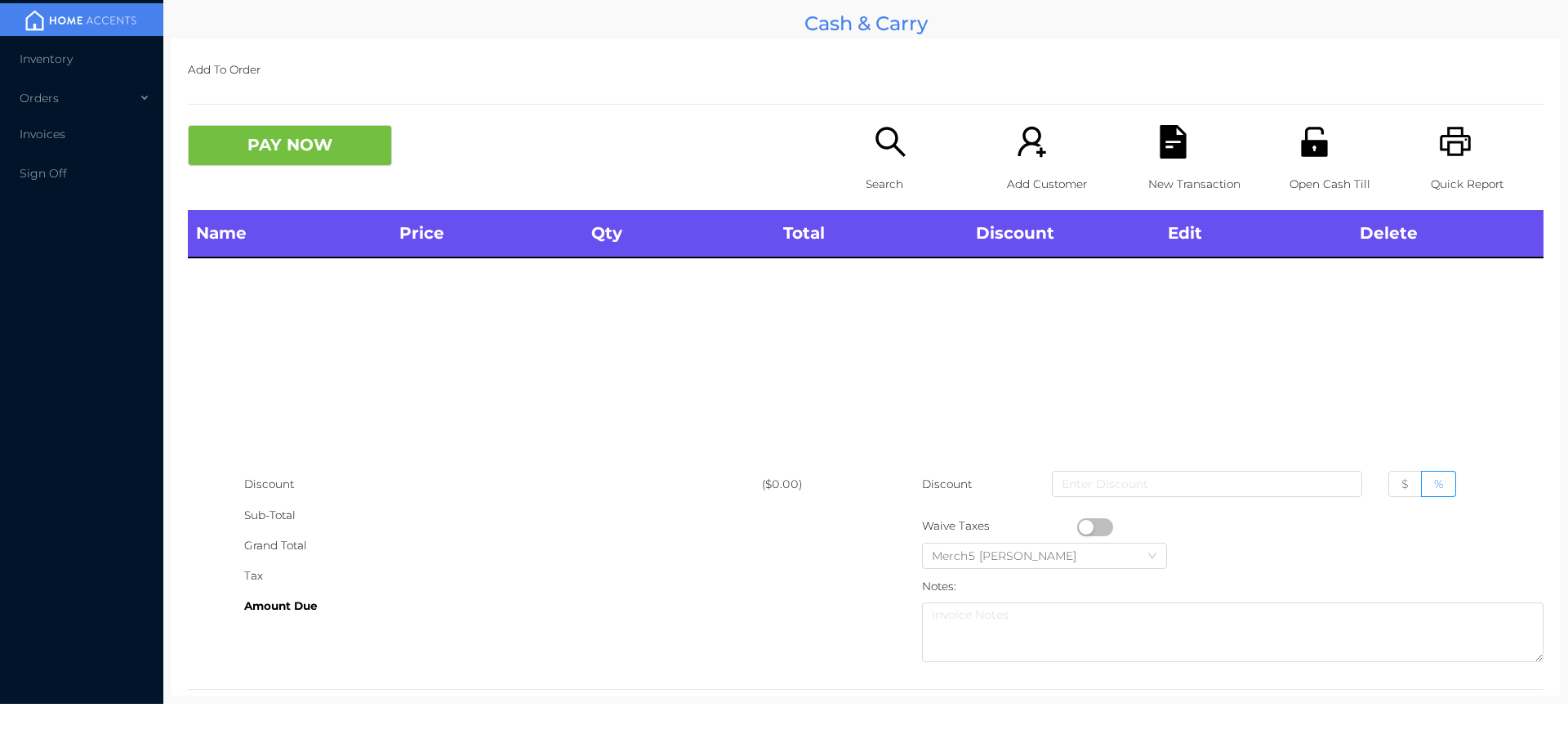
click at [884, 158] on icon "icon: search" at bounding box center [890, 141] width 33 height 33
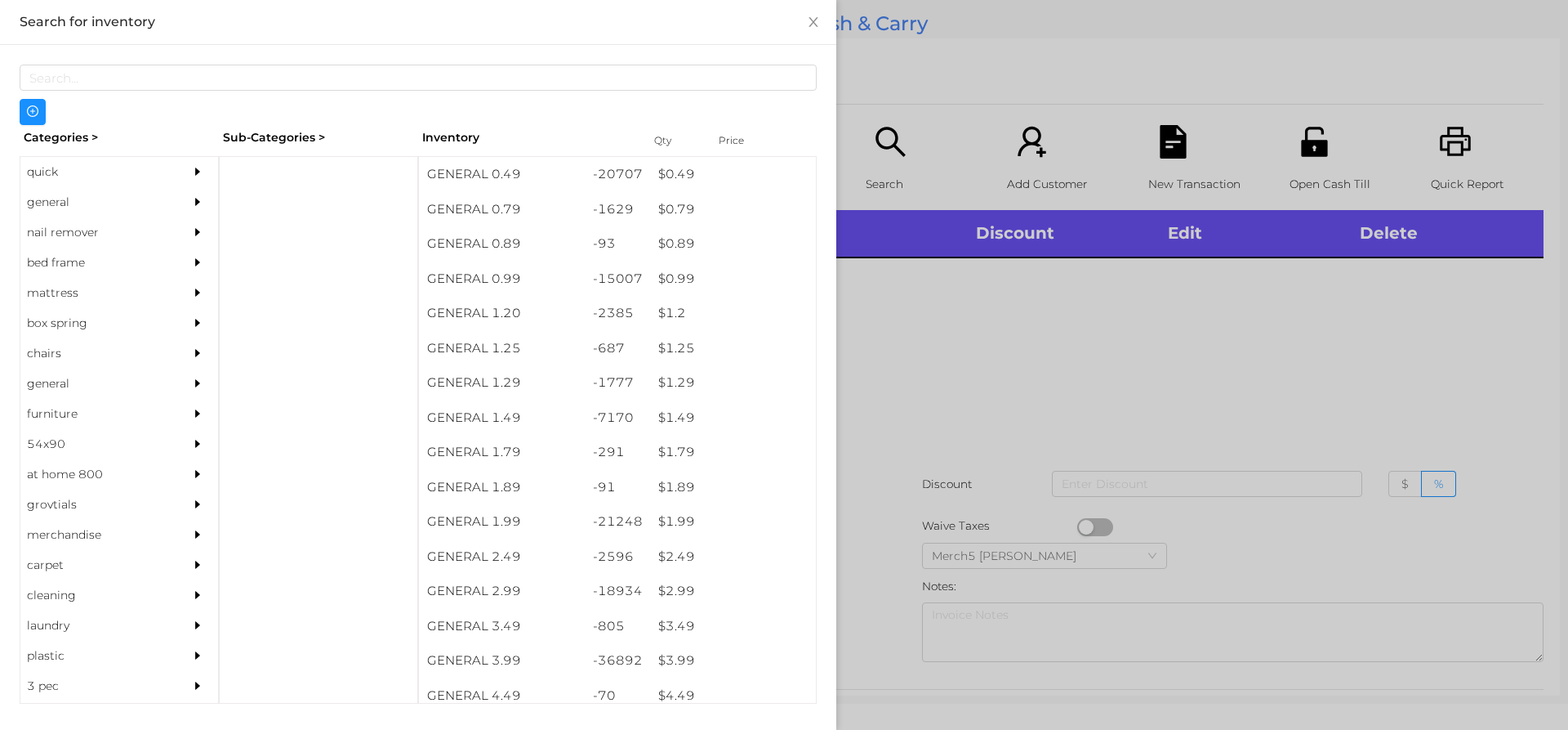
click at [185, 201] on div at bounding box center [201, 202] width 33 height 31
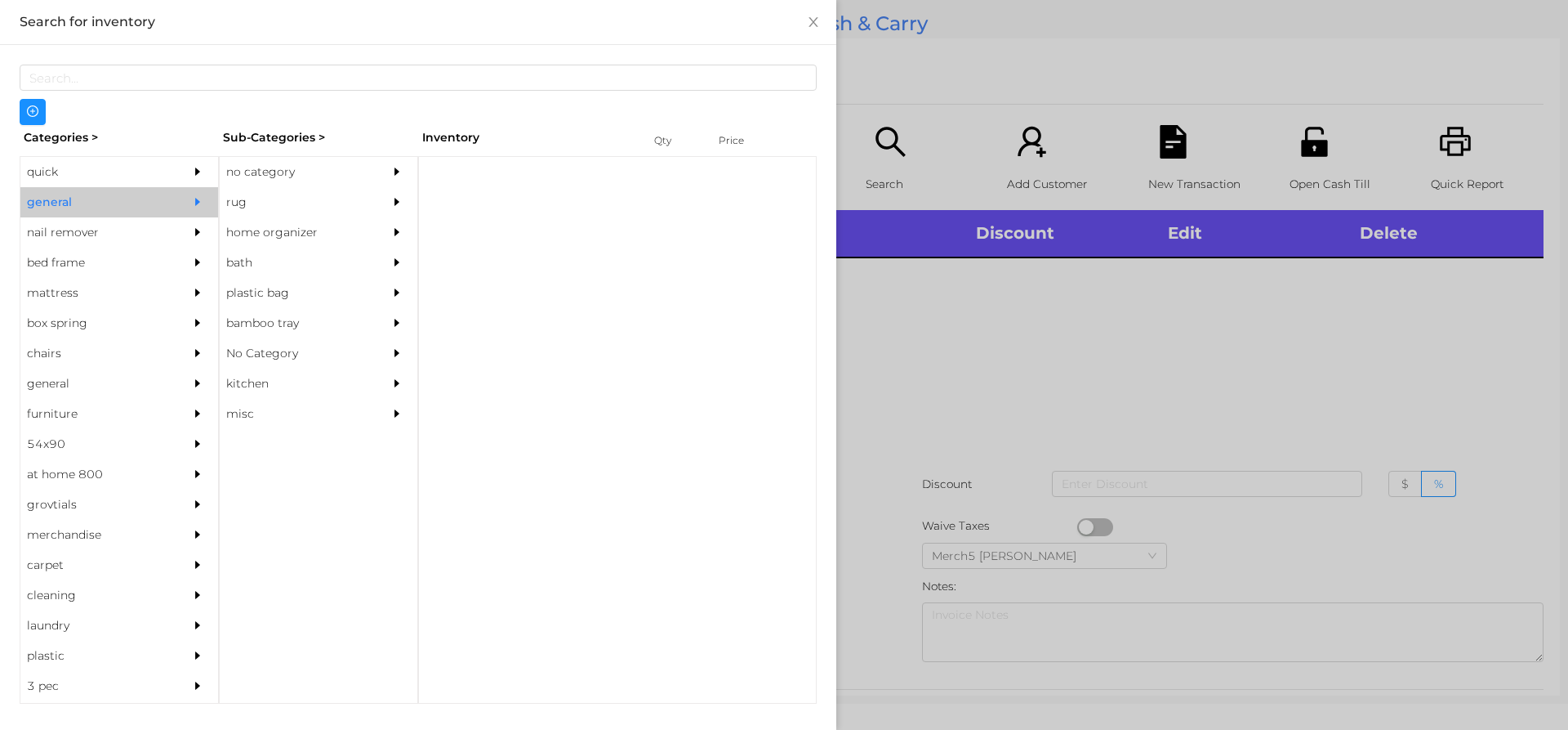
drag, startPoint x: 323, startPoint y: 165, endPoint x: 489, endPoint y: 254, distance: 188.4
click at [326, 165] on div "no category" at bounding box center [294, 172] width 149 height 31
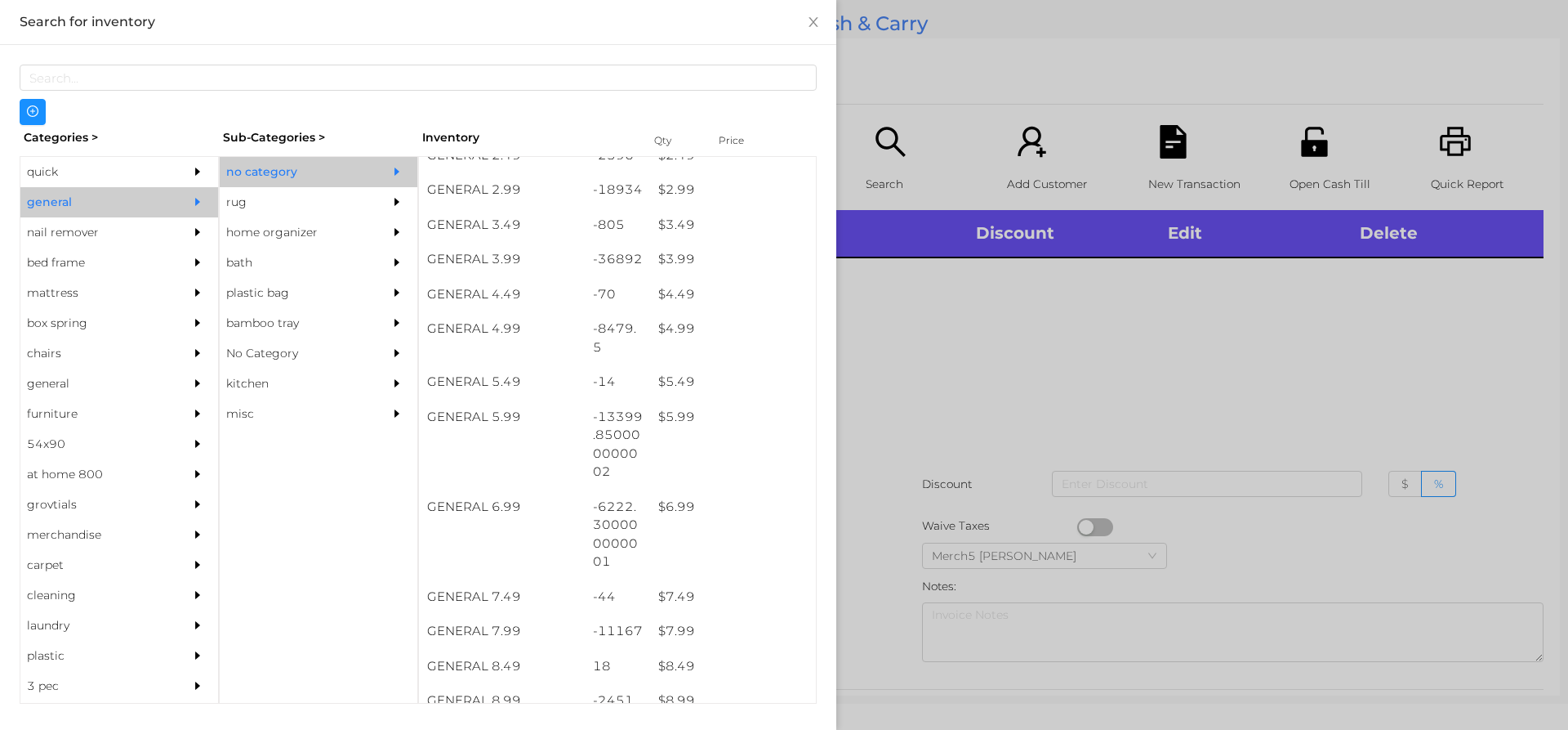
scroll to position [408, 0]
click at [1136, 347] on div at bounding box center [784, 365] width 1568 height 730
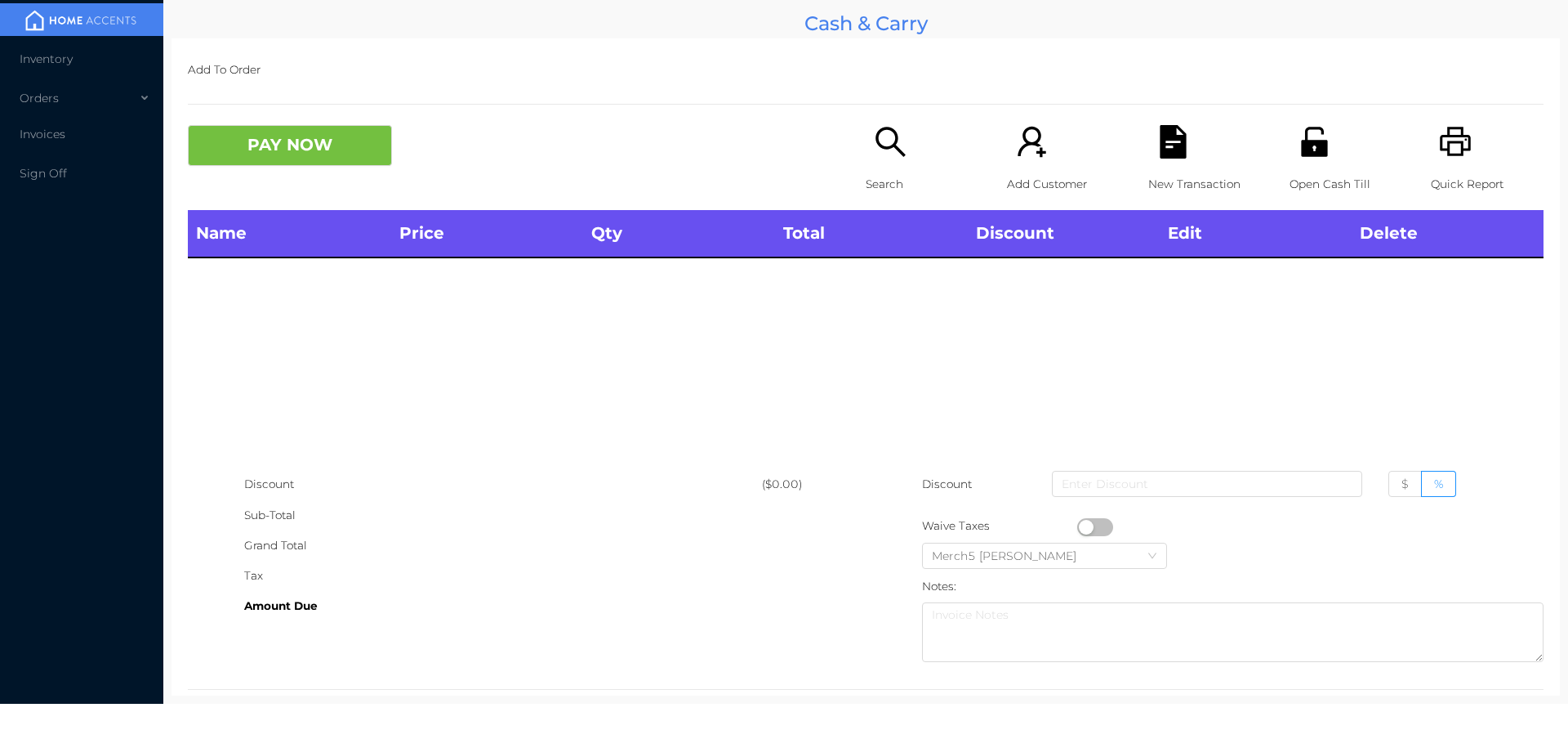
click at [1440, 152] on icon "icon: printer" at bounding box center [1455, 141] width 31 height 30
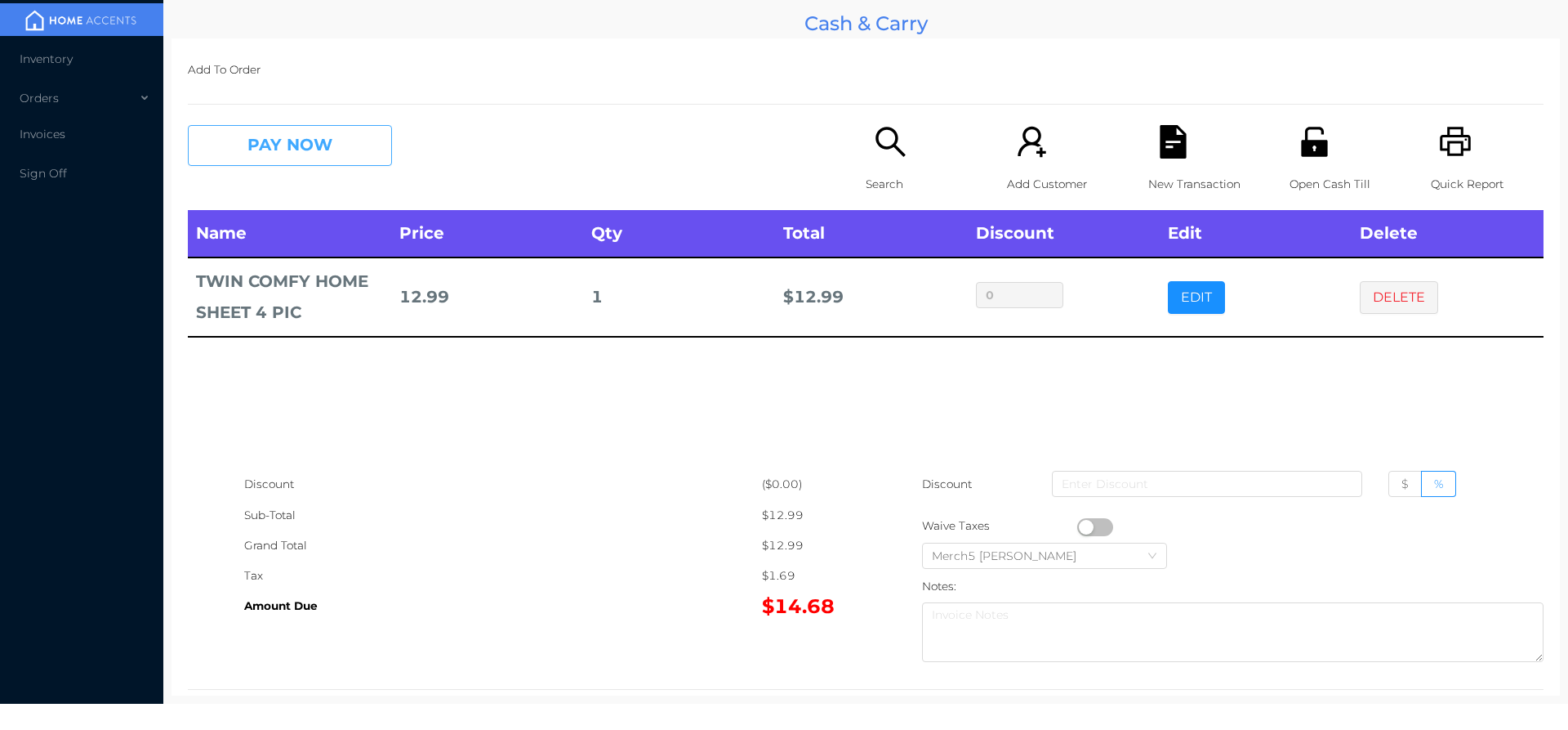
click at [362, 147] on button "PAY NOW" at bounding box center [290, 145] width 204 height 41
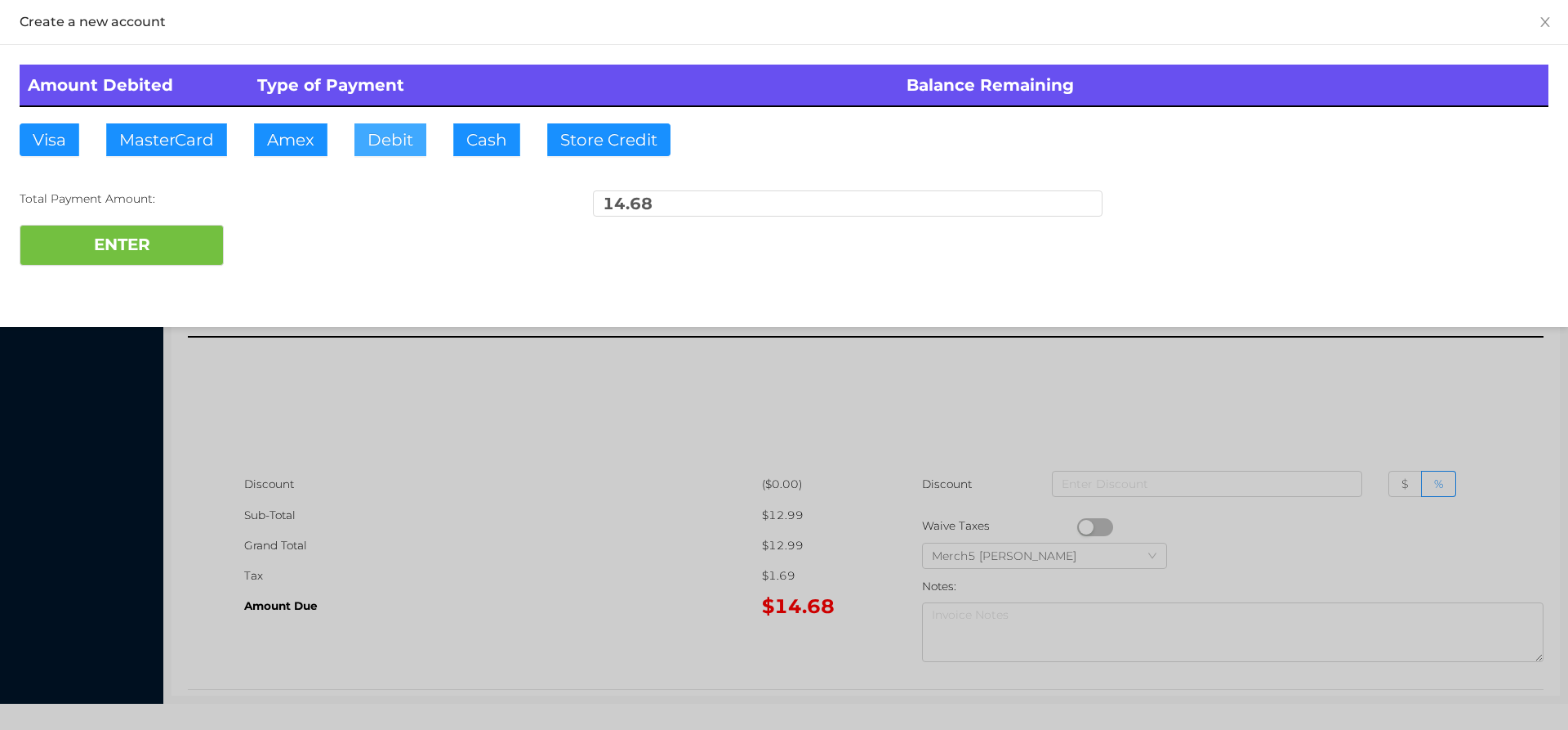
click at [412, 149] on button "Debit" at bounding box center [389, 139] width 72 height 33
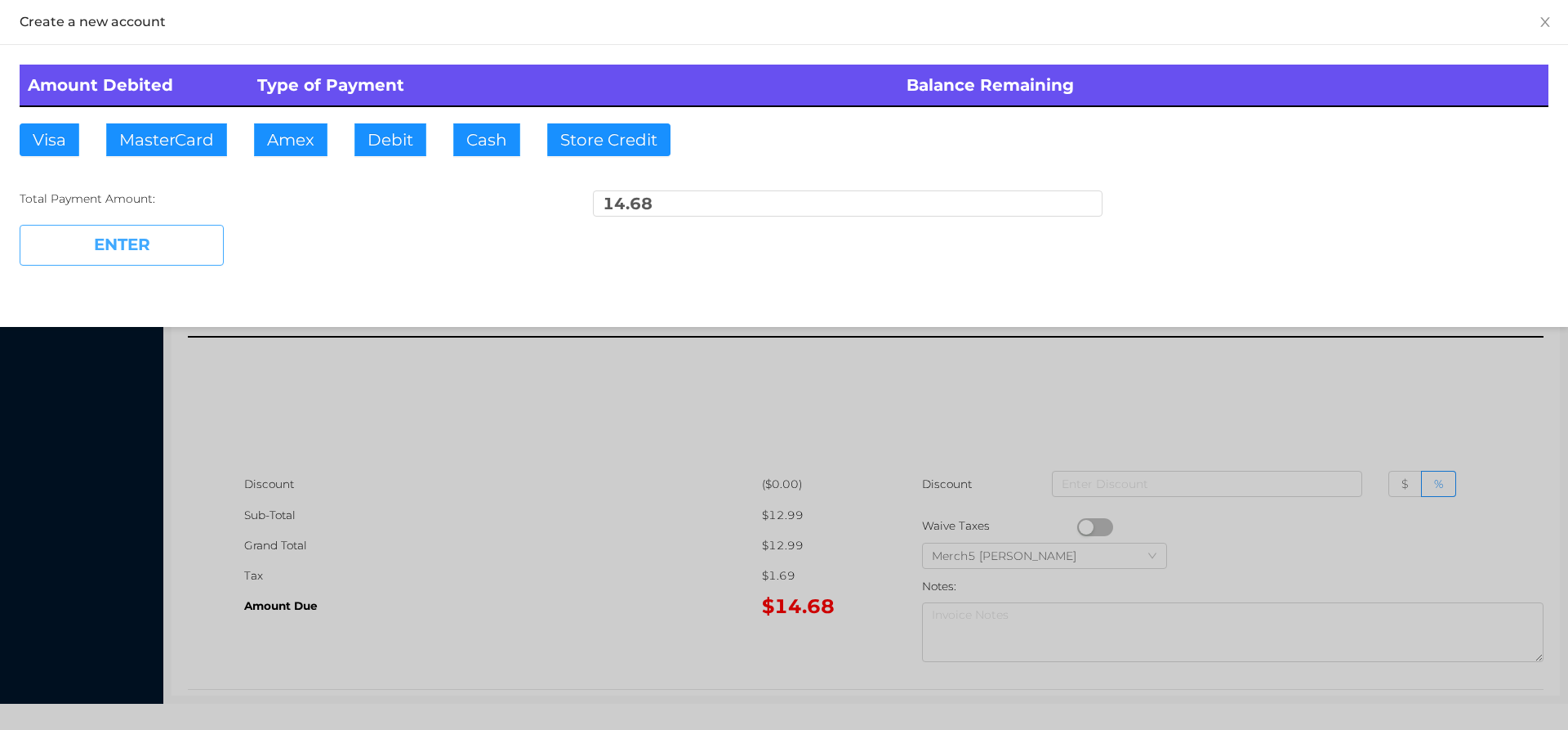
click at [221, 232] on button "ENTER" at bounding box center [122, 246] width 204 height 41
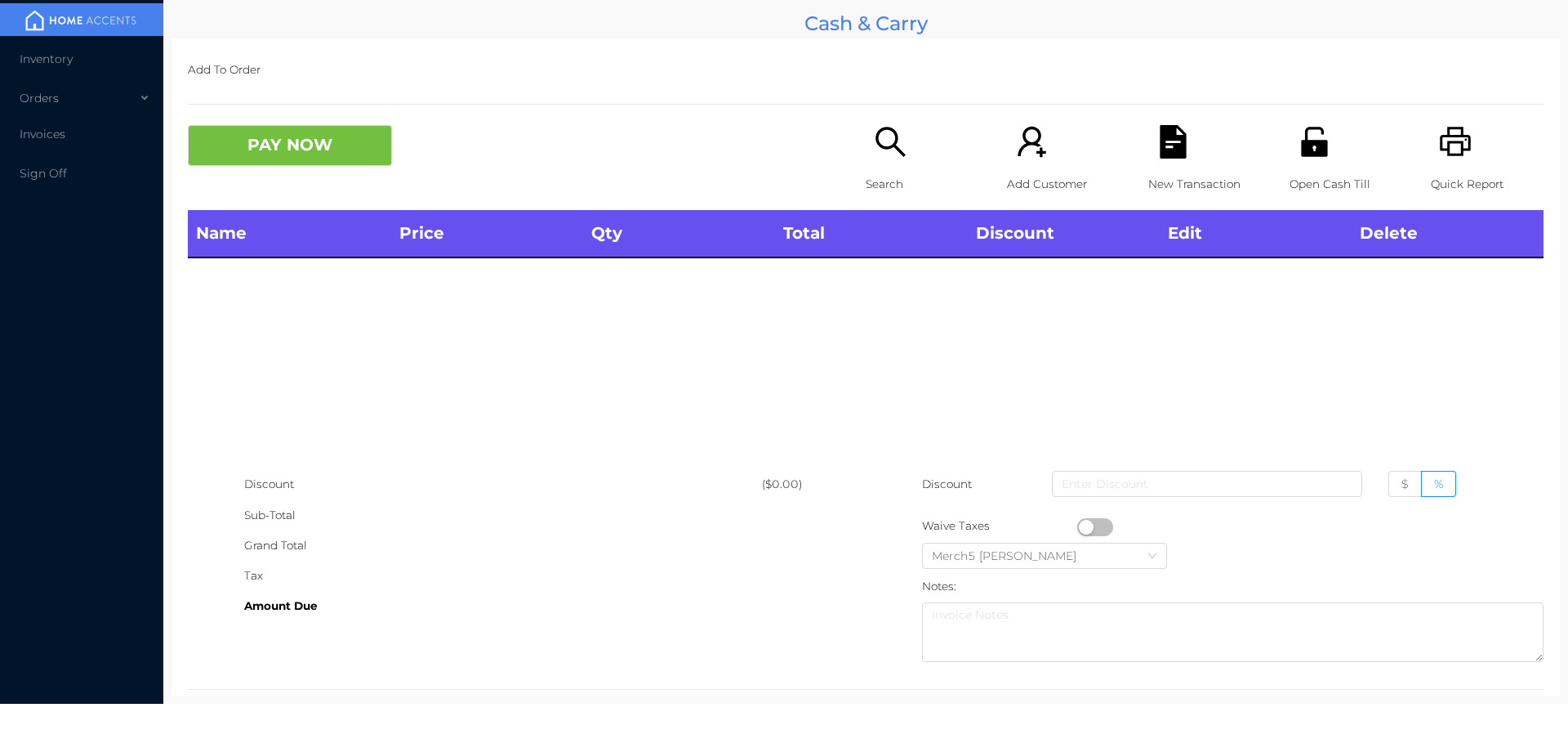
click at [1462, 166] on div "Quick Report" at bounding box center [1486, 166] width 112 height 85
click at [887, 139] on icon "icon: search" at bounding box center [890, 141] width 33 height 33
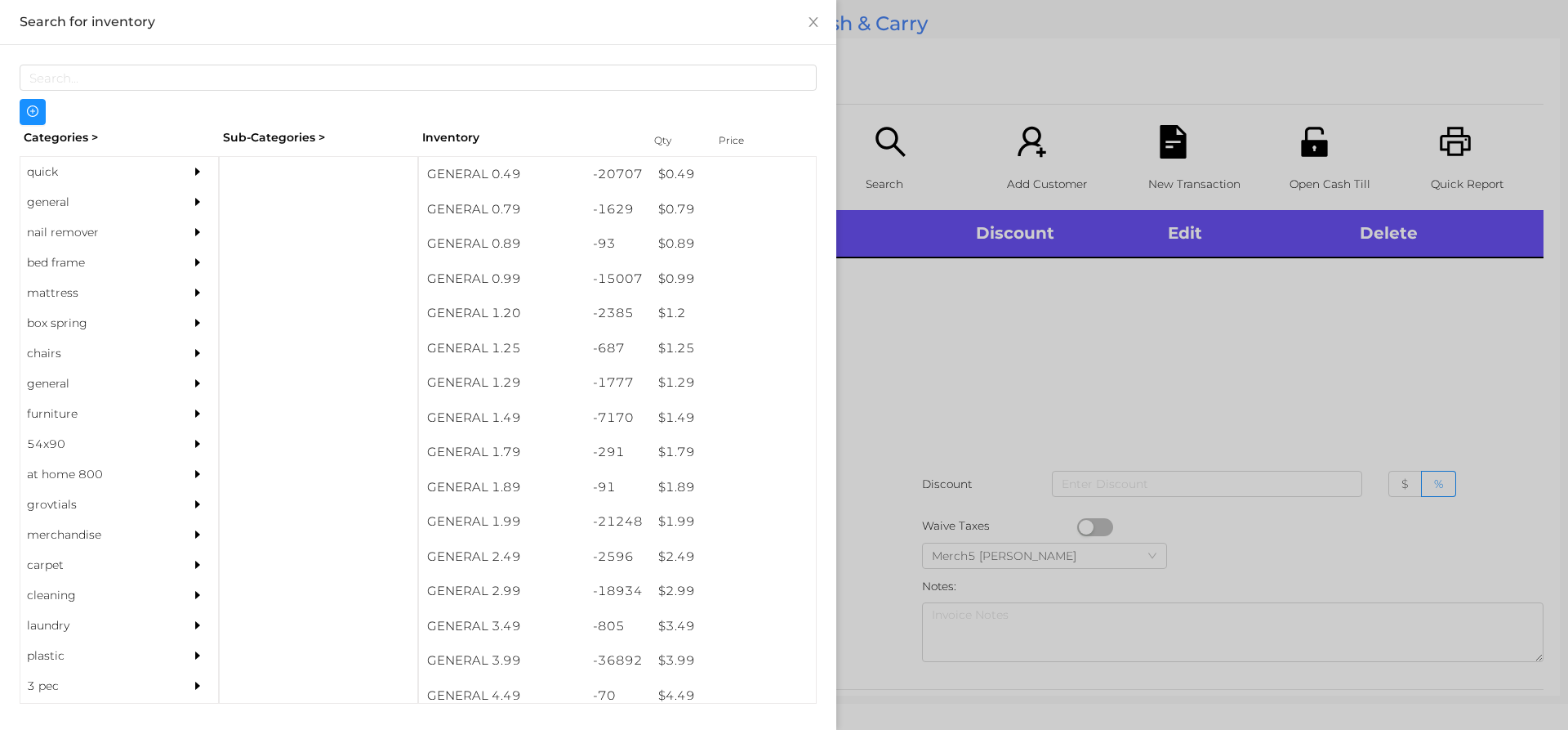
click at [165, 198] on div "general" at bounding box center [119, 202] width 198 height 31
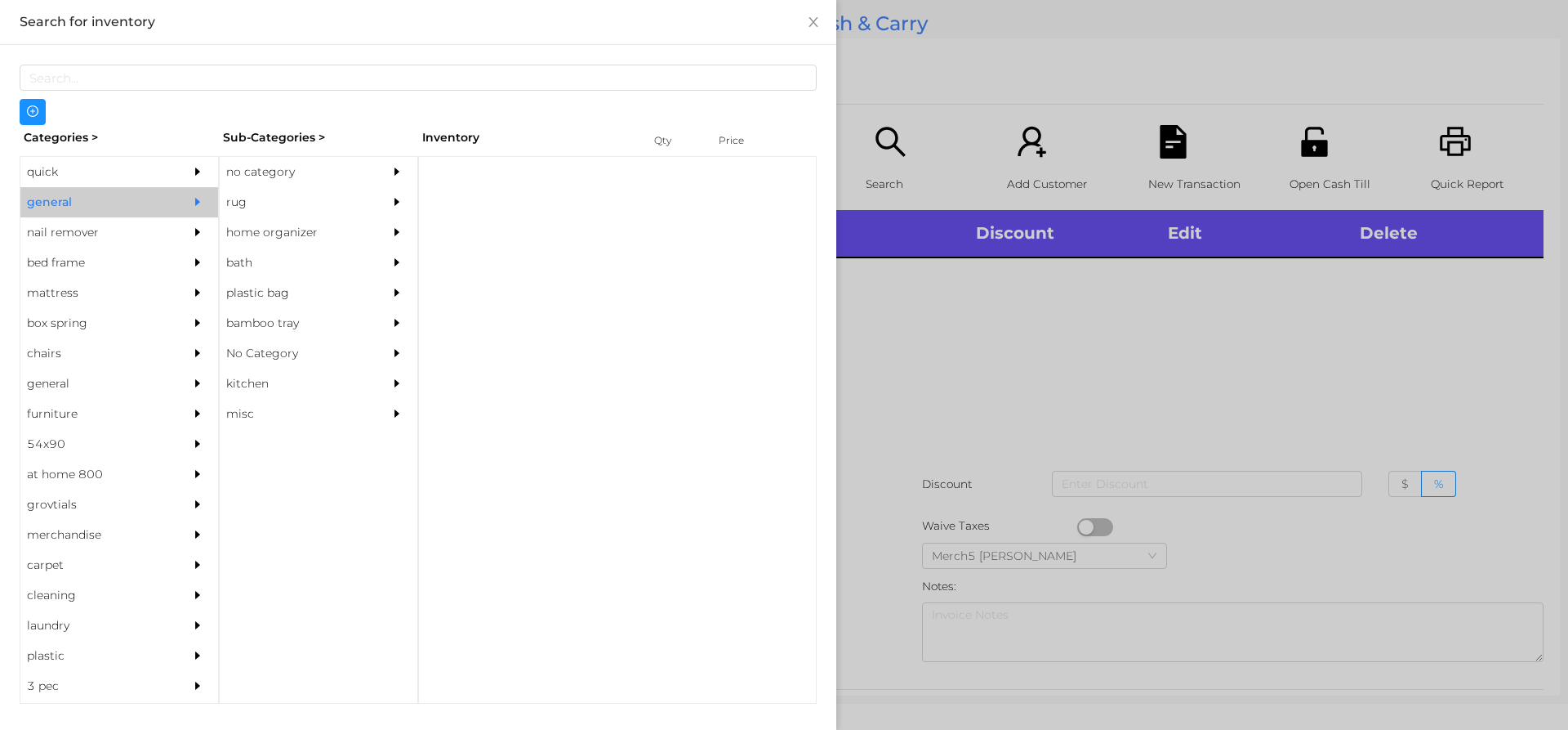
click at [320, 157] on div "no category" at bounding box center [294, 172] width 149 height 31
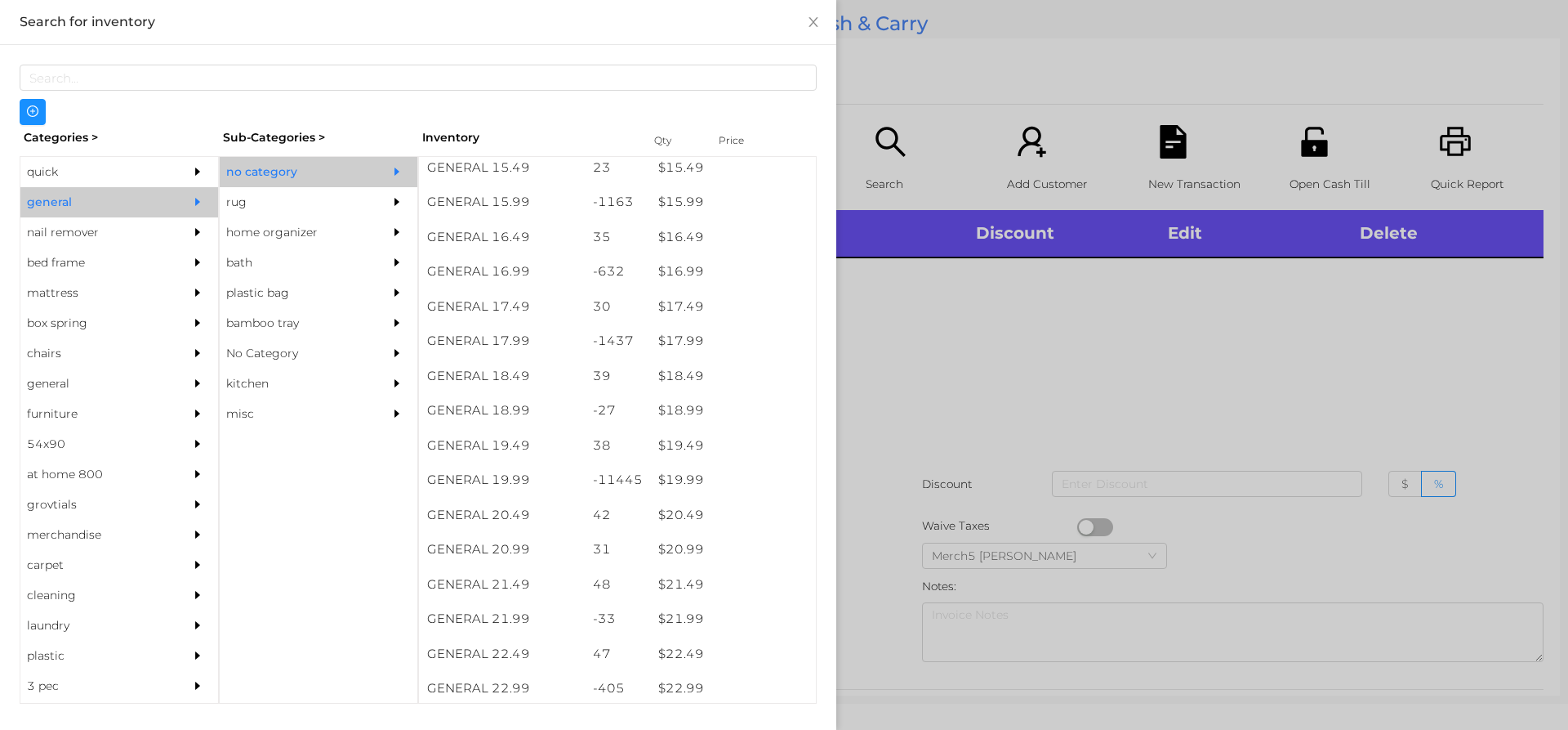
scroll to position [1462, 0]
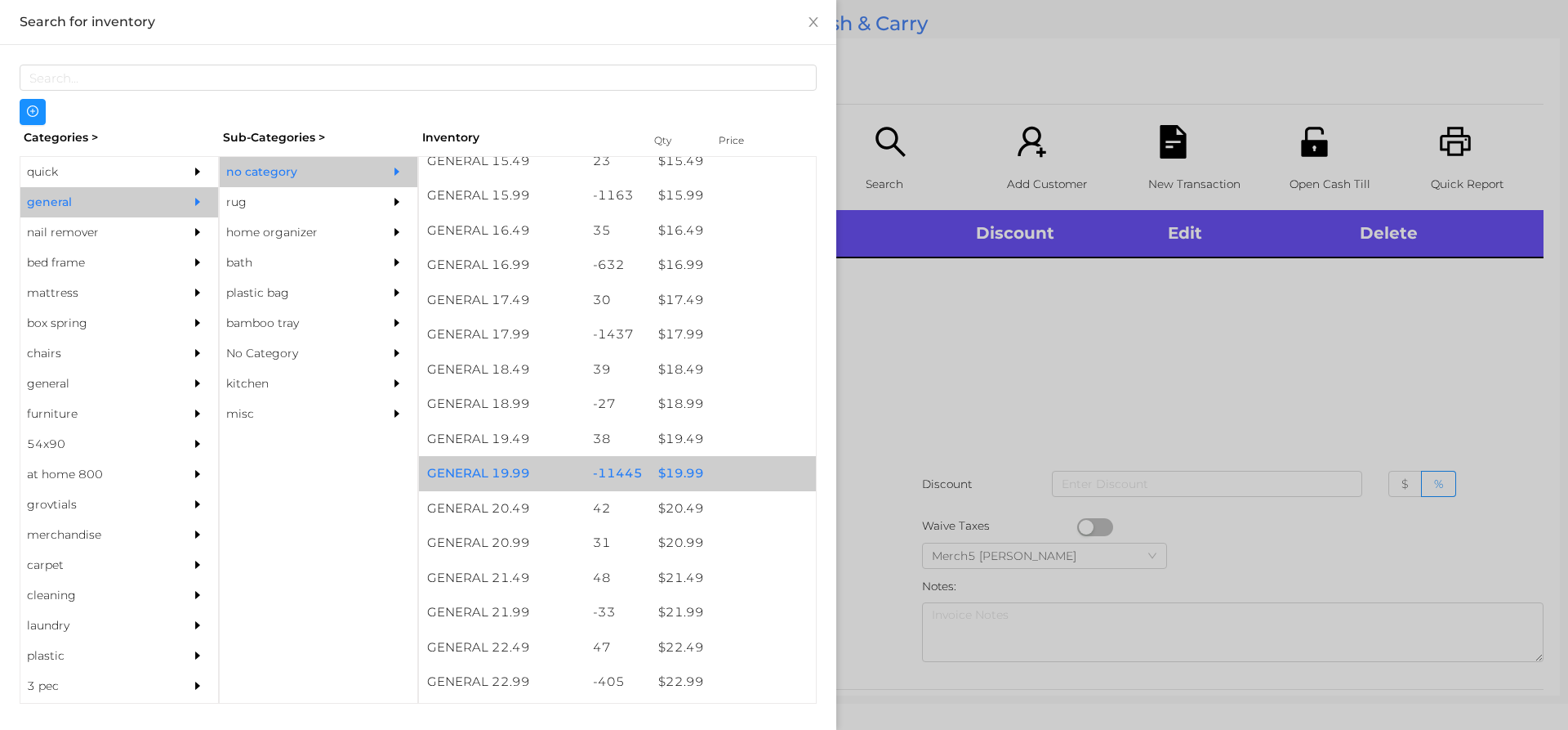
click at [744, 476] on div "$ 19.99" at bounding box center [732, 473] width 165 height 35
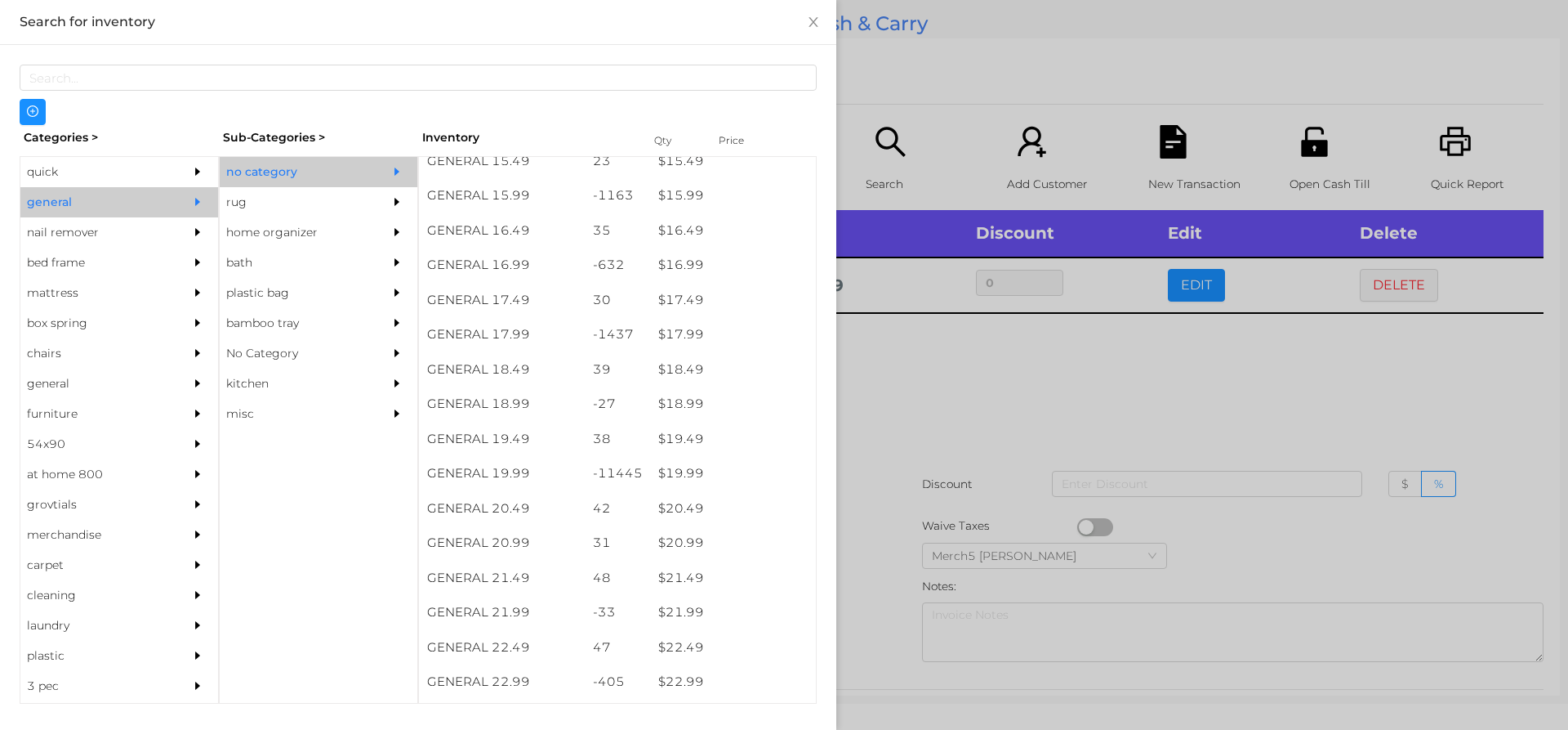
click at [1028, 402] on div at bounding box center [784, 365] width 1568 height 730
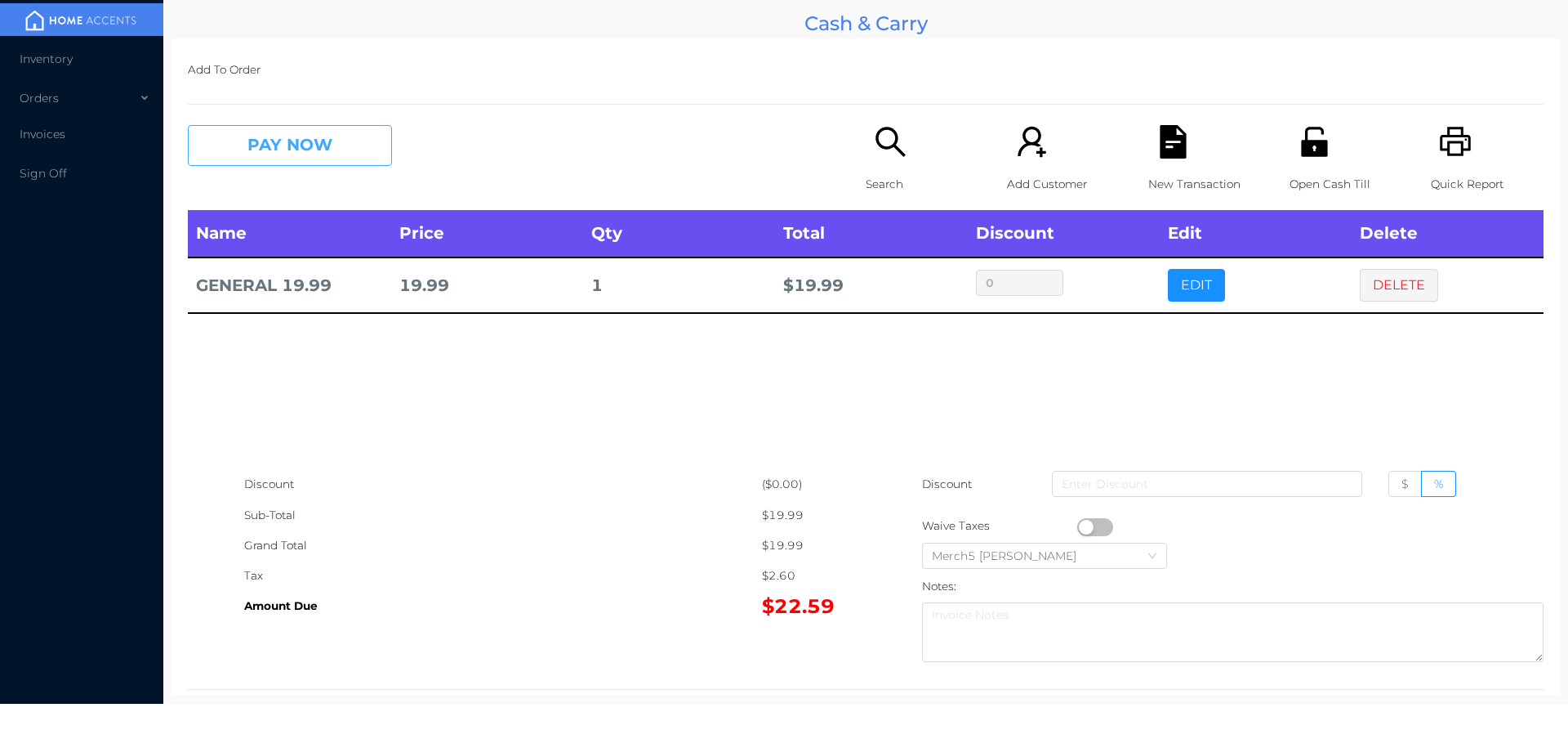
click at [362, 161] on button "PAY NOW" at bounding box center [290, 145] width 204 height 41
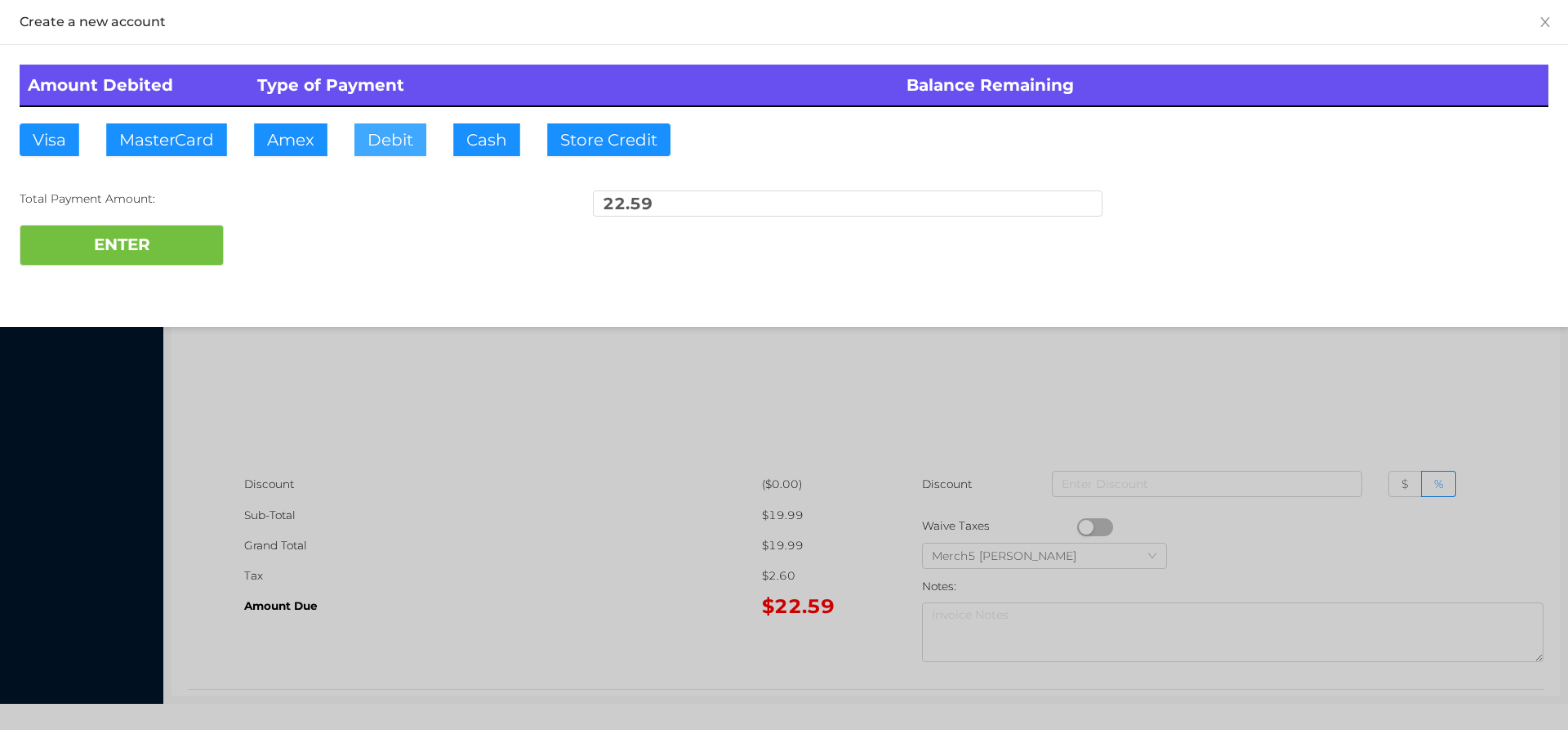
click at [394, 143] on button "Debit" at bounding box center [389, 139] width 72 height 33
click at [173, 258] on button "ENTER" at bounding box center [122, 246] width 204 height 41
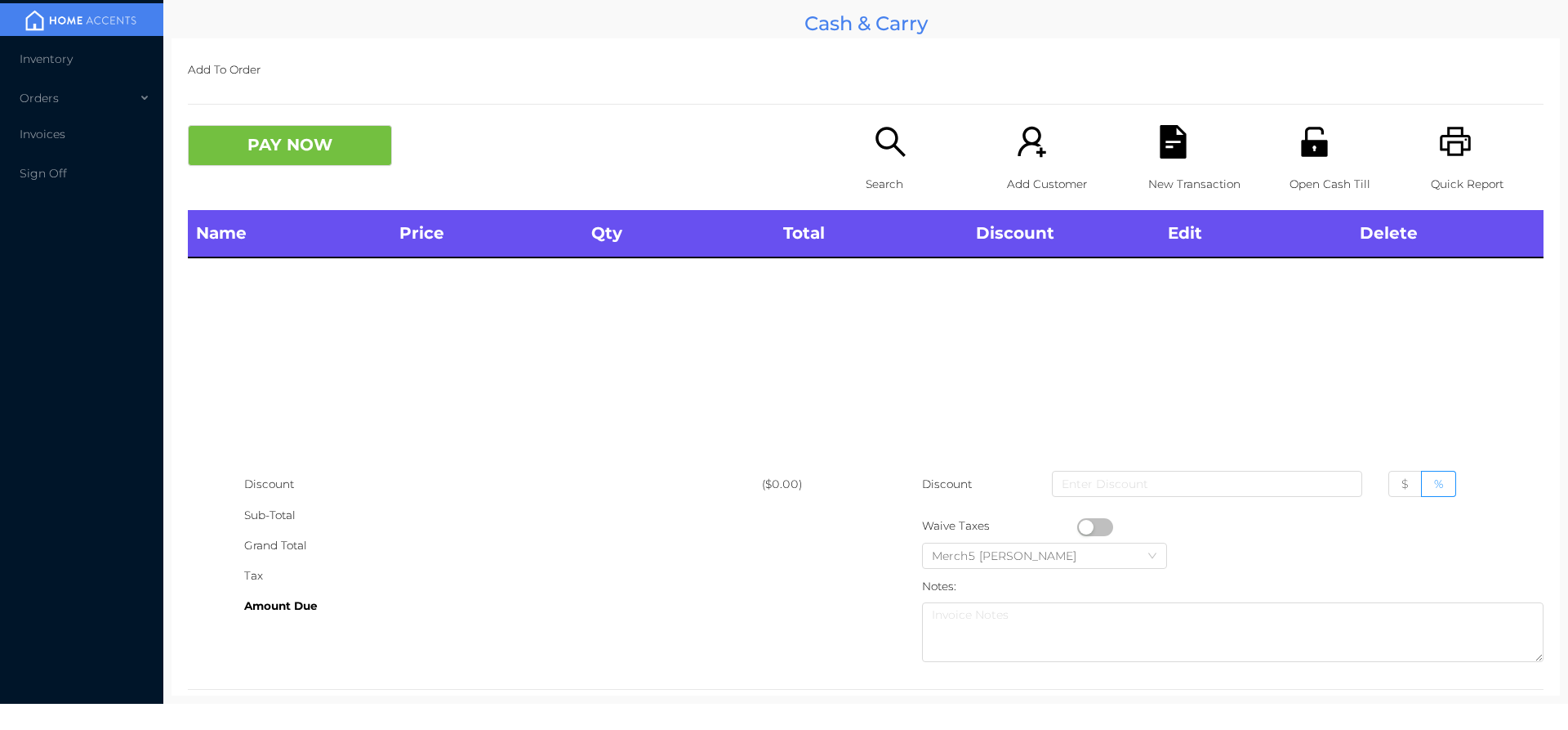
click at [1450, 138] on icon "icon: printer" at bounding box center [1455, 141] width 31 height 30
